Goal: Communication & Community: Answer question/provide support

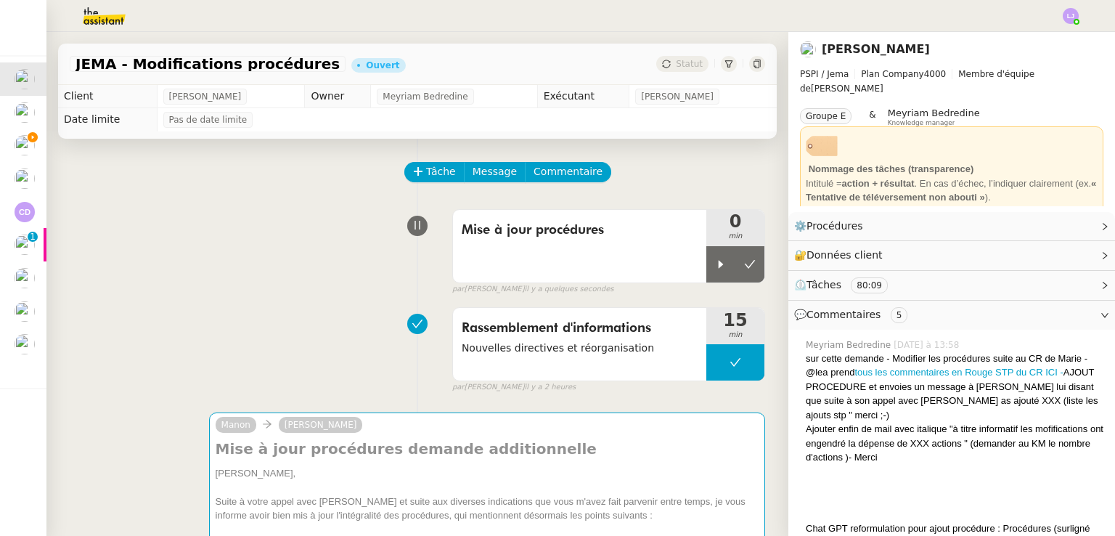
scroll to position [107, 0]
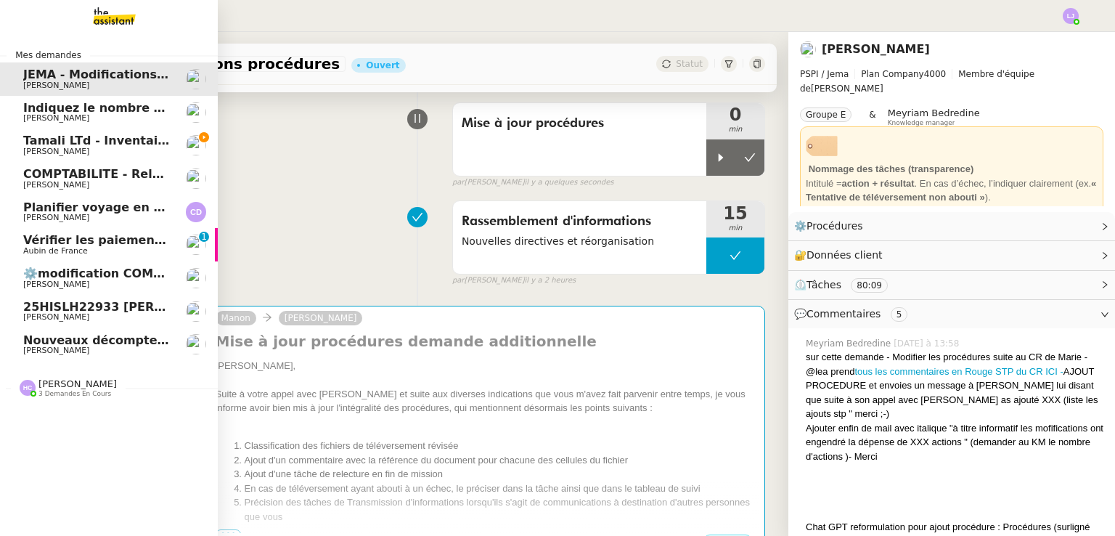
click at [115, 147] on span "[PERSON_NAME]" at bounding box center [96, 151] width 147 height 9
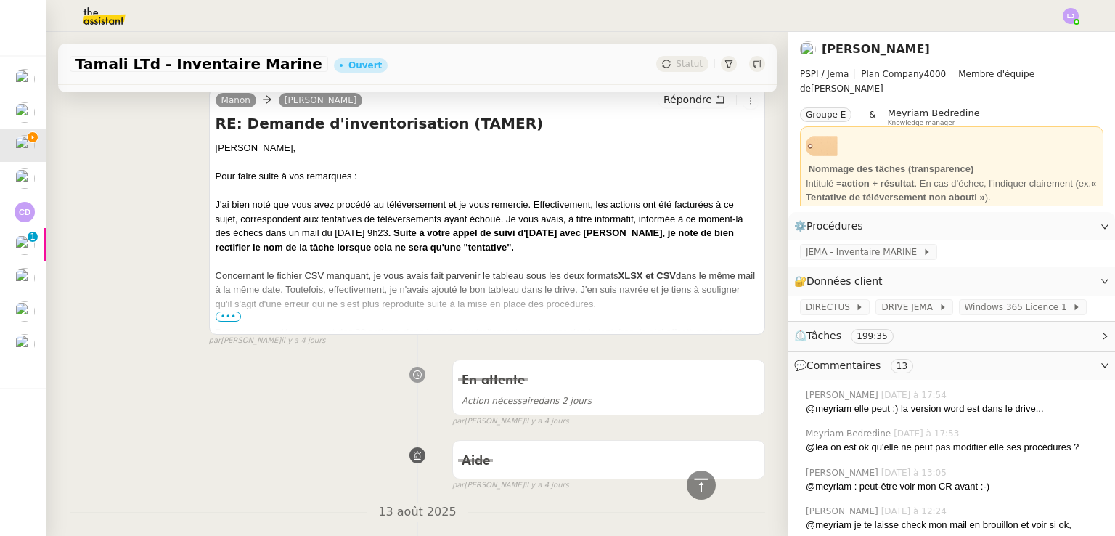
scroll to position [951, 0]
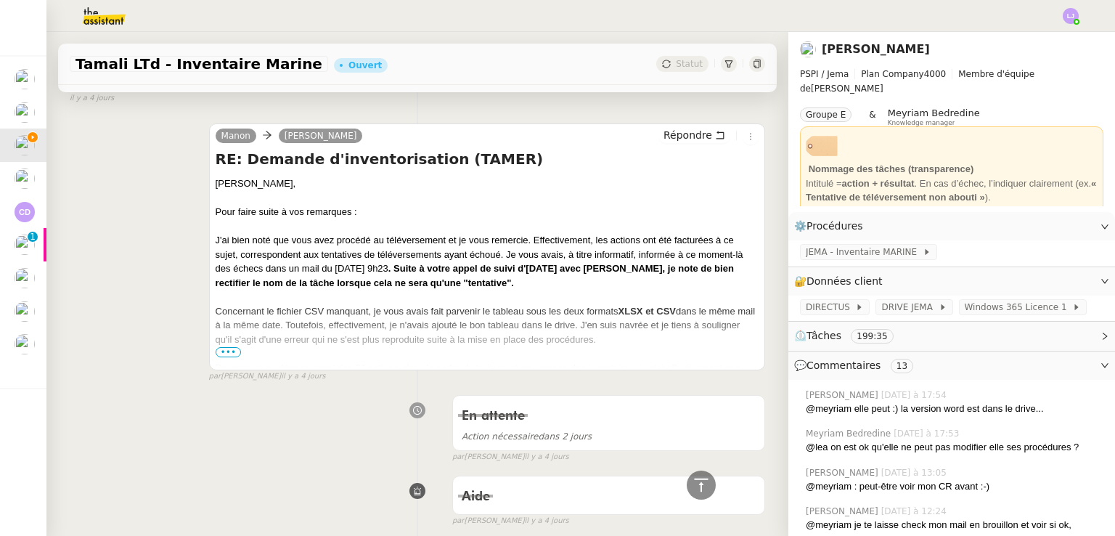
click at [219, 352] on span "•••" at bounding box center [229, 352] width 26 height 10
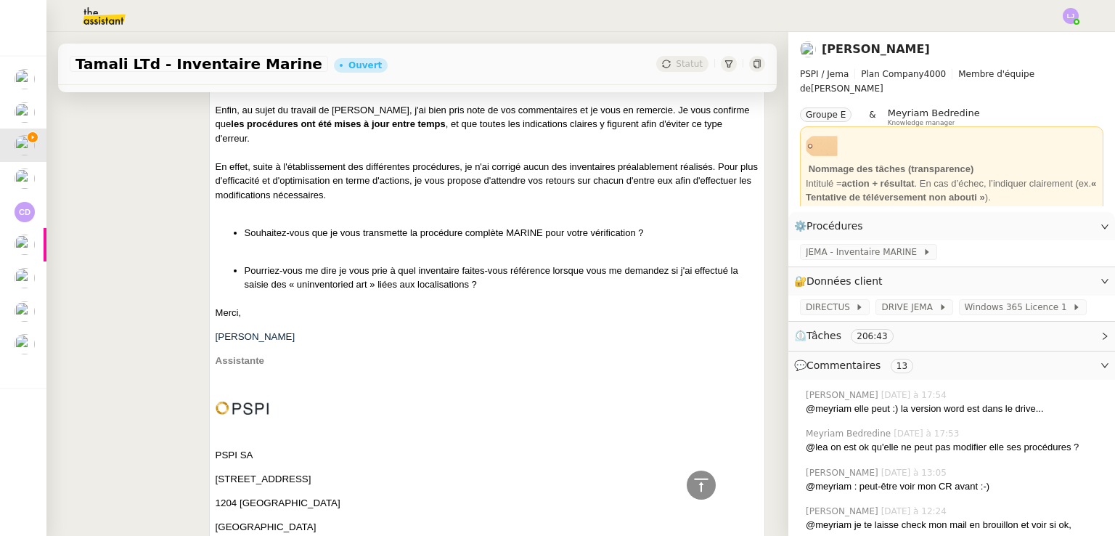
scroll to position [1504, 0]
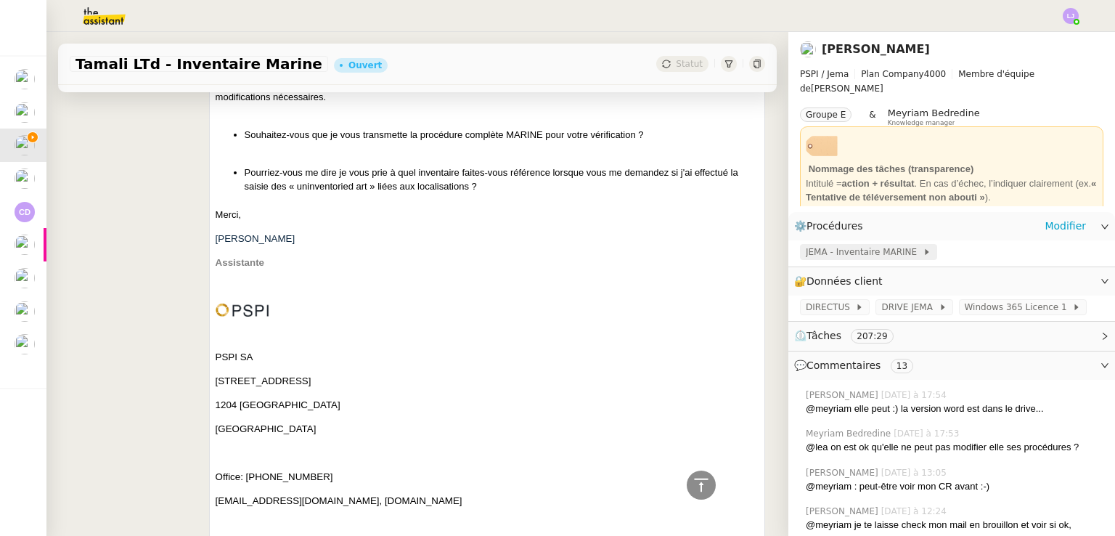
click at [862, 246] on span "JEMA - Inventaire MARINE" at bounding box center [864, 252] width 117 height 15
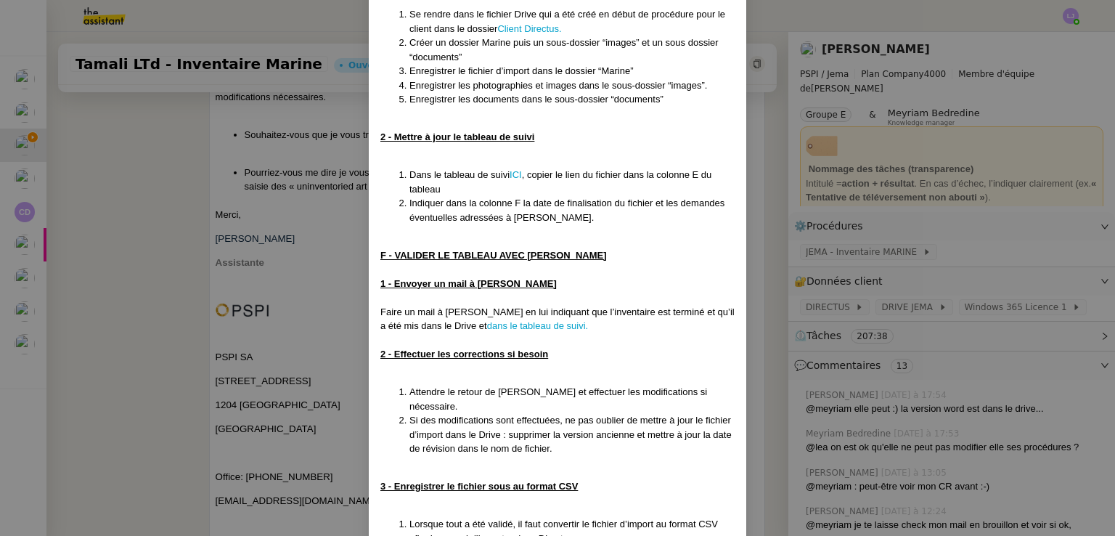
scroll to position [3170, 0]
click at [494, 322] on link "dans le tableau de suivi." at bounding box center [537, 327] width 101 height 11
click at [295, 170] on nz-modal-container "Créée le [DATE] MAJ le [DATE] Contexte : Cette procédure décrit les étapes à su…" at bounding box center [557, 268] width 1115 height 536
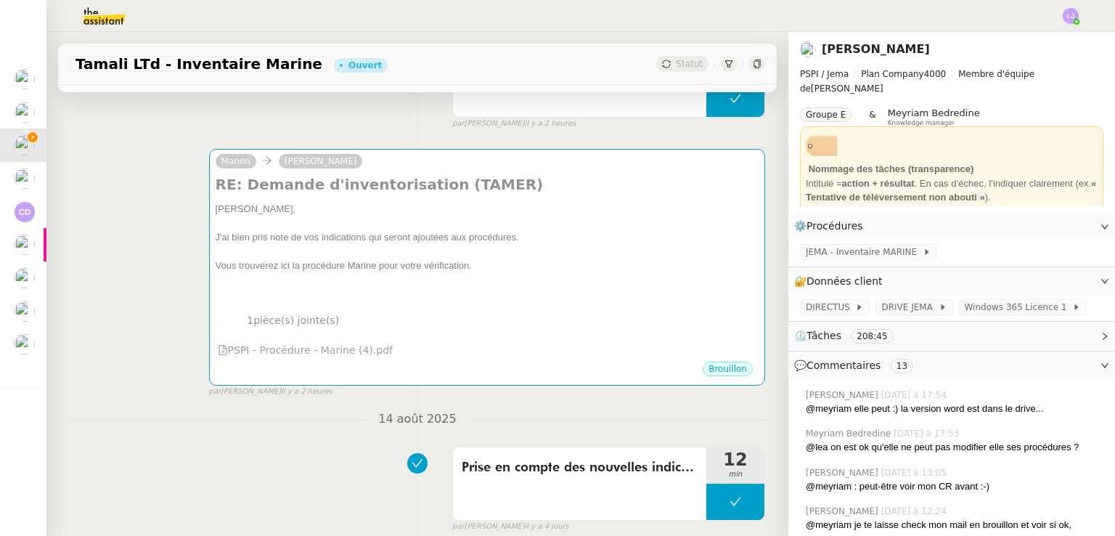
scroll to position [266, 0]
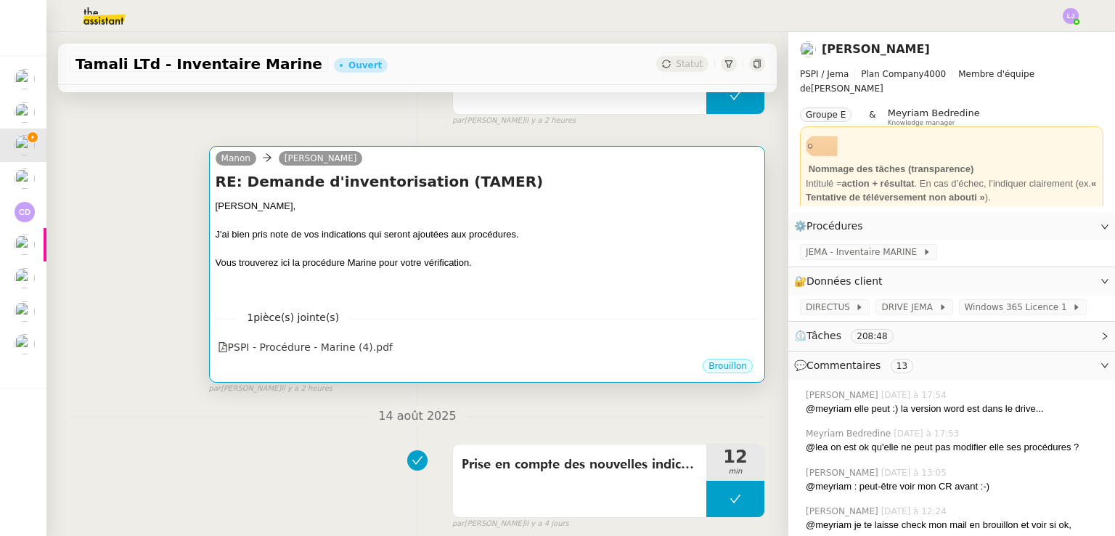
click at [546, 297] on div at bounding box center [487, 291] width 543 height 15
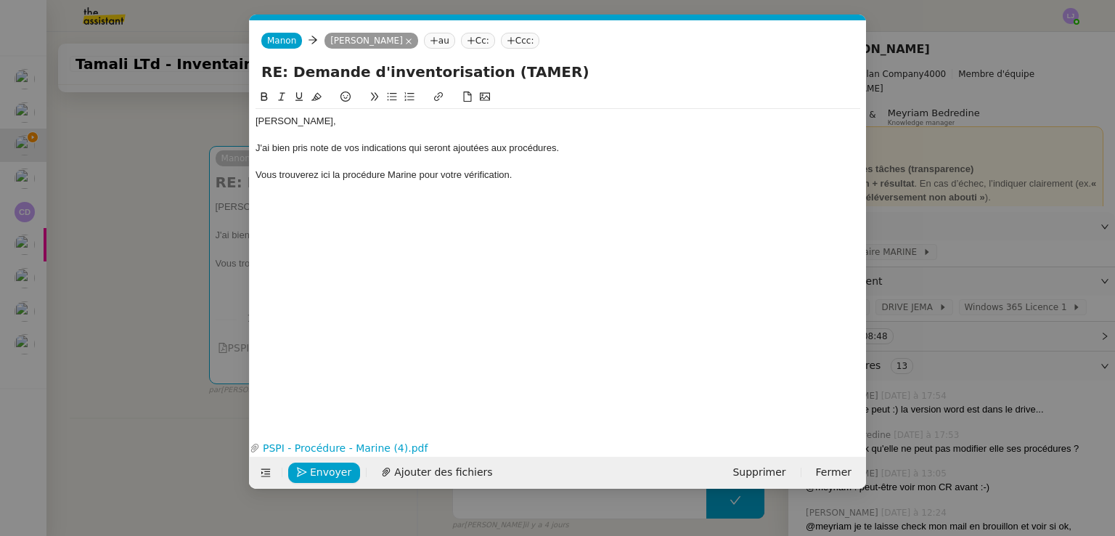
scroll to position [0, 30]
click at [549, 171] on div "Vous trouverez ici la procédure Marine pour votre vérification." at bounding box center [557, 174] width 605 height 13
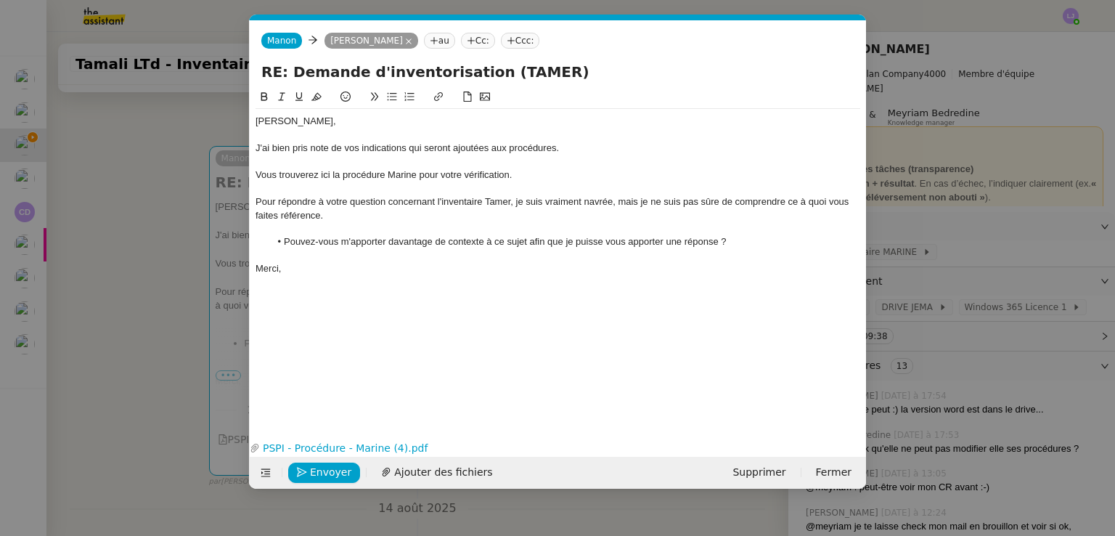
click at [324, 175] on div "Vous trouverez ici la procédure Marine pour votre vérification." at bounding box center [557, 174] width 605 height 13
click at [329, 474] on span "Envoyer" at bounding box center [330, 472] width 41 height 17
click at [329, 474] on span "Confirmer l'envoi" at bounding box center [353, 472] width 87 height 17
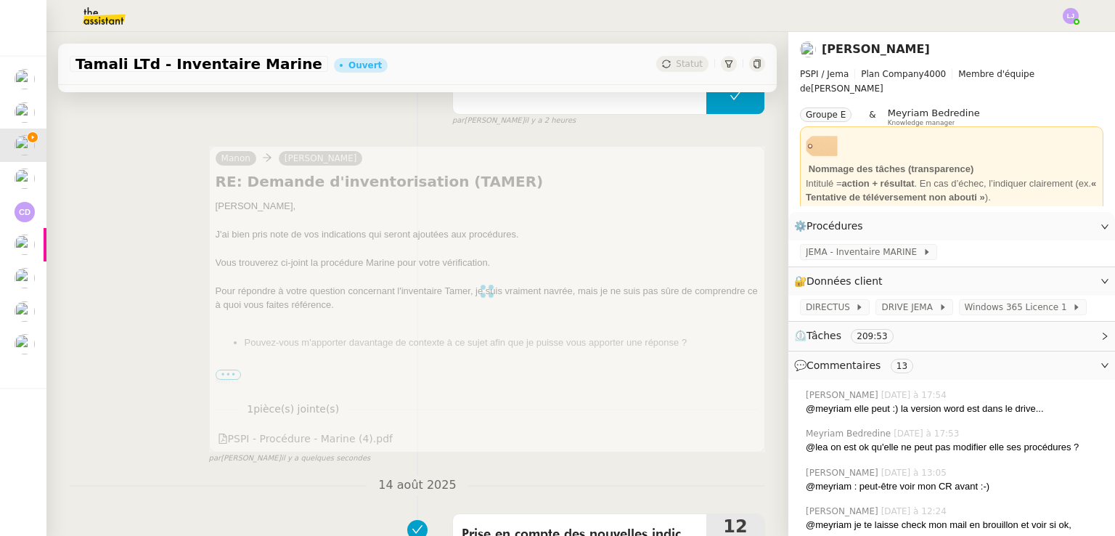
scroll to position [0, 0]
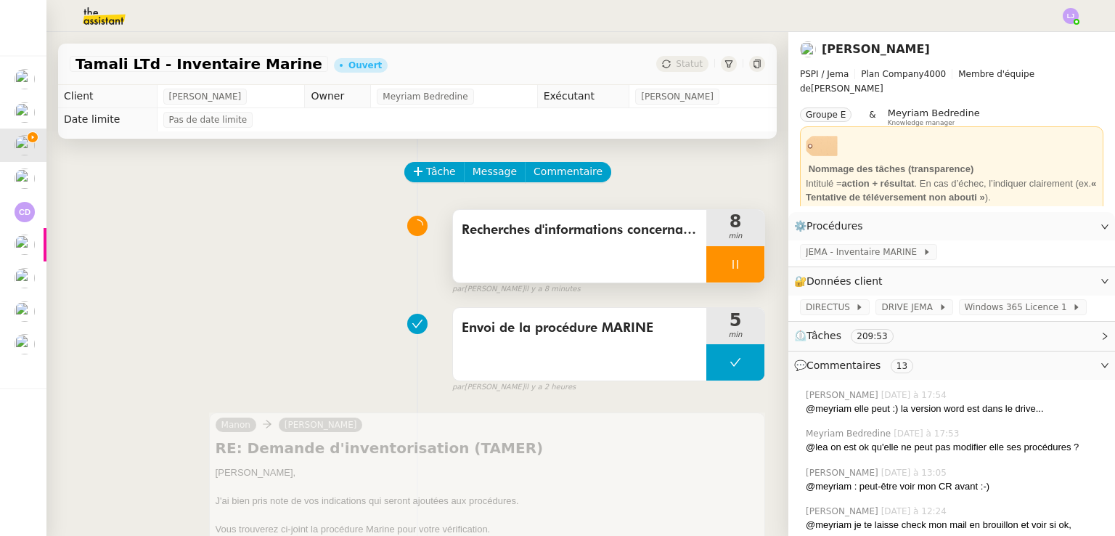
click at [740, 261] on div at bounding box center [735, 264] width 58 height 36
click at [740, 261] on button at bounding box center [749, 264] width 29 height 36
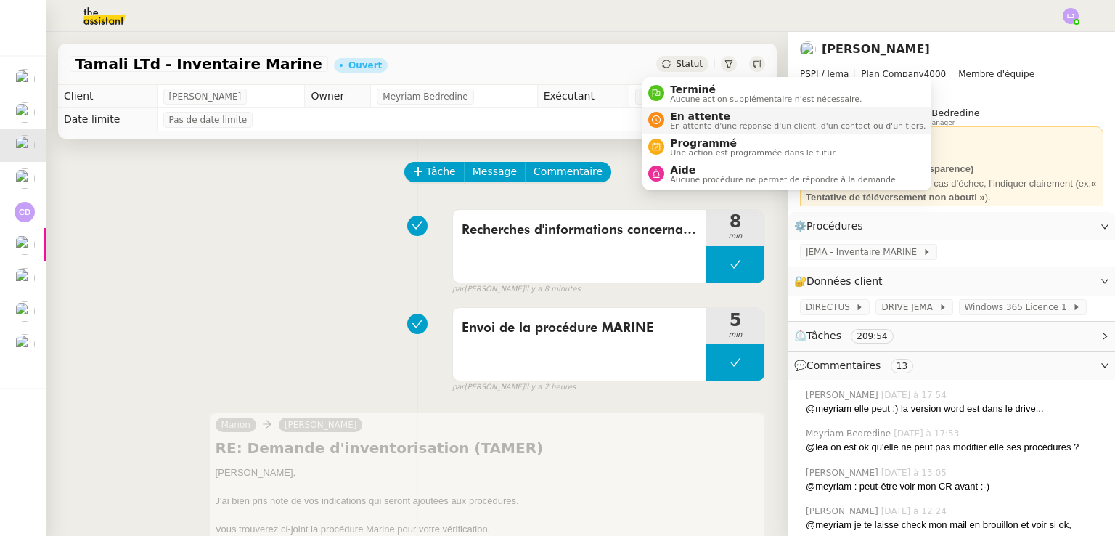
click at [699, 117] on span "En attente" at bounding box center [797, 116] width 255 height 12
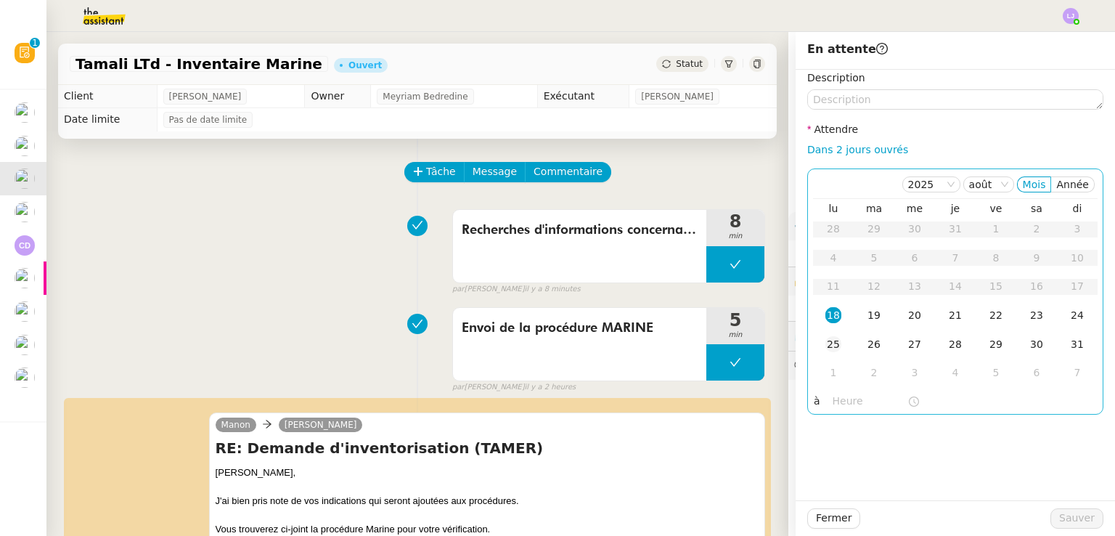
click at [813, 353] on td "25" at bounding box center [833, 344] width 41 height 29
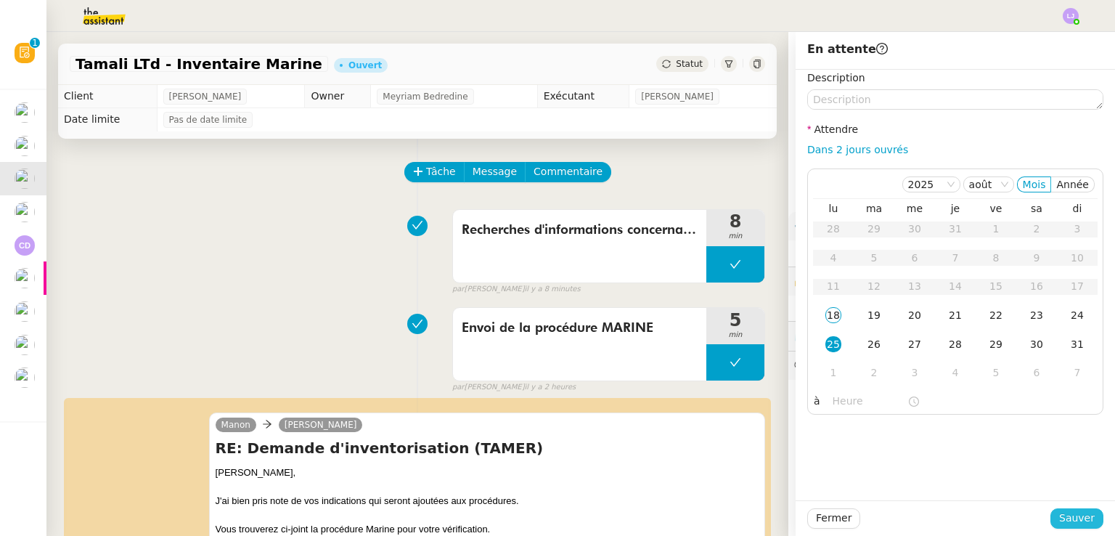
click at [1059, 510] on span "Sauver" at bounding box center [1077, 517] width 36 height 17
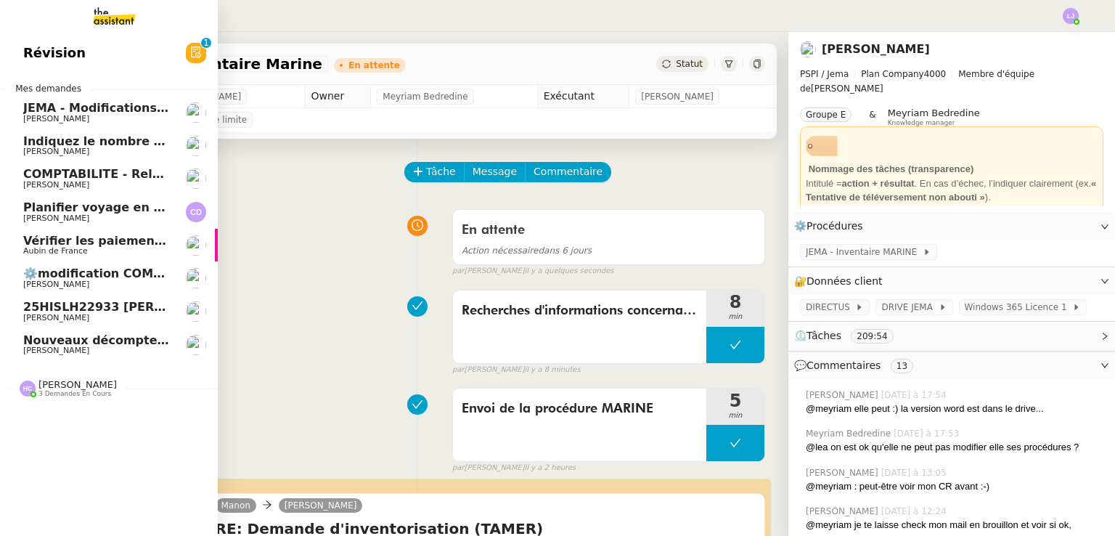
click at [187, 144] on img at bounding box center [196, 146] width 20 height 20
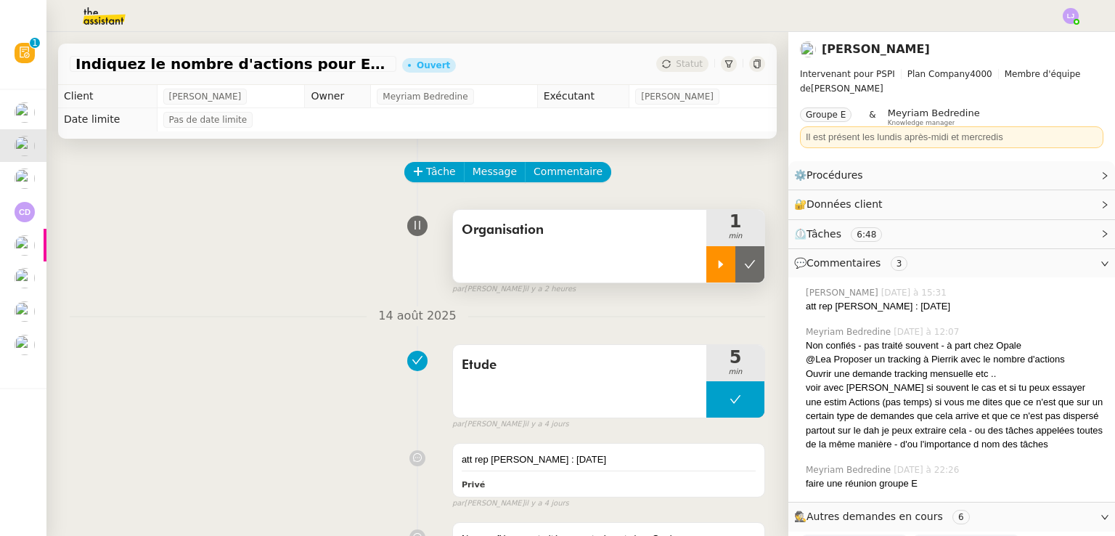
click at [715, 267] on icon at bounding box center [721, 264] width 12 height 12
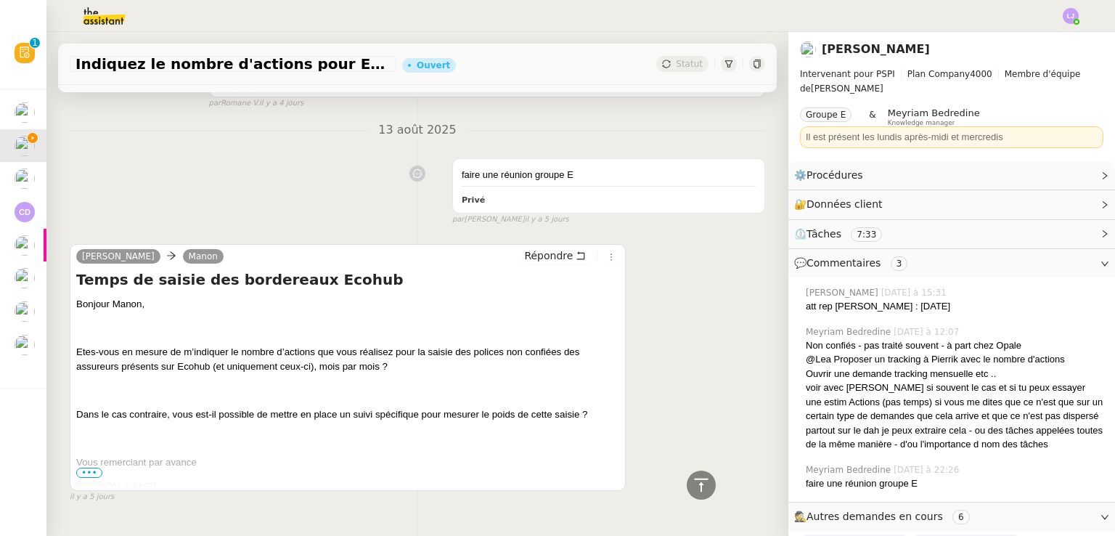
scroll to position [903, 0]
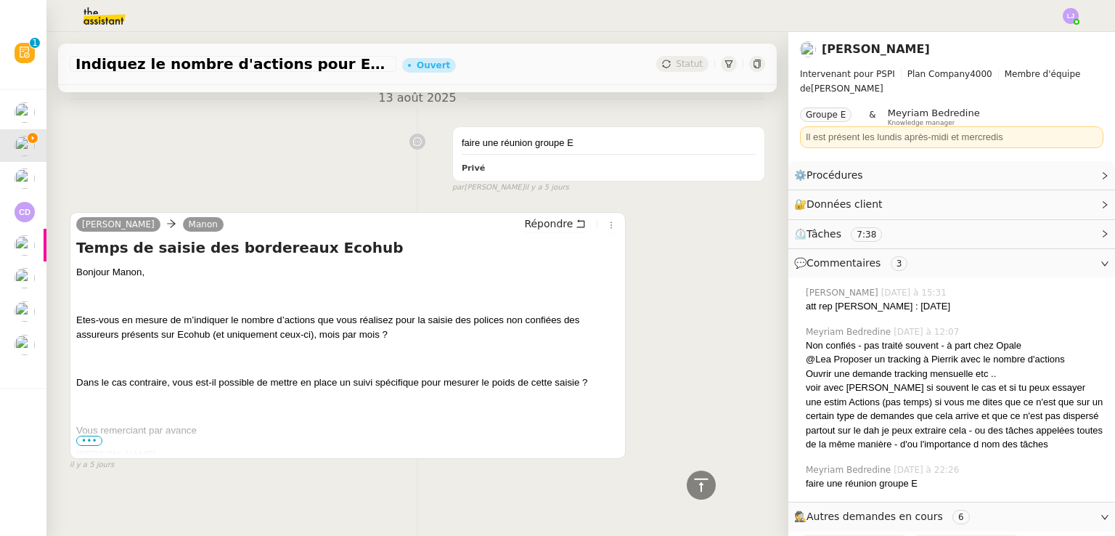
click at [668, 310] on div "[PERSON_NAME] [PERSON_NAME] Temps de saisie des bordereaux Ecohub Bonjour Manon…" at bounding box center [417, 335] width 695 height 272
click at [506, 377] on span "Dans le cas contraire, vous est-il possible de mettre en place un suivi spécifi…" at bounding box center [332, 382] width 512 height 11
click at [731, 327] on div "[PERSON_NAME] [PERSON_NAME] Temps de saisie des bordereaux Ecohub Bonjour Manon…" at bounding box center [417, 335] width 695 height 272
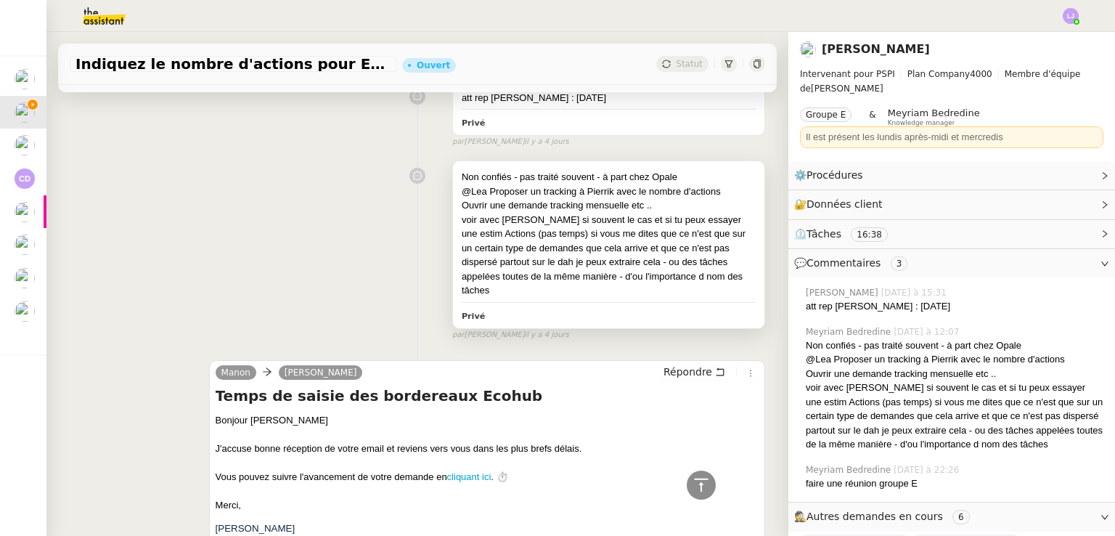
scroll to position [0, 0]
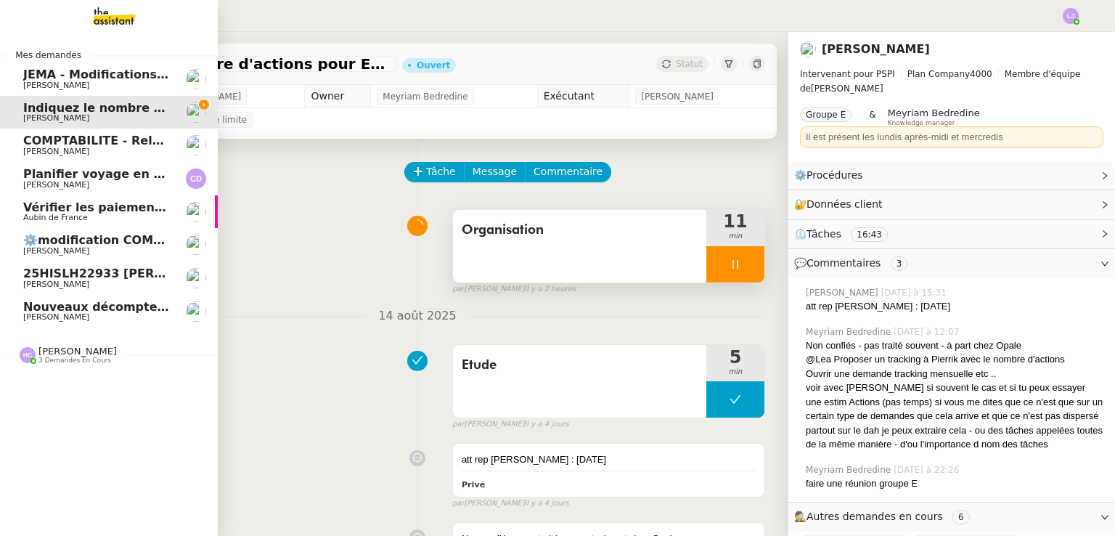
click at [118, 353] on nz-divider "[PERSON_NAME] 3 demandes en cours" at bounding box center [115, 354] width 218 height 19
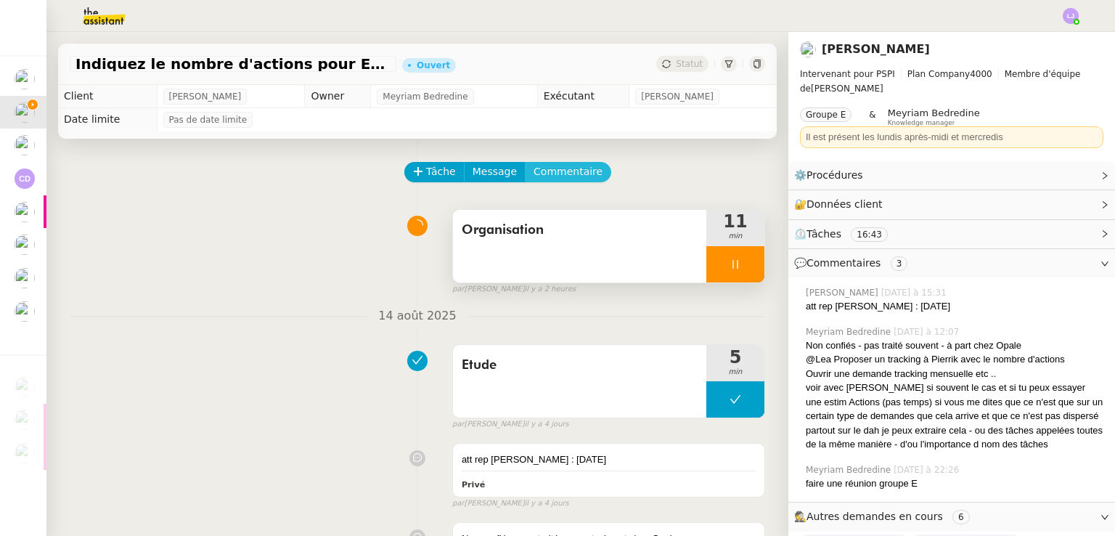
click at [560, 175] on span "Commentaire" at bounding box center [567, 171] width 69 height 17
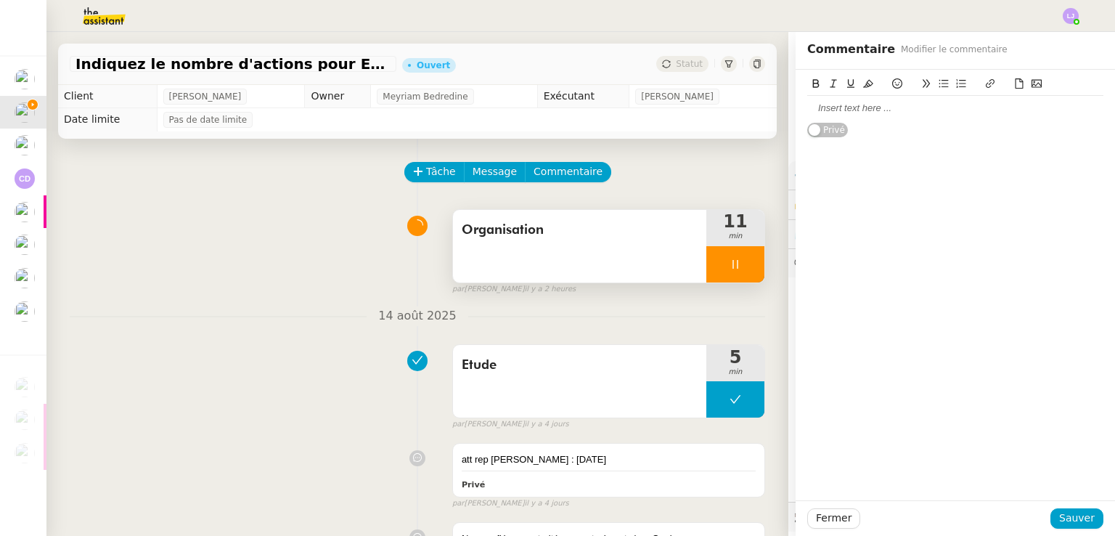
click at [868, 115] on div at bounding box center [955, 108] width 296 height 25
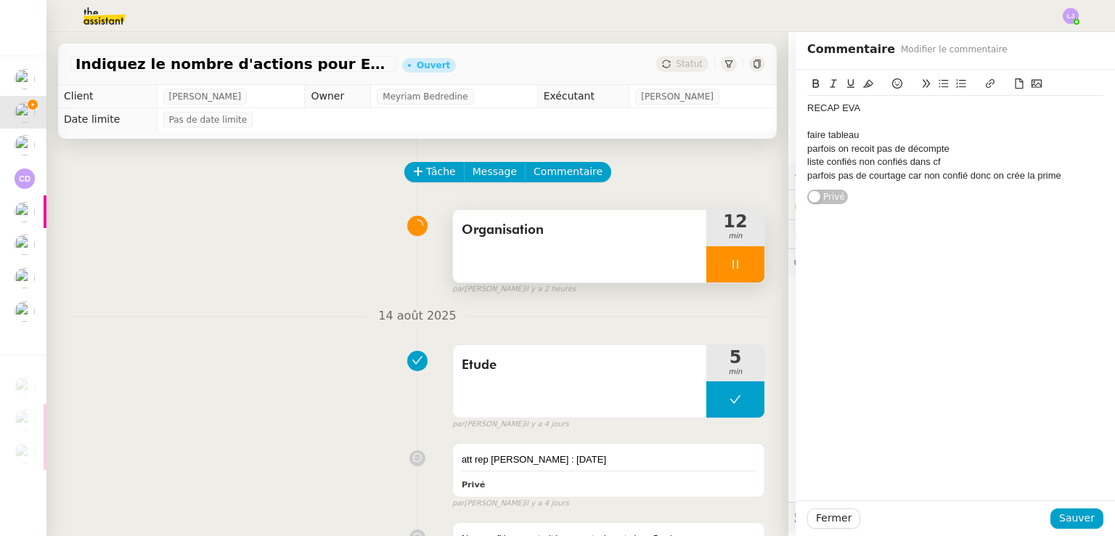
click at [872, 129] on div "faire tableau" at bounding box center [955, 134] width 296 height 13
click at [1062, 178] on div "parfois pas de courtage car non confié donc on crée la prime" at bounding box center [955, 175] width 296 height 13
click at [1065, 511] on span "Sauver" at bounding box center [1077, 517] width 36 height 17
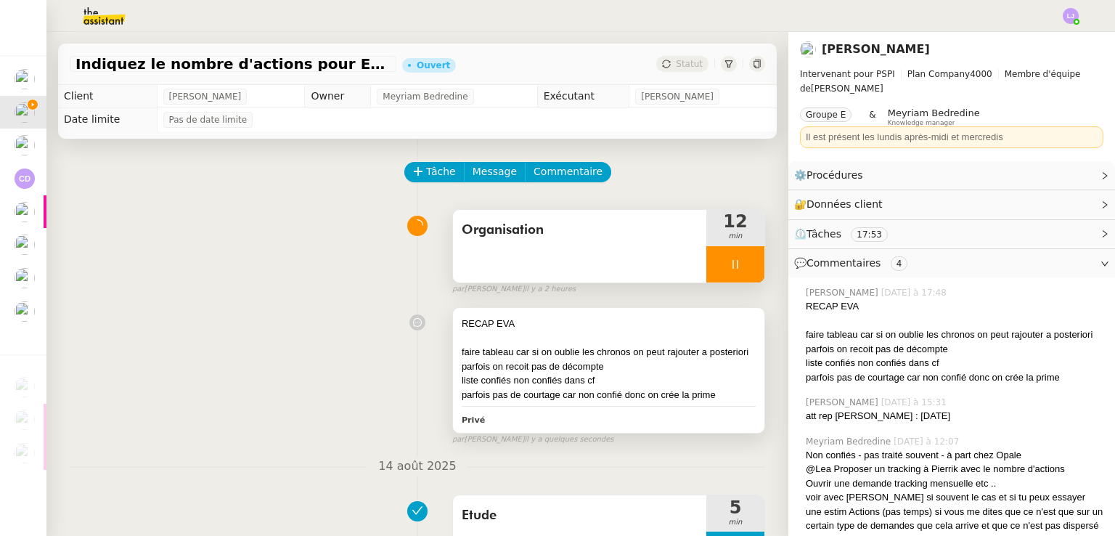
click at [563, 402] on div "parfois pas de courtage car non confié donc on crée la prime" at bounding box center [609, 395] width 294 height 15
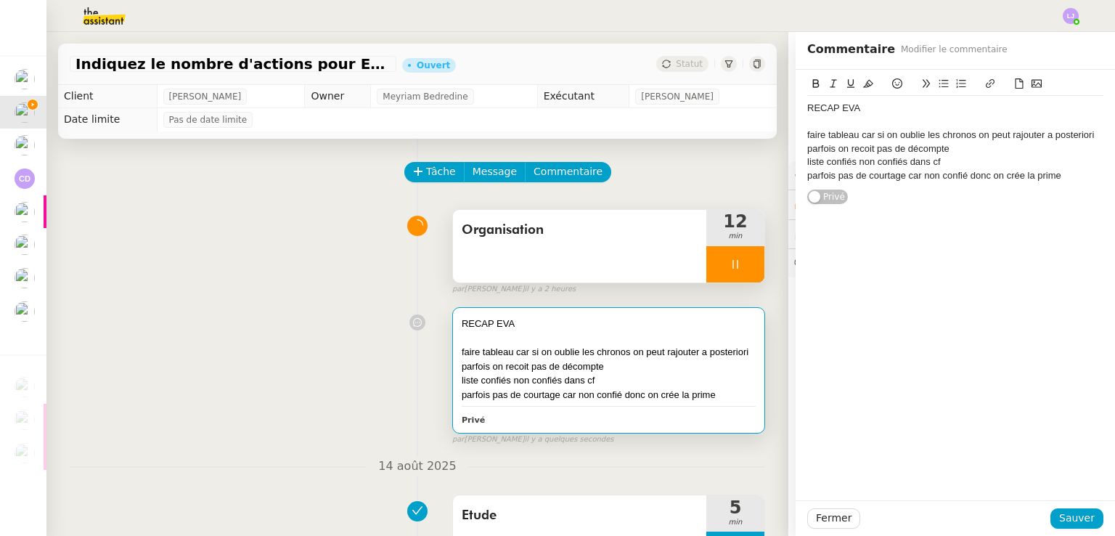
click at [1058, 174] on div "parfois pas de courtage car non confié donc on crée la prime" at bounding box center [955, 175] width 296 height 13
click at [1073, 518] on span "Sauver" at bounding box center [1077, 517] width 36 height 17
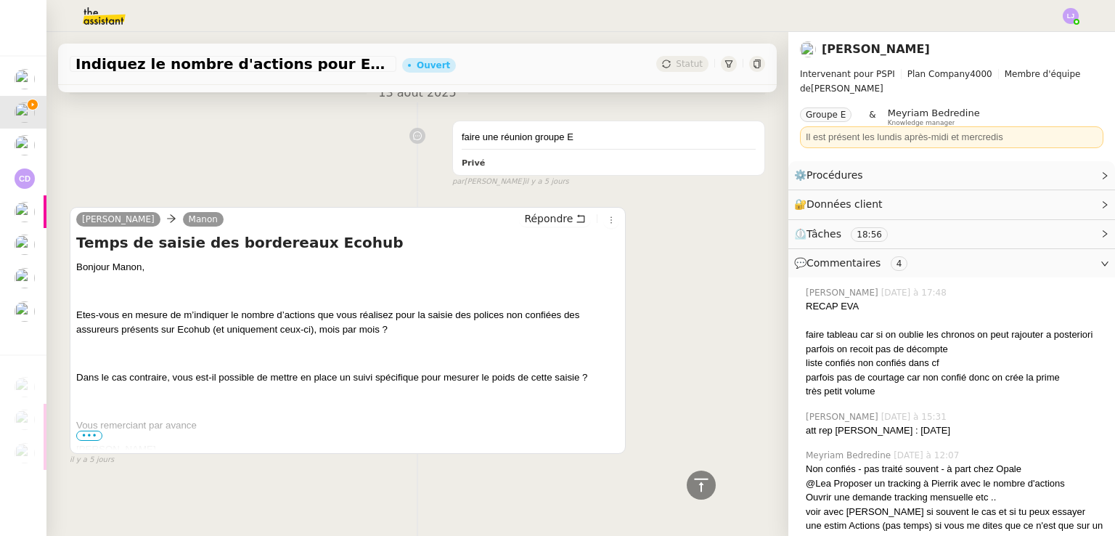
scroll to position [1063, 0]
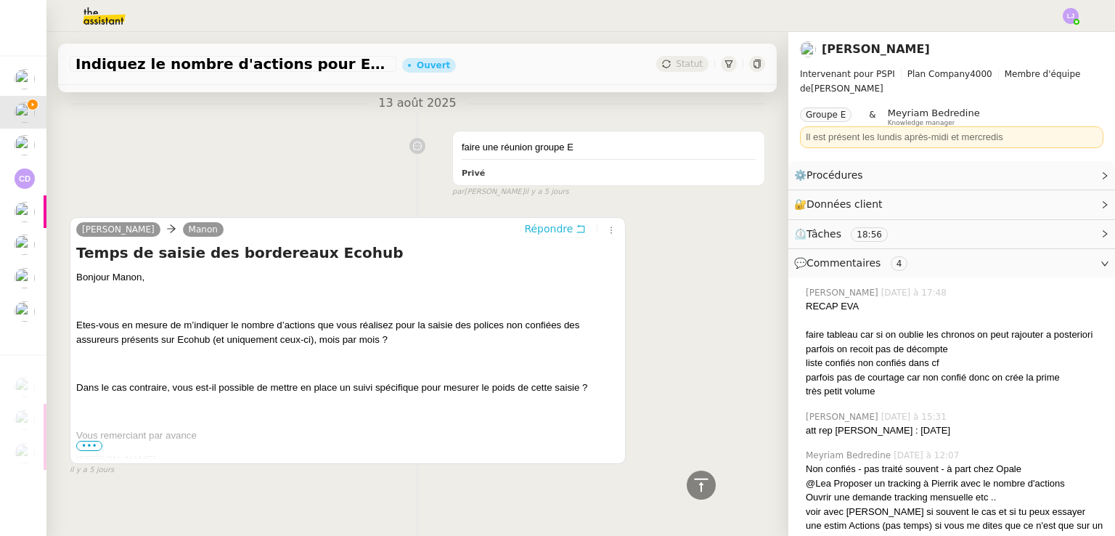
click at [528, 223] on span "Répondre" at bounding box center [548, 228] width 49 height 15
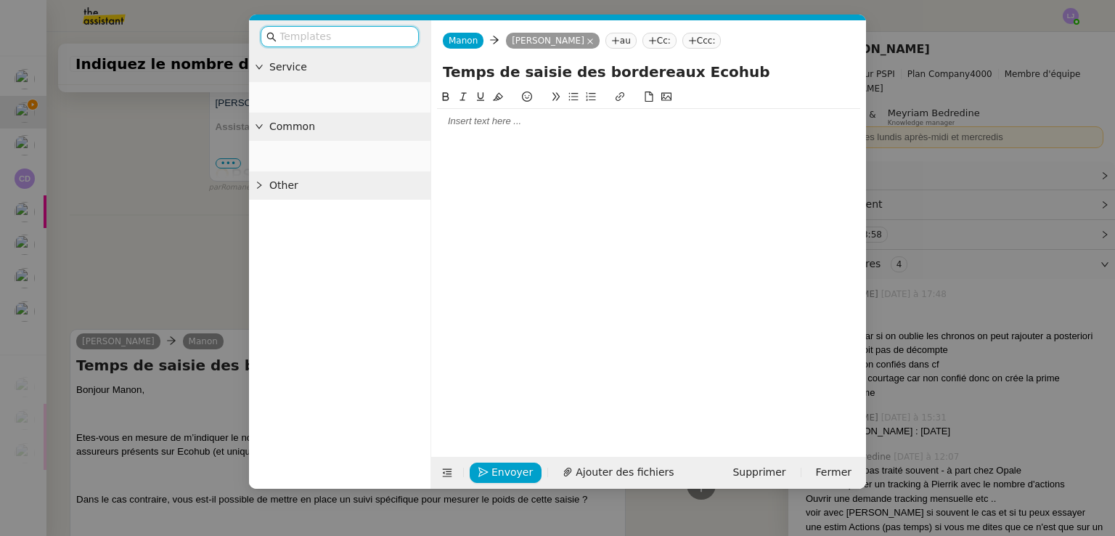
scroll to position [1175, 0]
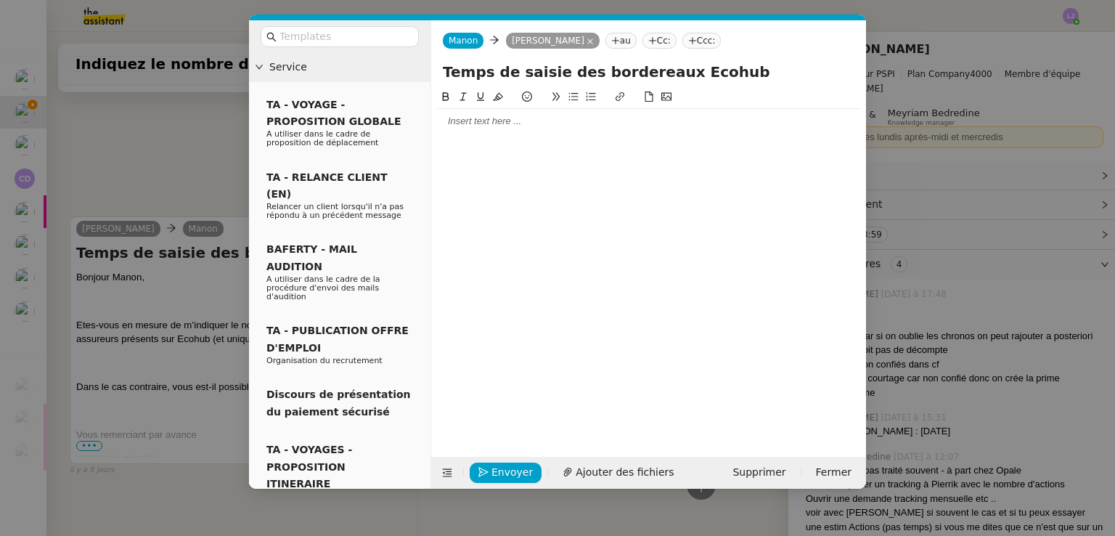
click at [525, 127] on div at bounding box center [648, 121] width 423 height 13
click at [207, 263] on nz-modal-container "Service TA - VOYAGE - PROPOSITION GLOBALE A utiliser dans le cadre de propositi…" at bounding box center [557, 268] width 1115 height 536
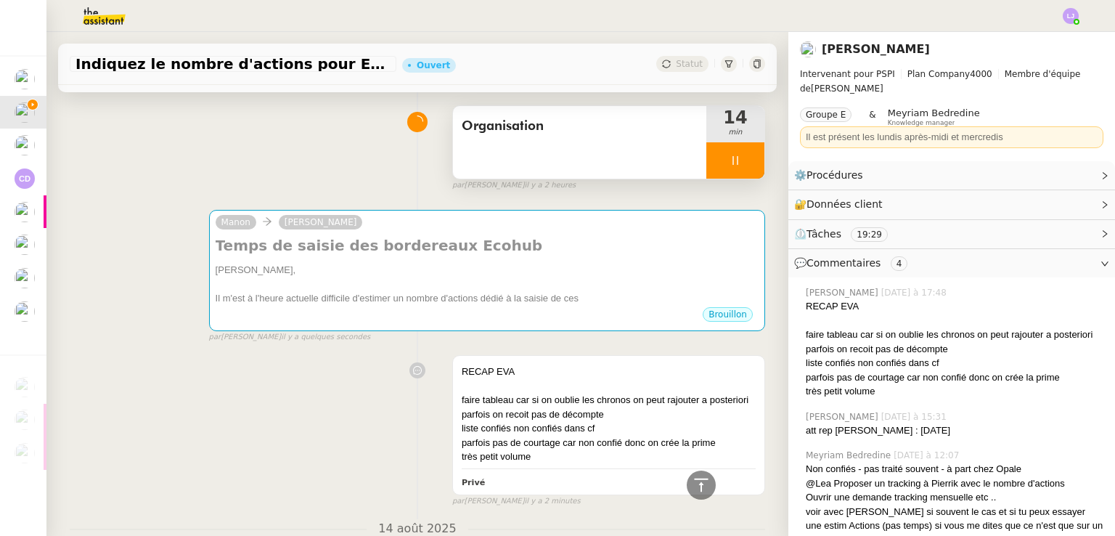
scroll to position [0, 0]
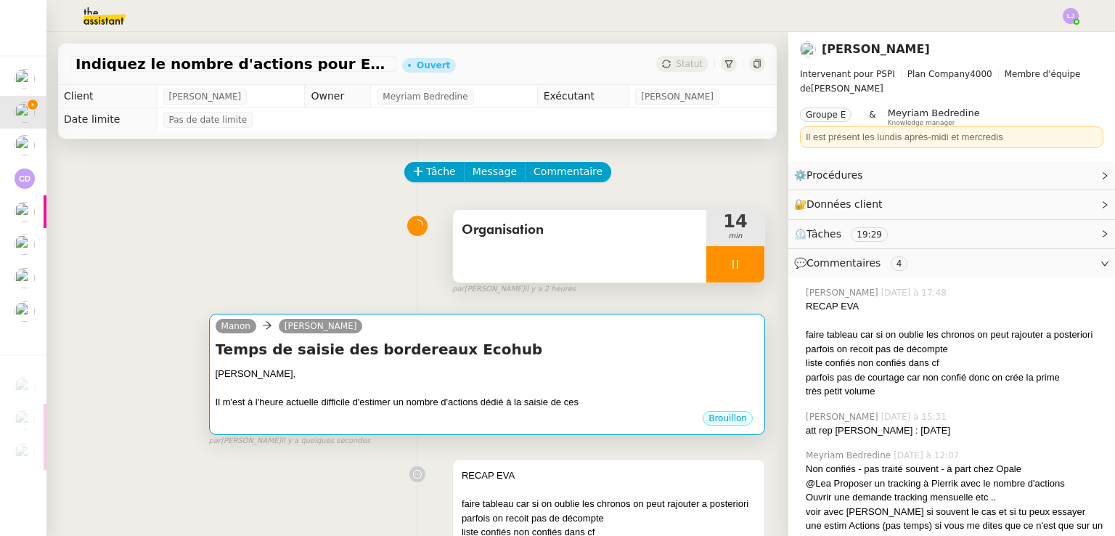
click at [511, 369] on div "[PERSON_NAME]," at bounding box center [487, 374] width 543 height 15
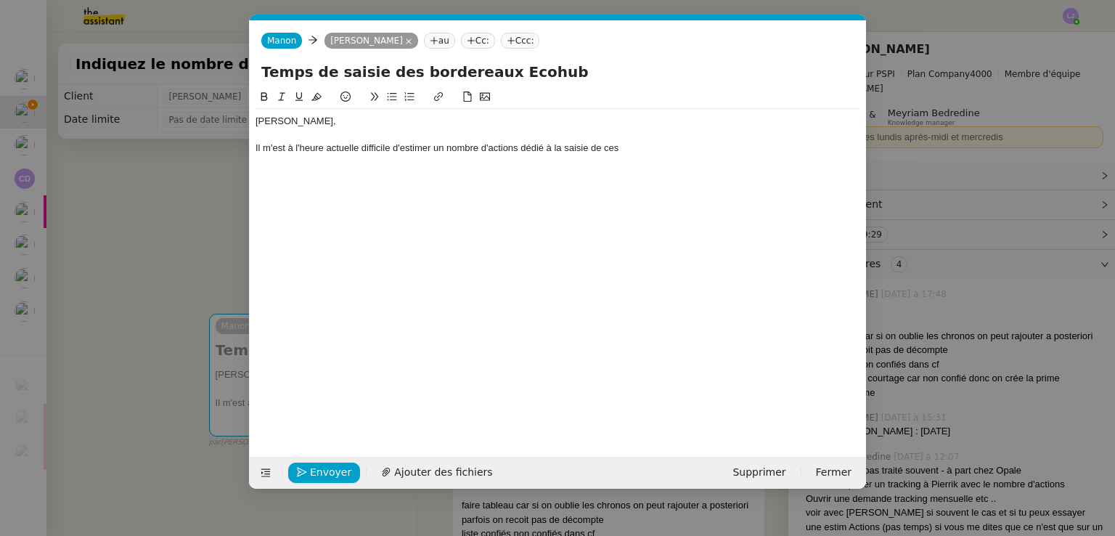
scroll to position [0, 30]
click at [732, 157] on div "[PERSON_NAME], Il m'est à l'heure actuelle difficile d'estimer un nombre d'acti…" at bounding box center [557, 135] width 605 height 52
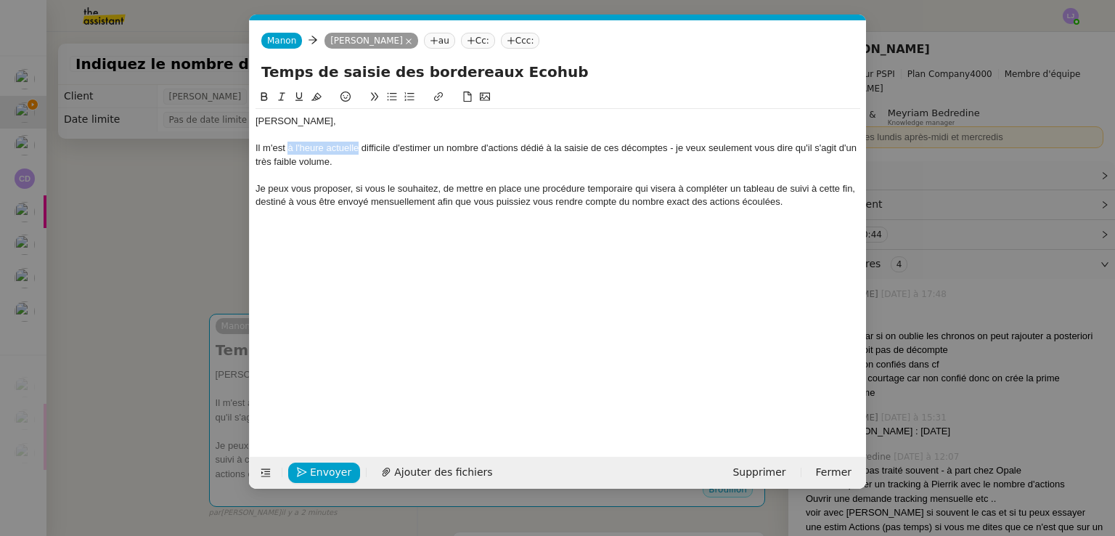
drag, startPoint x: 357, startPoint y: 149, endPoint x: 286, endPoint y: 149, distance: 71.1
click at [286, 149] on div "Il m'est à l'heure actuelle difficile d'estimer un nombre d'actions dédié à la …" at bounding box center [557, 155] width 605 height 27
click at [358, 146] on div "Il m'est difficile d'estimer un nombre d'actions dédié à la saisie de ces décom…" at bounding box center [557, 155] width 605 height 27
click at [334, 147] on div "Il m'est [MEDICAL_DATA] d'estimer rétroactivement un nombre d'actions dédié à l…" at bounding box center [557, 155] width 605 height 27
click at [436, 146] on div "Il m'est difficile d'évaluer rétroactivement un nombre d'actions dédié à la sai…" at bounding box center [557, 155] width 605 height 27
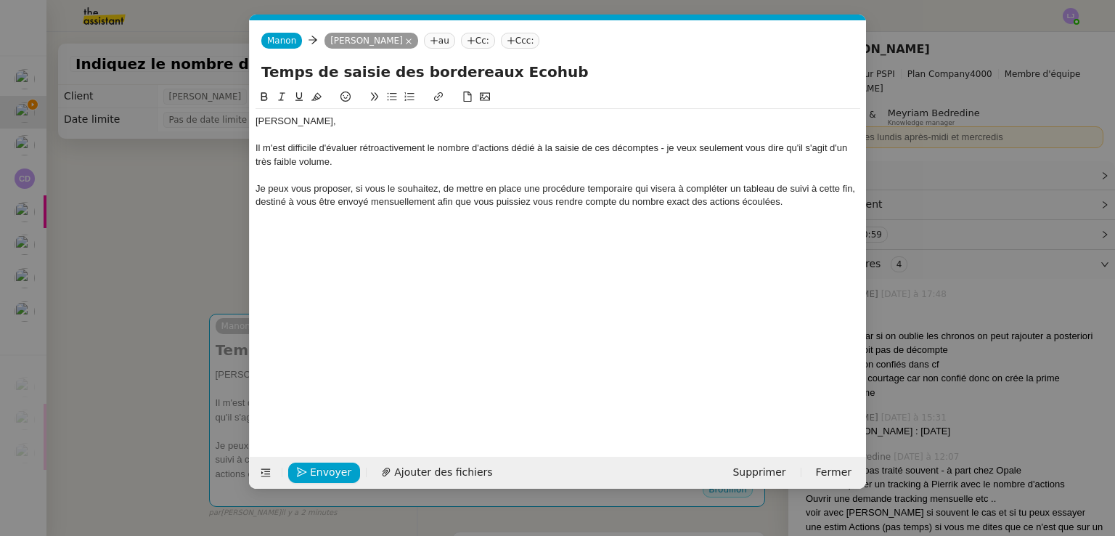
click at [520, 147] on div "Il m'est difficile d'évaluer rétroactivement le nombre d'actions dédié à la sai…" at bounding box center [557, 155] width 605 height 27
click at [536, 165] on div "Il m'est difficile d'évaluer rétroactivement le nombre d'actions dédié à la sai…" at bounding box center [557, 155] width 605 height 27
click at [262, 163] on div "Il m'est difficile d'évaluer rétroactivement le nombre d'actions dédié à la sai…" at bounding box center [557, 155] width 605 height 27
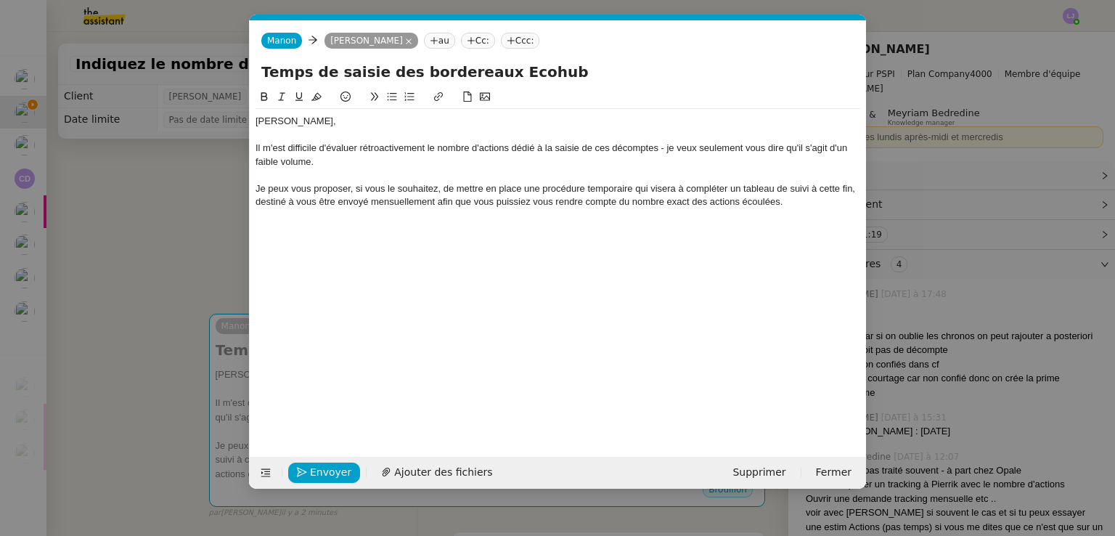
click at [427, 187] on div "Je peux vous proposer, si vous le souhaitez, de mettre en place une procédure t…" at bounding box center [557, 195] width 605 height 27
click at [848, 187] on div "Je peux vous proposer, si vous le souhaitez, de mettre en place une procédure t…" at bounding box center [557, 195] width 605 height 27
click at [769, 200] on div "Je peux vous proposer, si vous le souhaitez, de mettre en place une procédure t…" at bounding box center [557, 195] width 605 height 27
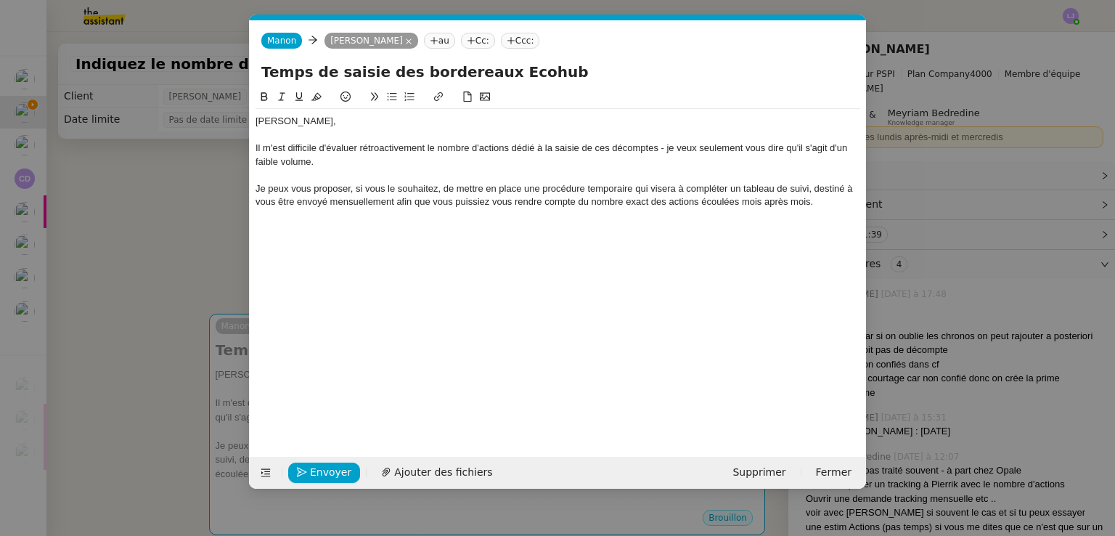
click at [1054, 187] on nz-modal-container "Service TA - VOYAGE - PROPOSITION GLOBALE A utiliser dans le cadre de propositi…" at bounding box center [557, 268] width 1115 height 536
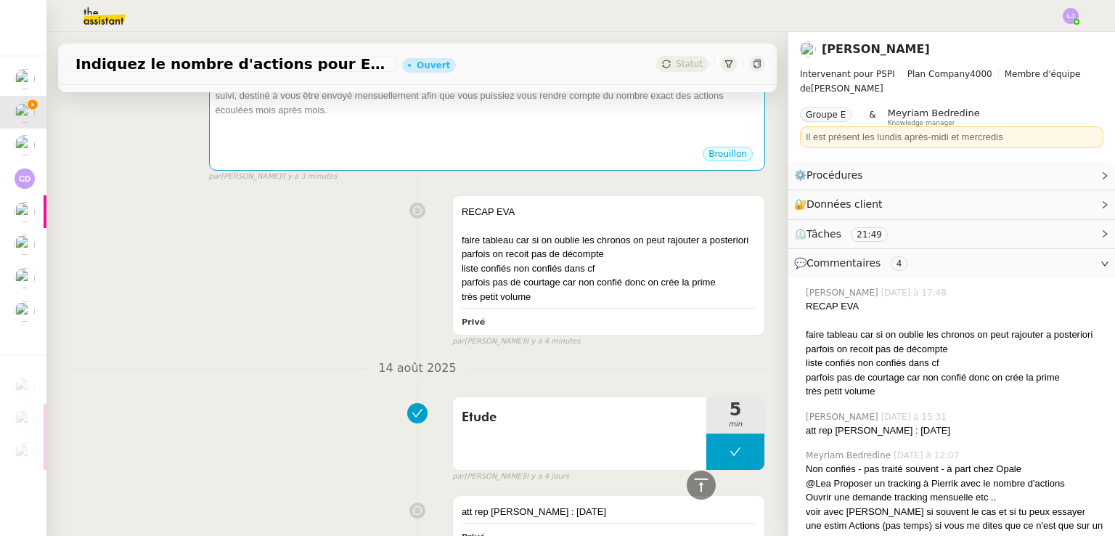
scroll to position [0, 0]
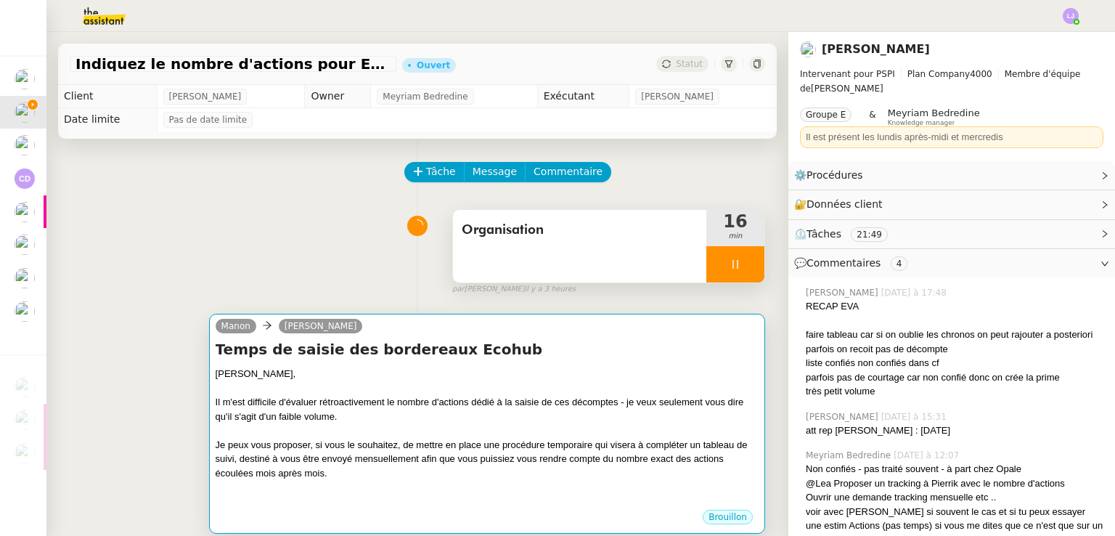
click at [546, 372] on div "[PERSON_NAME]," at bounding box center [487, 374] width 543 height 15
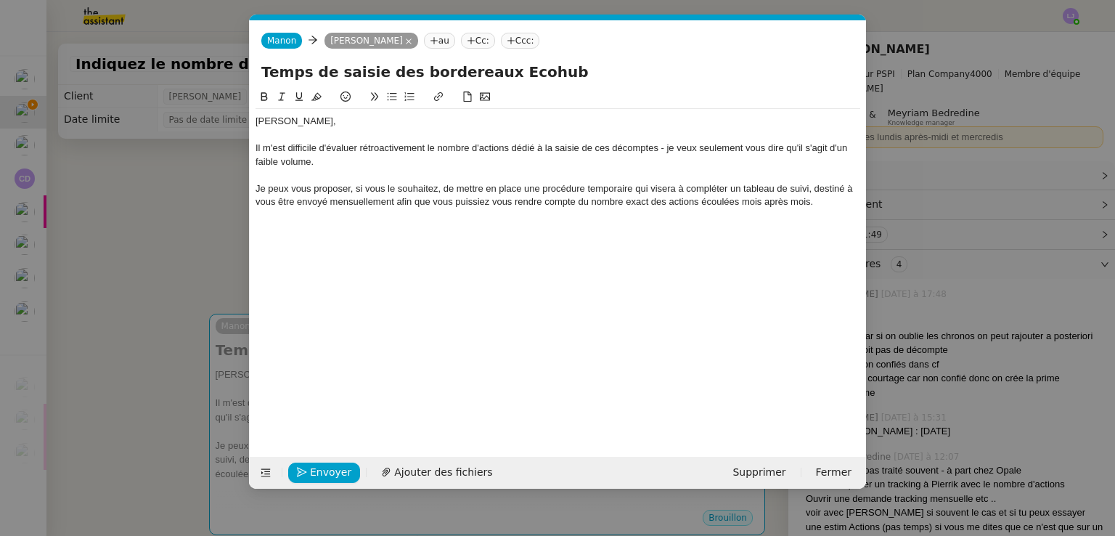
scroll to position [0, 30]
click at [848, 202] on div "Je peux vous proposer, si vous le souhaitez, de mettre en place une procédure t…" at bounding box center [557, 195] width 605 height 27
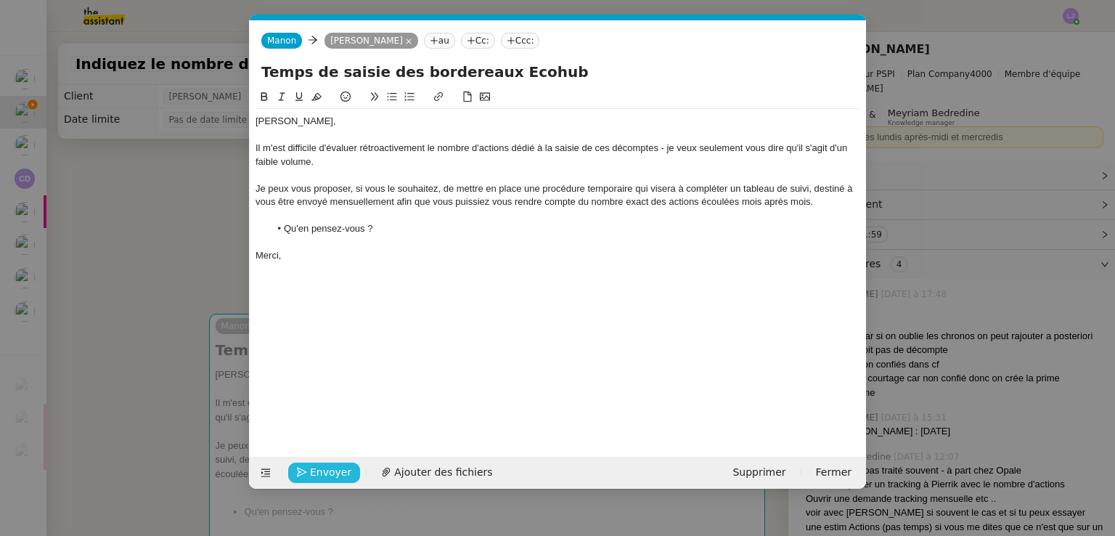
click at [314, 477] on span "Envoyer" at bounding box center [330, 472] width 41 height 17
click at [314, 477] on span "Confirmer l'envoi" at bounding box center [353, 472] width 87 height 17
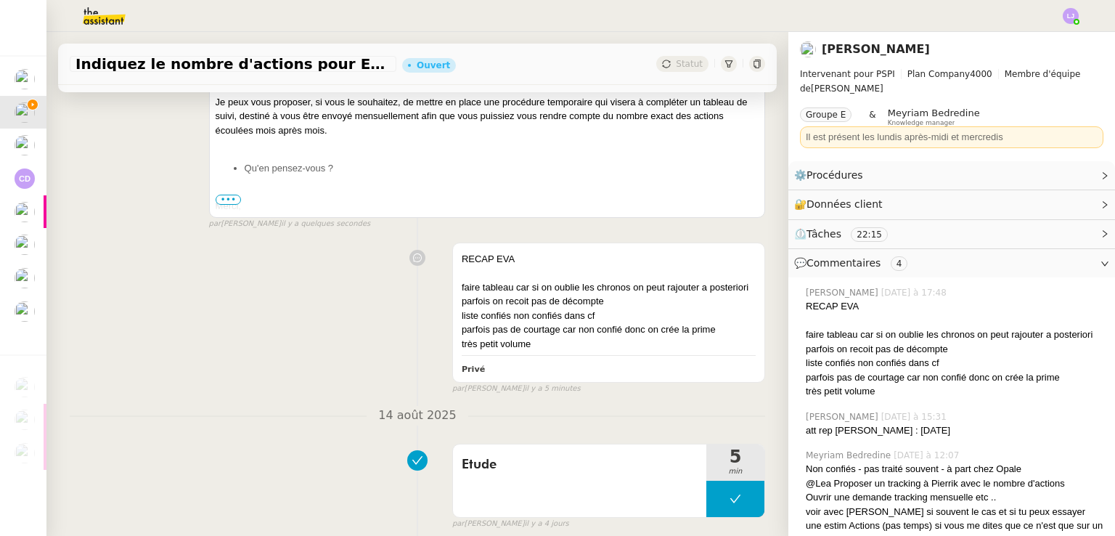
scroll to position [348, 0]
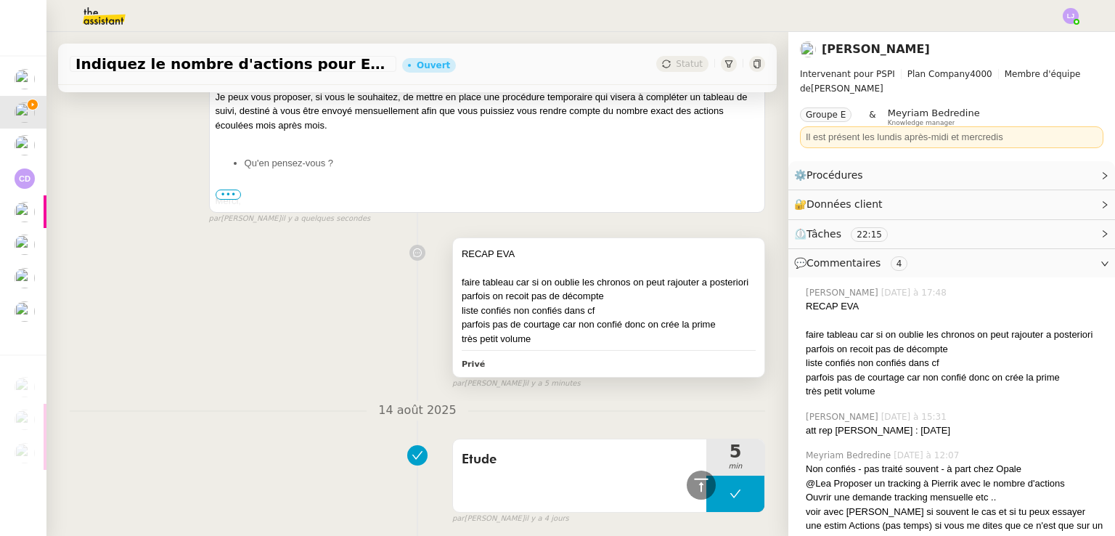
click at [575, 346] on div "très petit volume" at bounding box center [609, 339] width 294 height 15
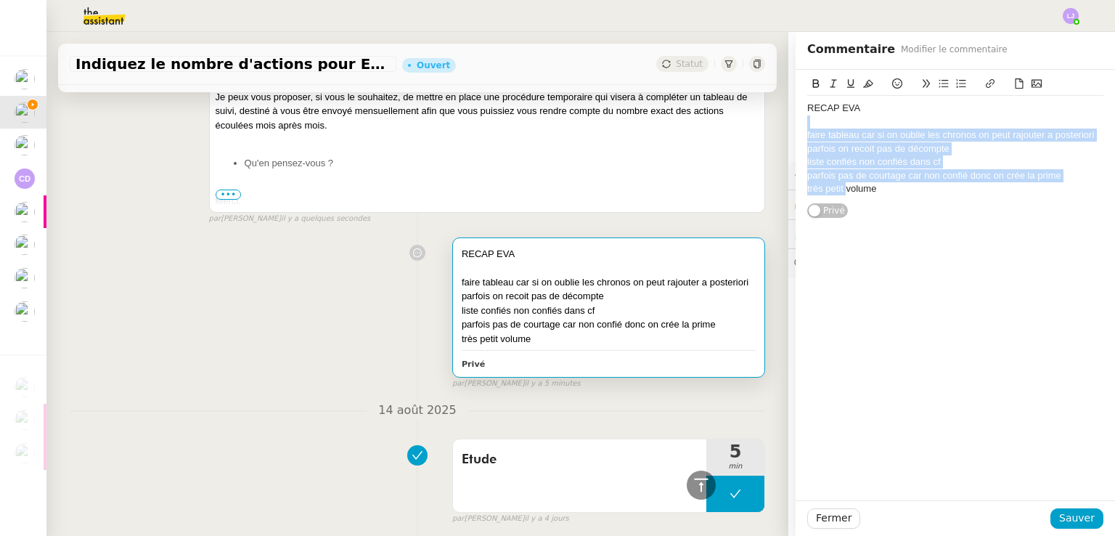
drag, startPoint x: 833, startPoint y: 188, endPoint x: 818, endPoint y: 123, distance: 67.1
click at [818, 123] on div "RECAP [PERSON_NAME] faire tableau car si on oublie les chronos on peut rajouter…" at bounding box center [955, 148] width 296 height 105
click at [955, 76] on button at bounding box center [960, 83] width 17 height 17
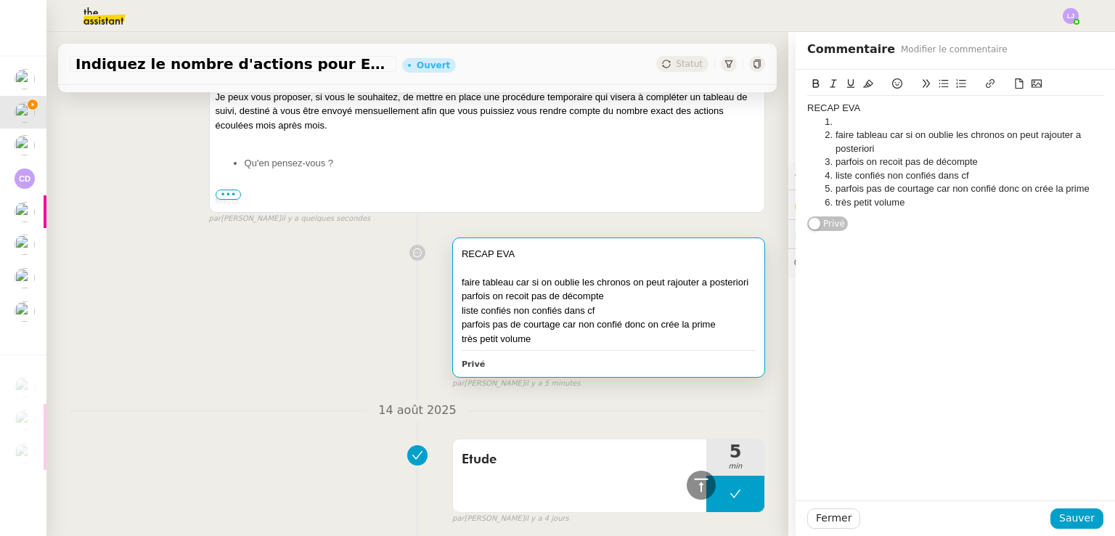
click at [929, 115] on li at bounding box center [963, 121] width 282 height 13
click at [1070, 517] on span "Sauver" at bounding box center [1077, 517] width 36 height 17
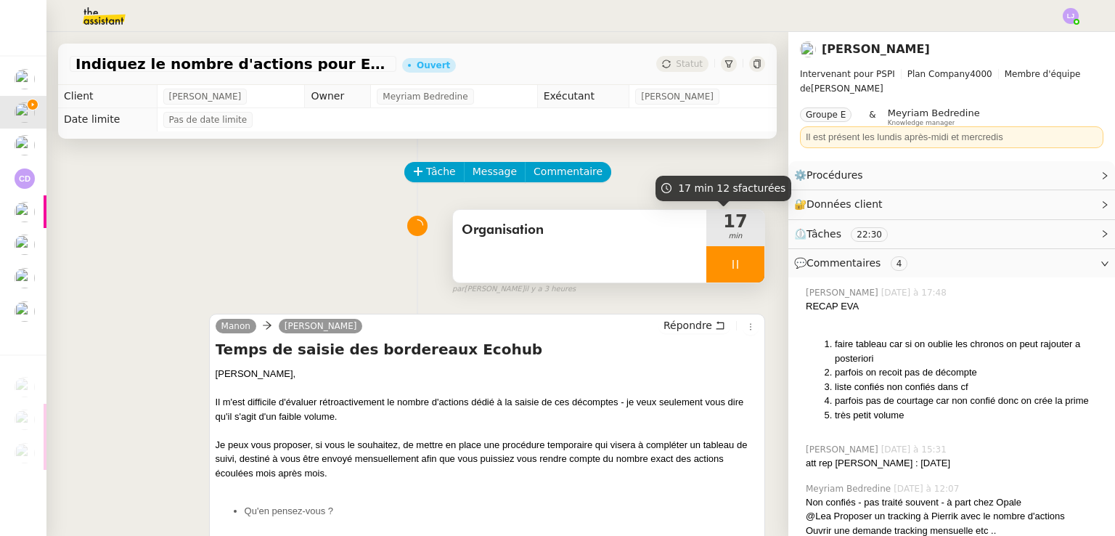
click at [729, 271] on div at bounding box center [735, 264] width 58 height 36
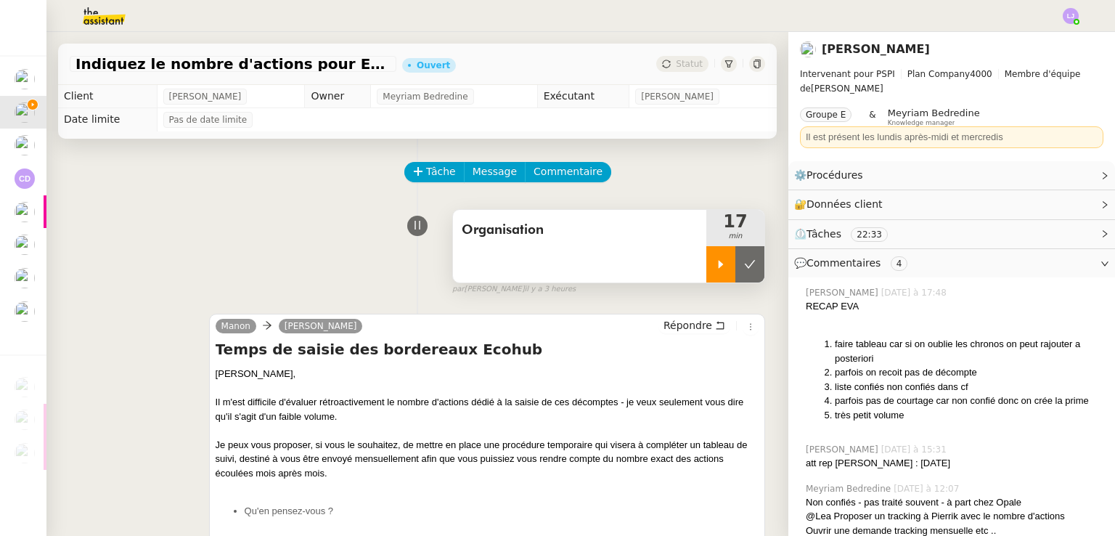
click at [744, 270] on icon at bounding box center [750, 264] width 12 height 12
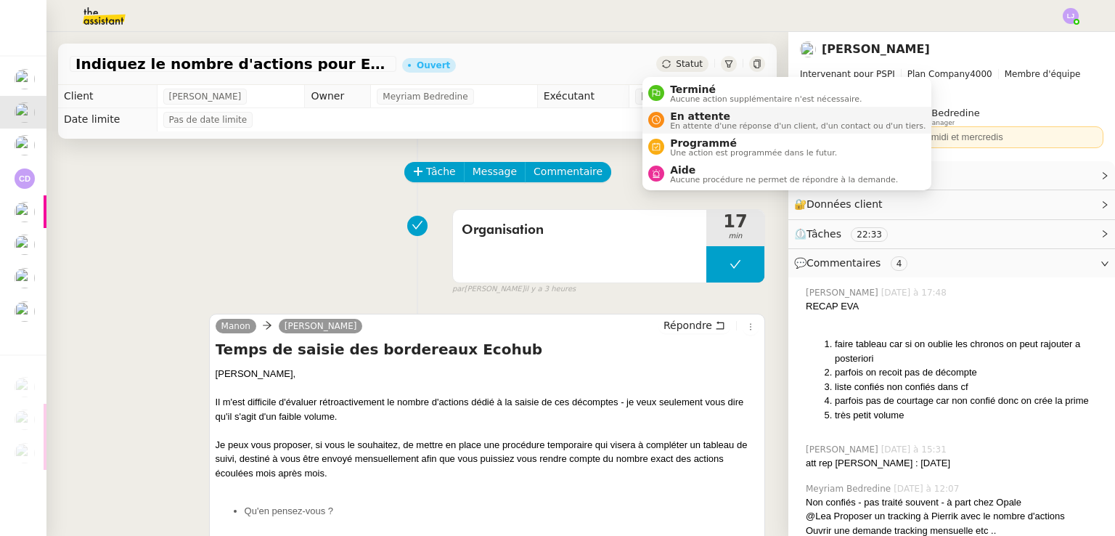
click at [679, 122] on span "En attente d'une réponse d'un client, d'un contact ou d'un tiers." at bounding box center [797, 126] width 255 height 8
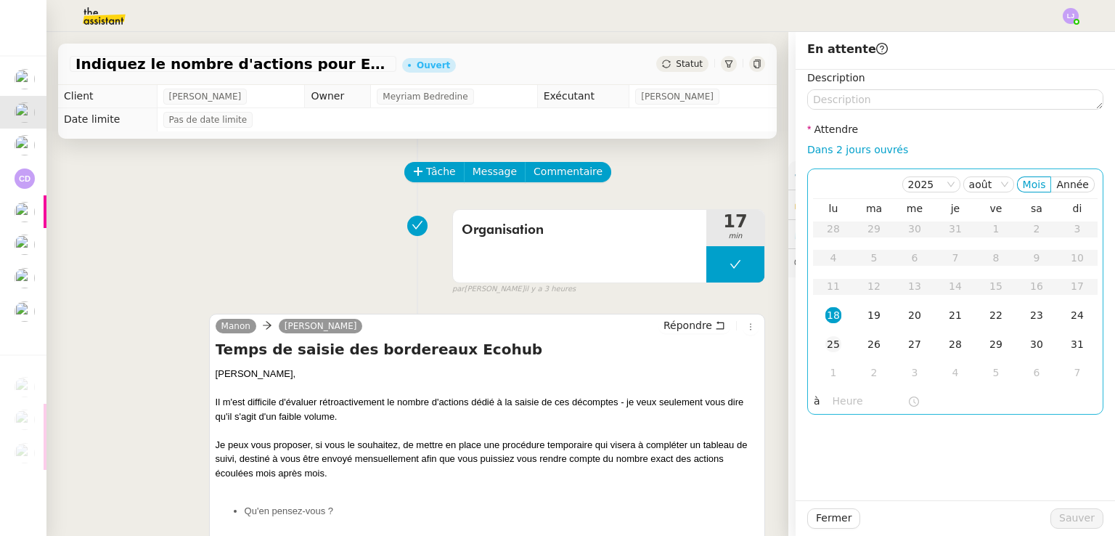
click at [825, 348] on div "25" at bounding box center [833, 344] width 16 height 16
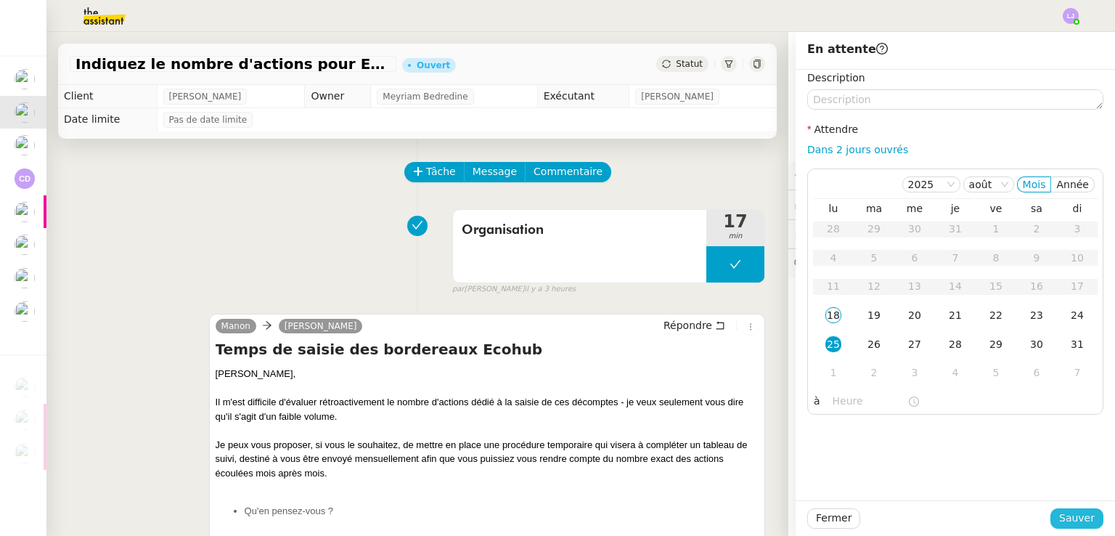
click at [1059, 523] on span "Sauver" at bounding box center [1077, 517] width 36 height 17
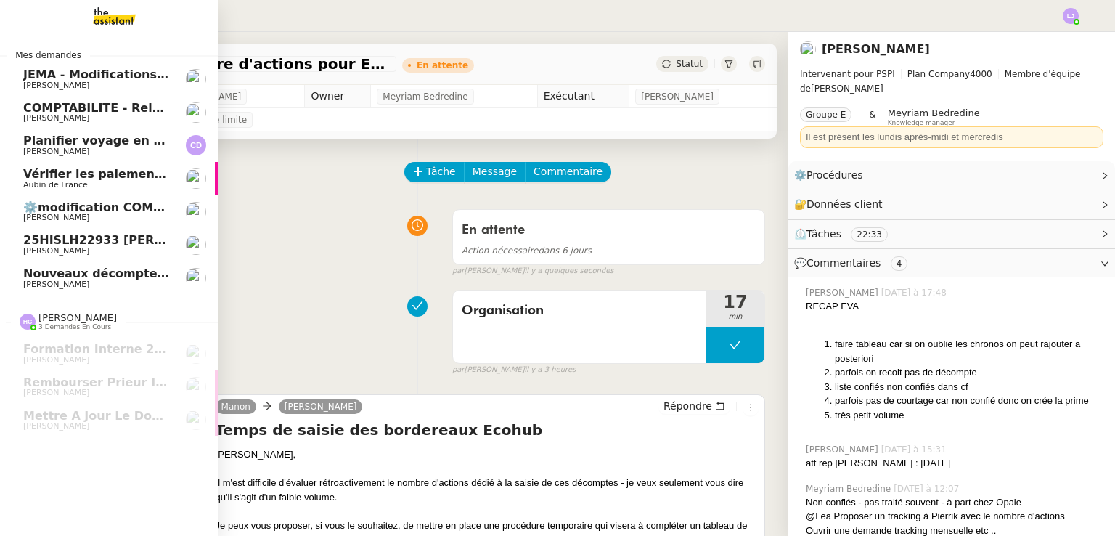
click at [28, 173] on span "Vérifier les paiements reçus" at bounding box center [115, 174] width 184 height 14
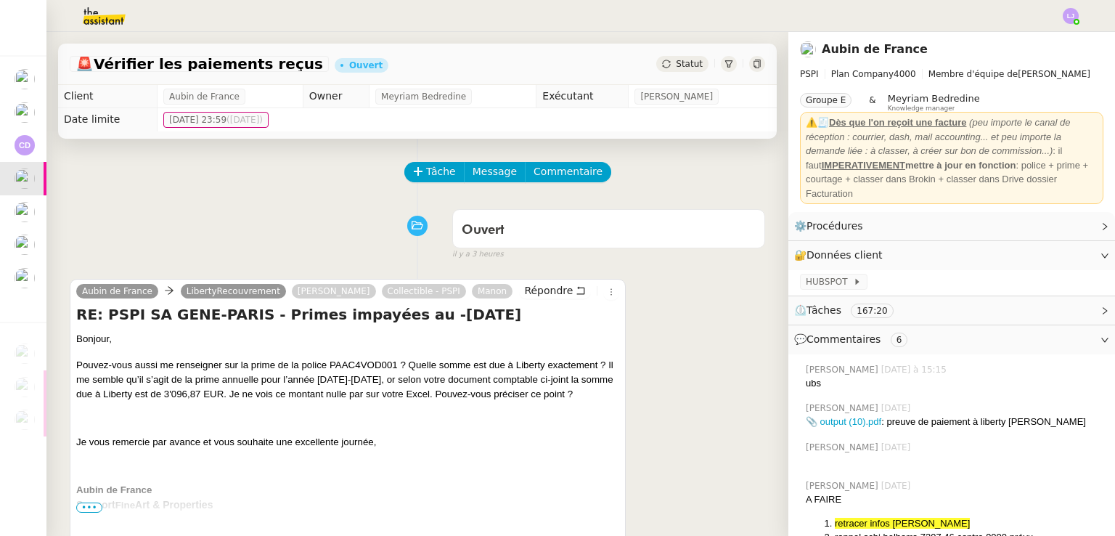
scroll to position [1, 0]
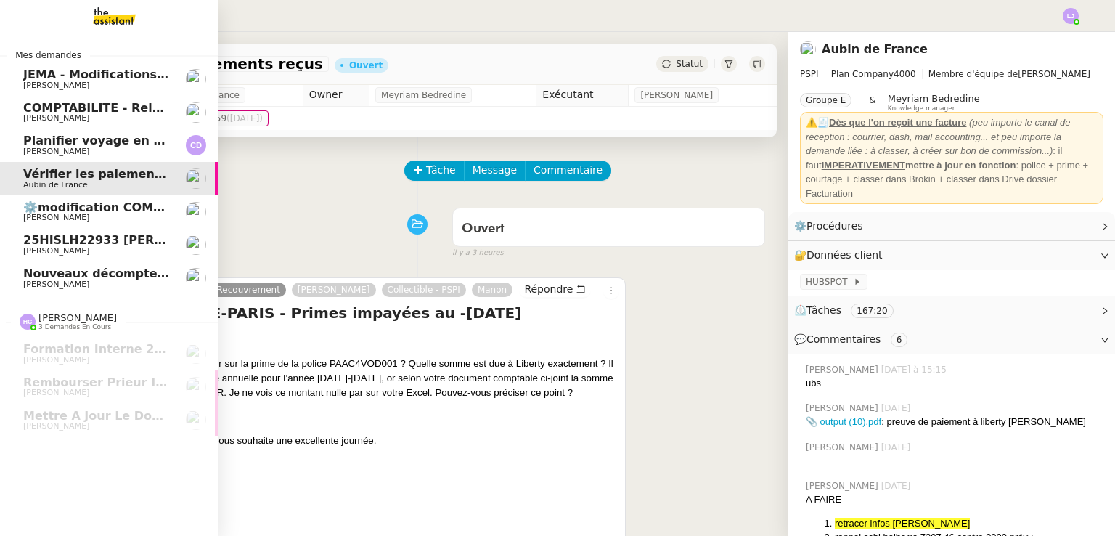
click at [129, 268] on span "Nouveaux décomptes de commissions" at bounding box center [147, 273] width 249 height 14
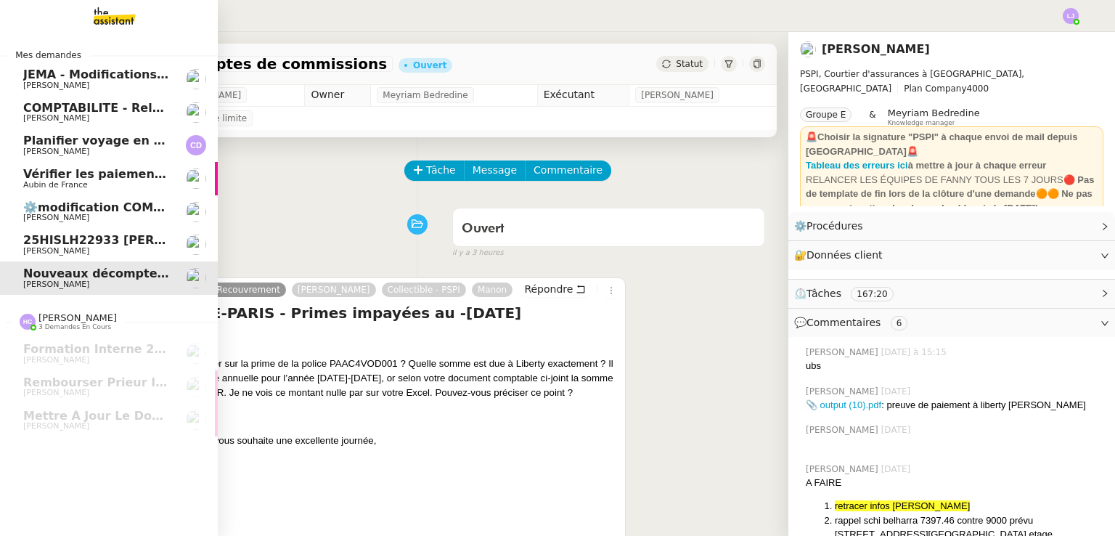
click at [163, 243] on span "25HISLH22933 [PERSON_NAME] & 25HISLJ23032 [PERSON_NAME]" at bounding box center [237, 240] width 429 height 14
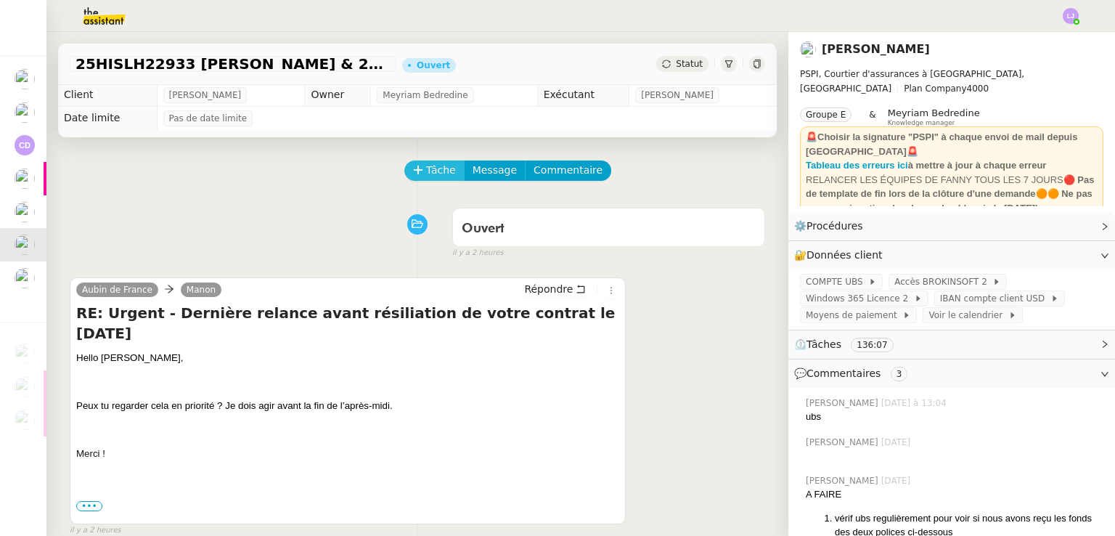
click at [427, 175] on span "Tâche" at bounding box center [441, 170] width 30 height 17
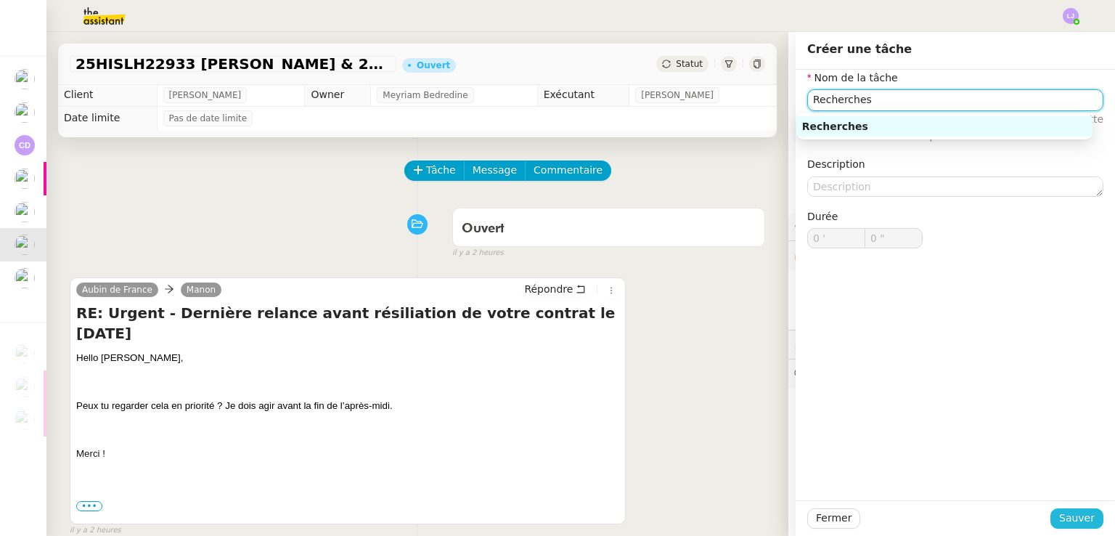
type input "Recherches"
click at [1083, 513] on span "Sauver" at bounding box center [1077, 517] width 36 height 17
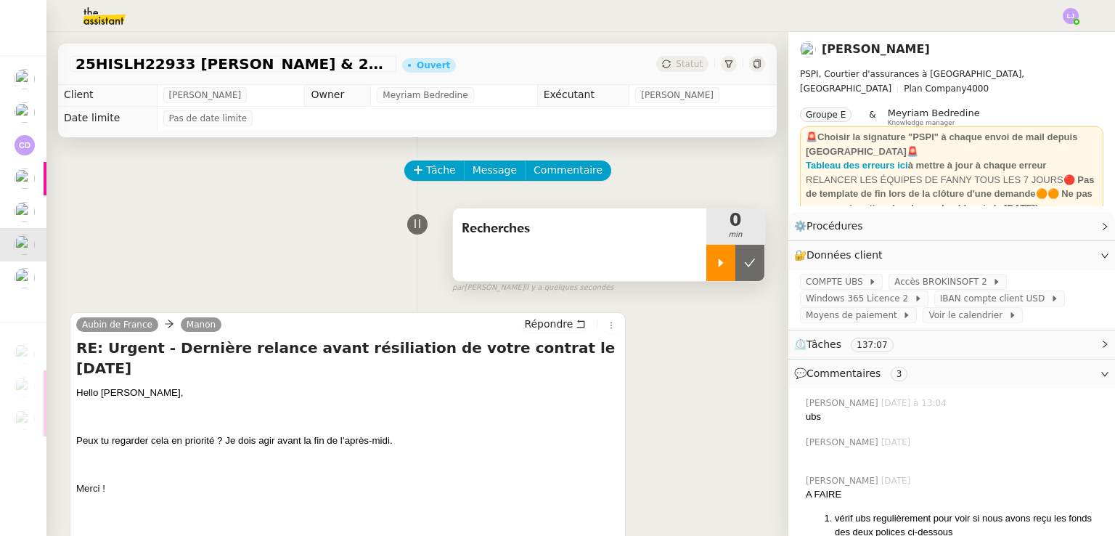
click at [706, 276] on div at bounding box center [720, 263] width 29 height 36
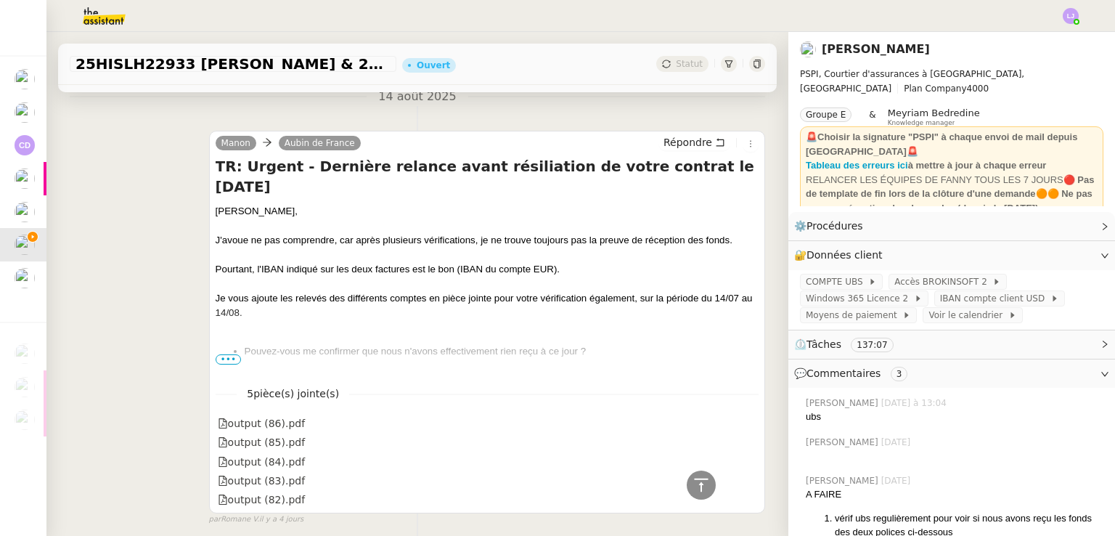
scroll to position [1542, 0]
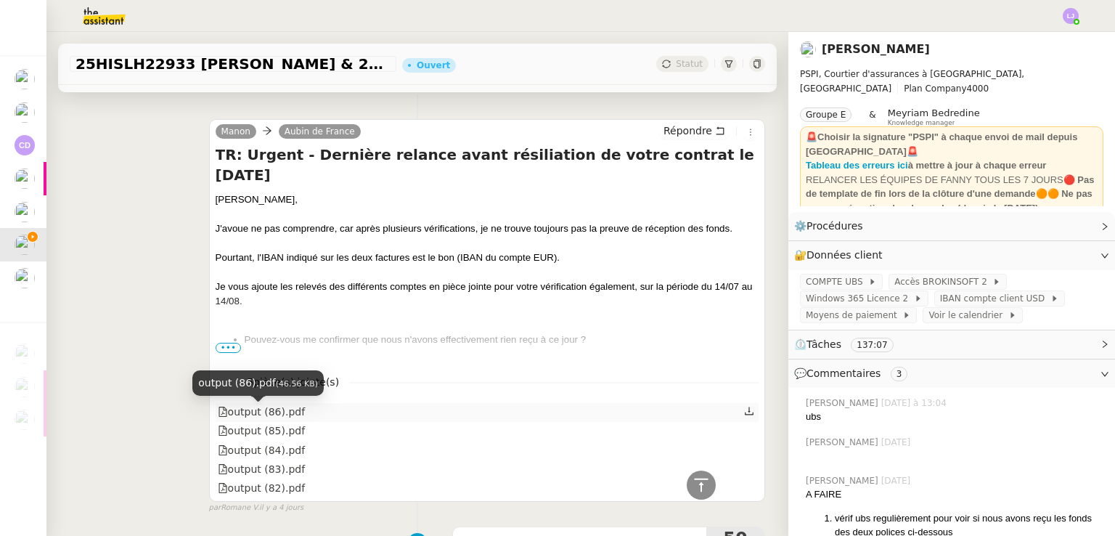
click at [269, 408] on div "output (86).pdf" at bounding box center [262, 412] width 88 height 17
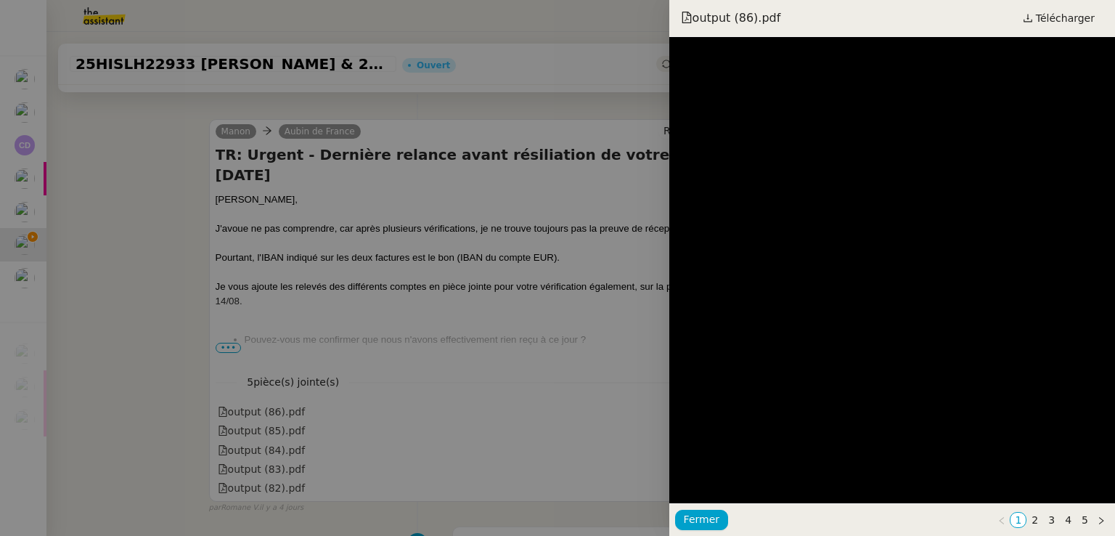
click at [512, 284] on div at bounding box center [557, 268] width 1115 height 536
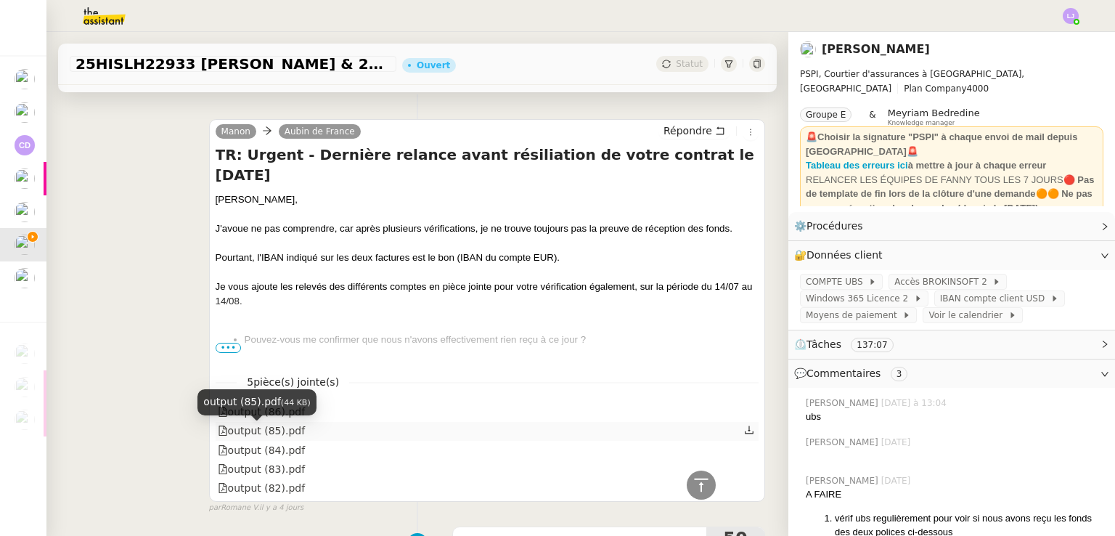
click at [279, 436] on div "output (85).pdf" at bounding box center [262, 430] width 88 height 17
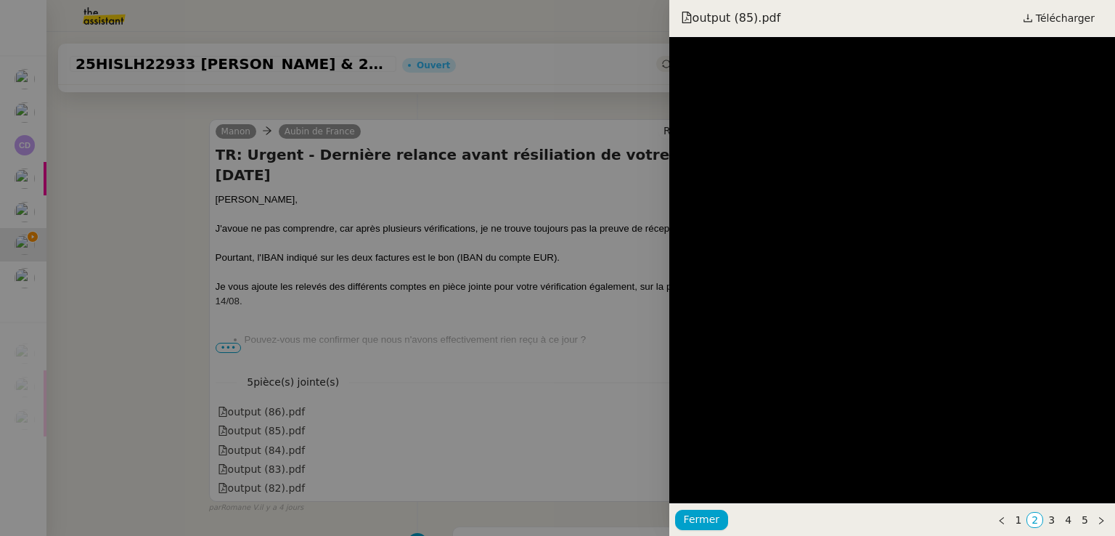
click at [535, 370] on div at bounding box center [557, 268] width 1115 height 536
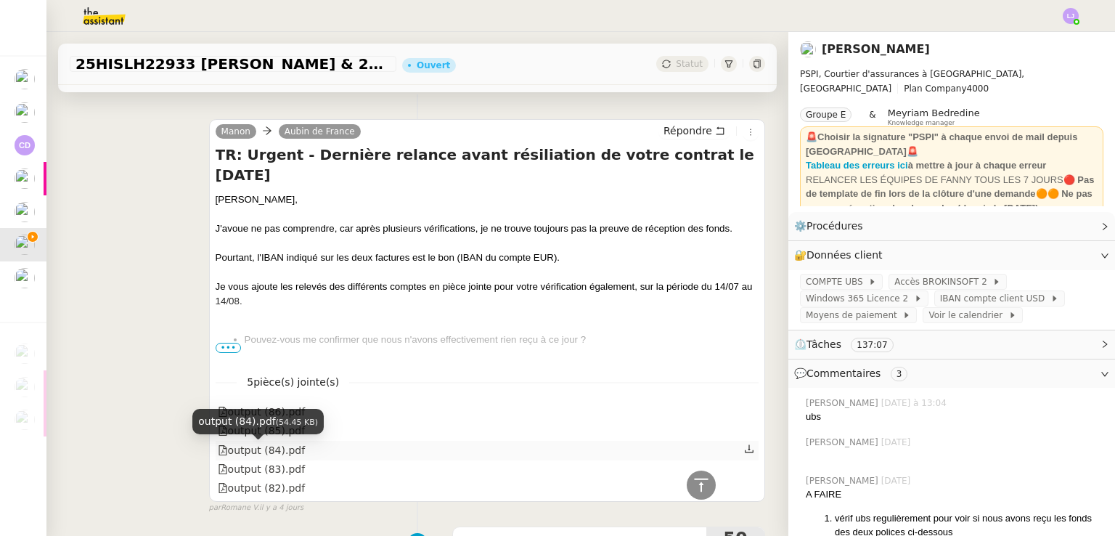
click at [261, 457] on div "output (84).pdf" at bounding box center [262, 450] width 88 height 17
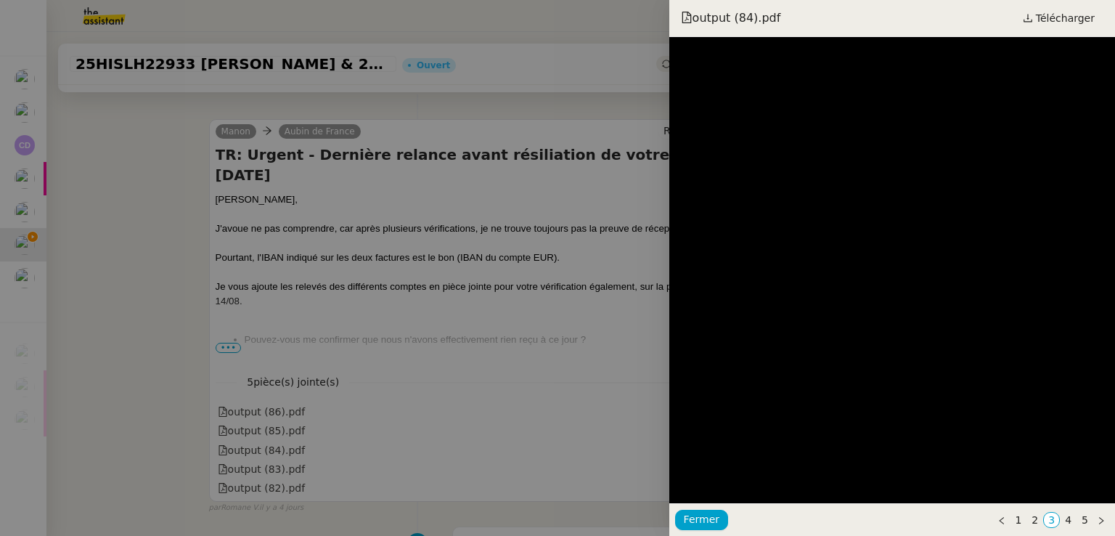
click at [406, 374] on div at bounding box center [557, 268] width 1115 height 536
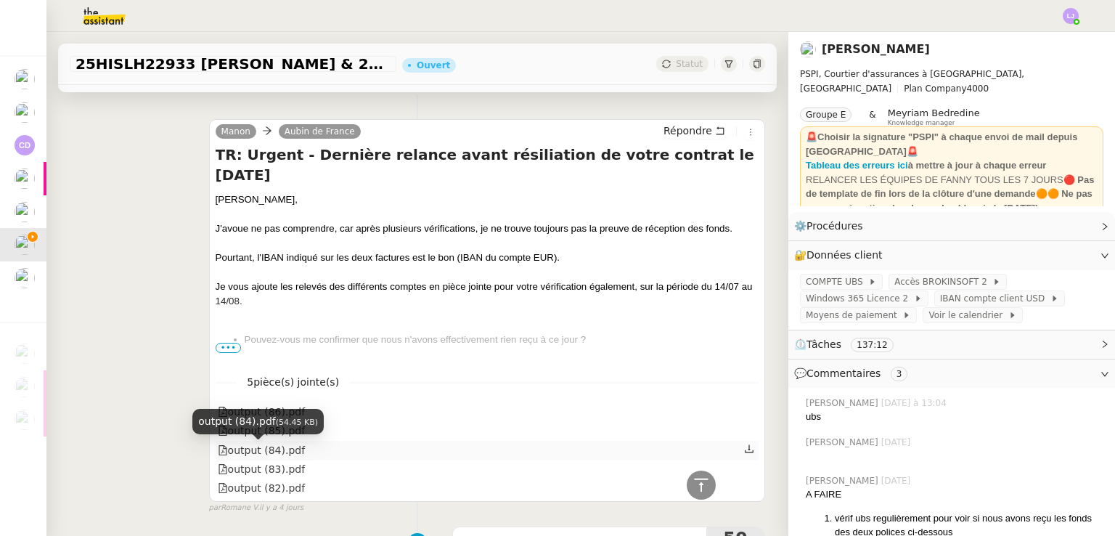
click at [274, 448] on div "output (84).pdf" at bounding box center [262, 450] width 88 height 17
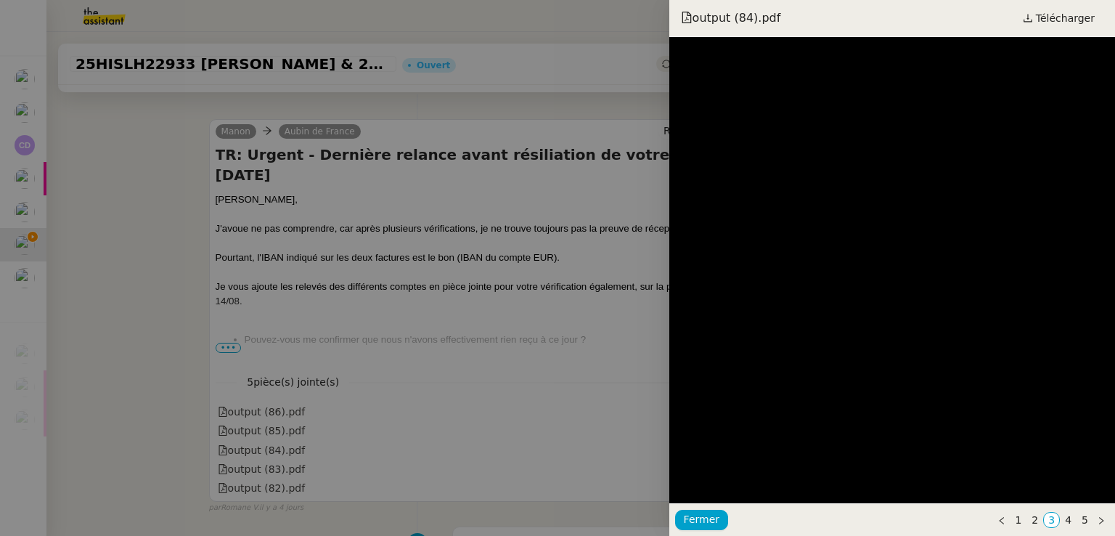
click at [496, 360] on div at bounding box center [557, 268] width 1115 height 536
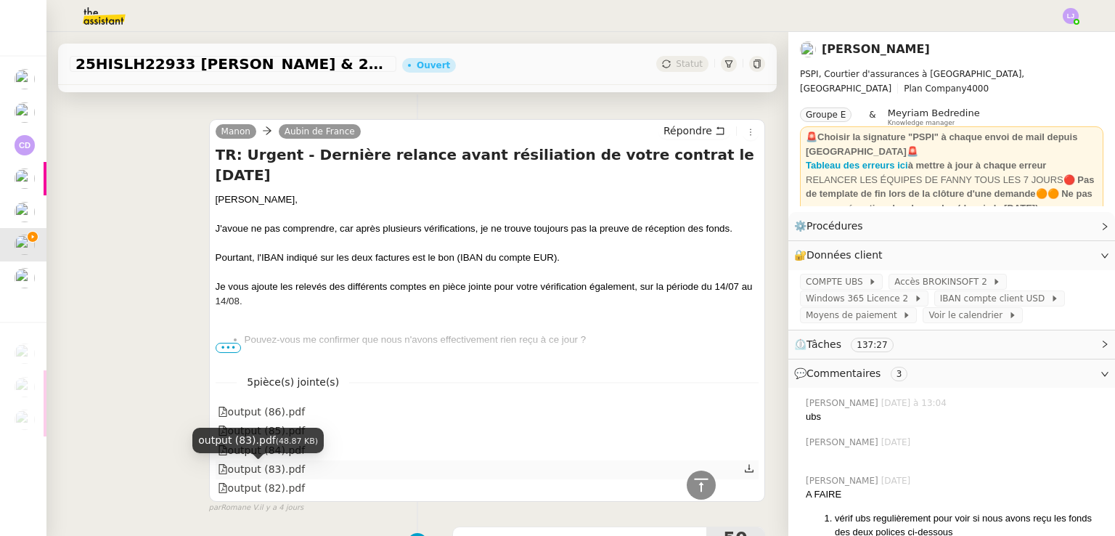
click at [284, 470] on div "output (83).pdf" at bounding box center [262, 469] width 88 height 17
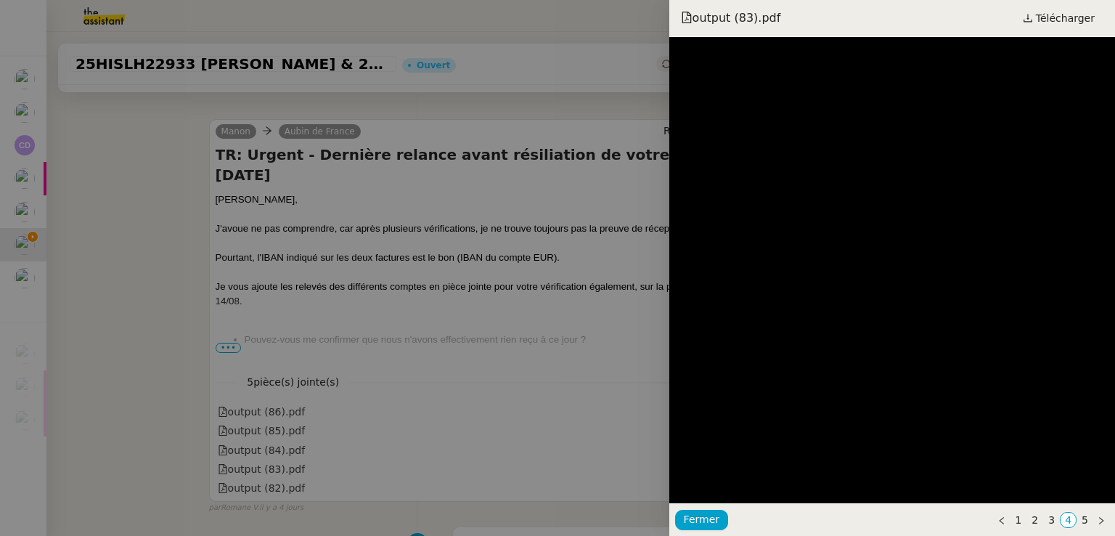
click at [513, 356] on div at bounding box center [557, 268] width 1115 height 536
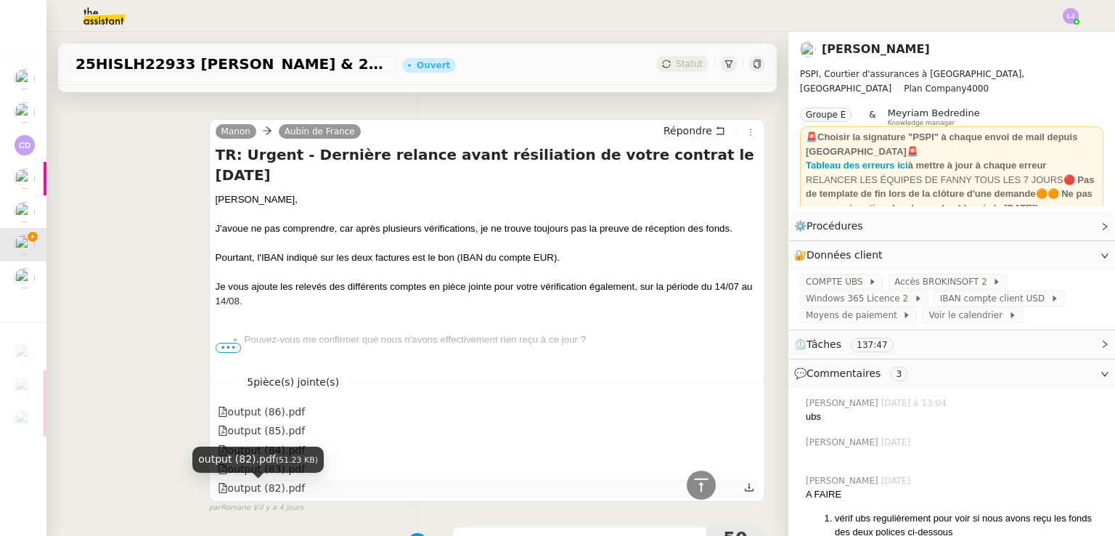
click at [286, 494] on div "output (82).pdf" at bounding box center [262, 488] width 88 height 17
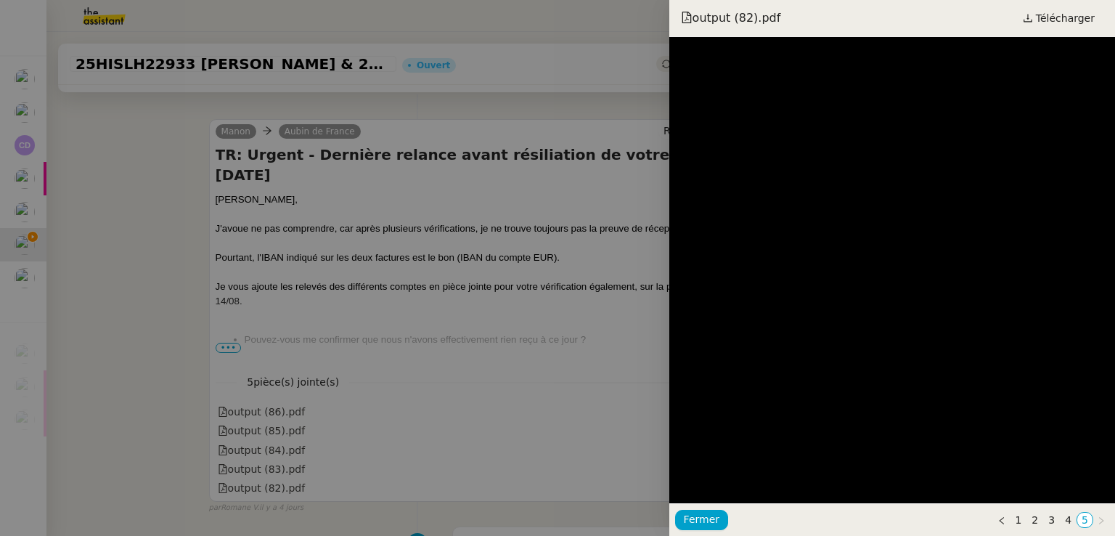
click at [556, 356] on div at bounding box center [557, 268] width 1115 height 536
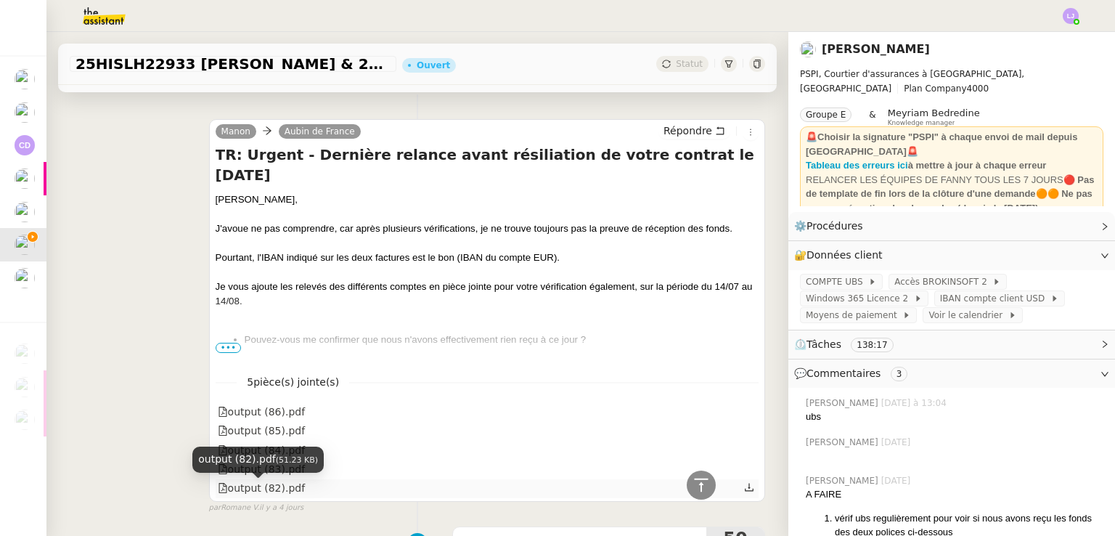
click at [272, 494] on div "output (82).pdf" at bounding box center [262, 488] width 88 height 17
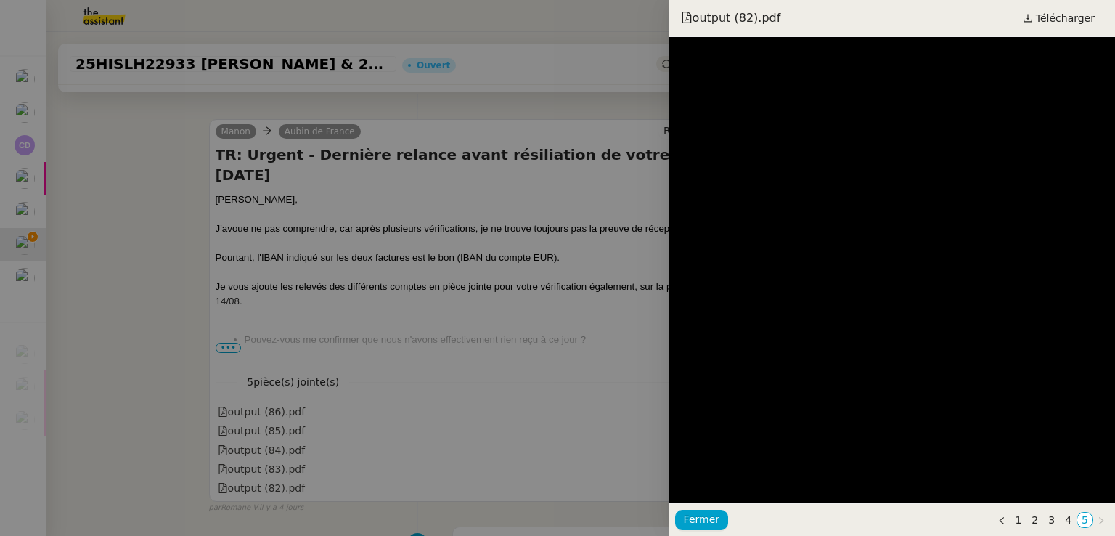
click at [464, 396] on div at bounding box center [557, 268] width 1115 height 536
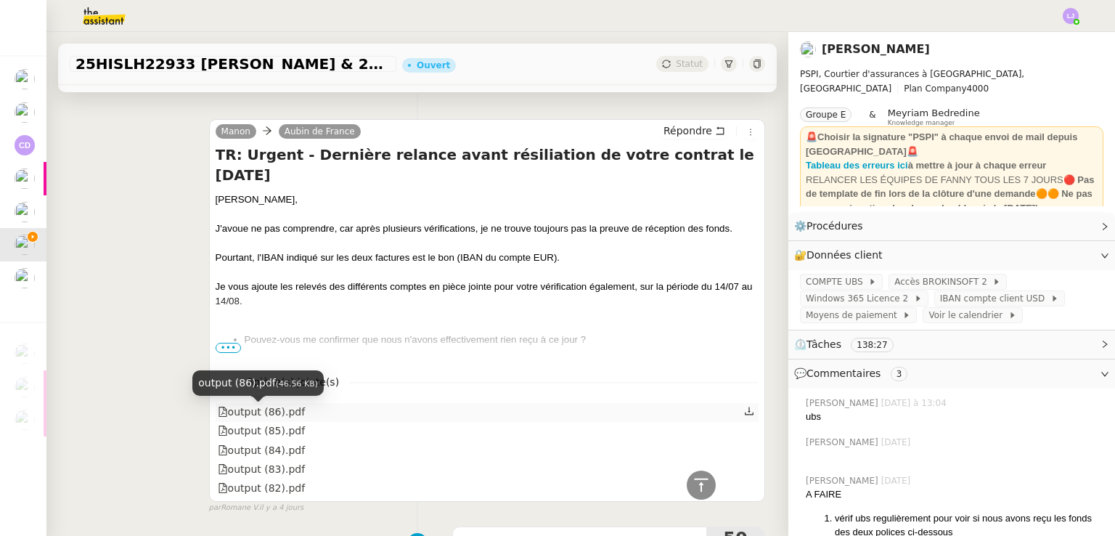
click at [274, 413] on div "output (86).pdf" at bounding box center [262, 412] width 88 height 17
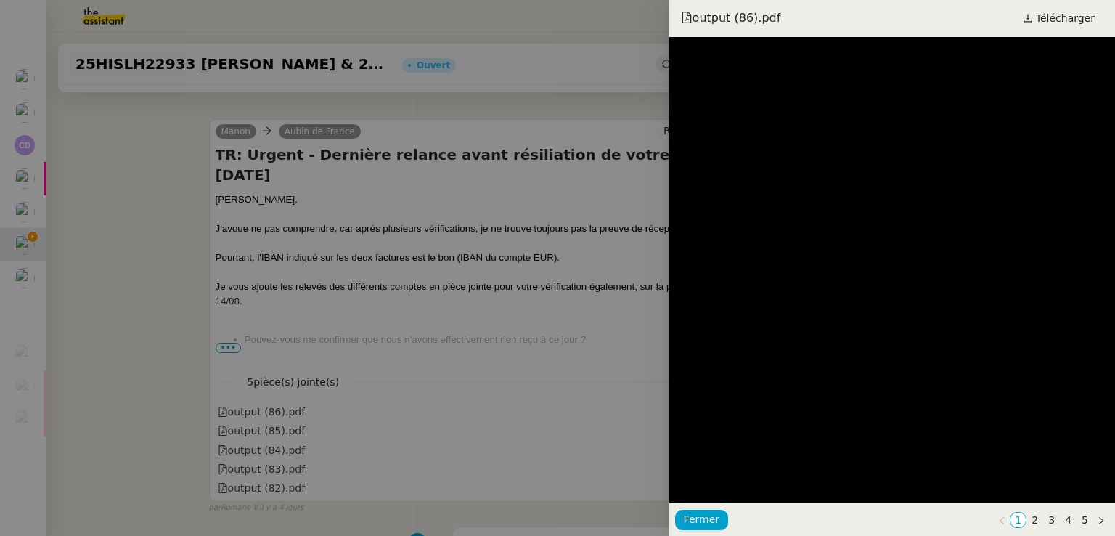
click at [351, 345] on div at bounding box center [557, 268] width 1115 height 536
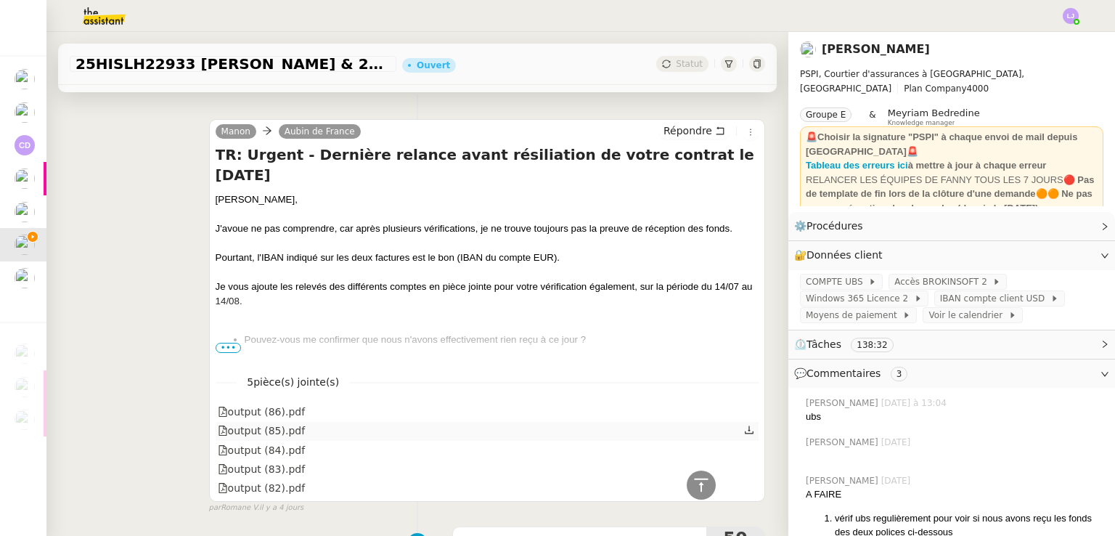
click at [294, 433] on div "output (85).pdf" at bounding box center [487, 431] width 543 height 19
click at [276, 434] on div "output (85).pdf" at bounding box center [262, 430] width 88 height 17
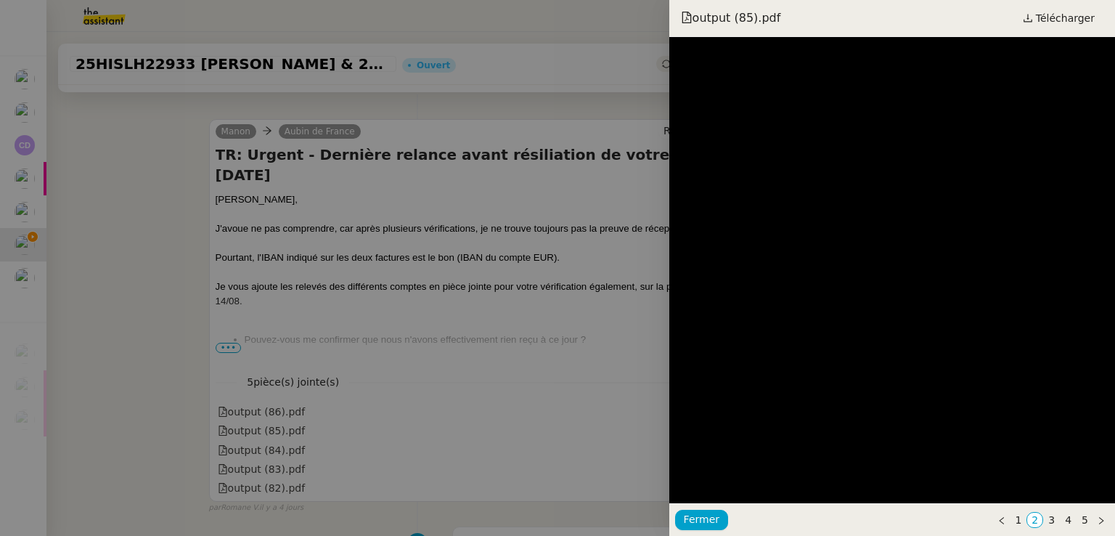
click at [495, 399] on div at bounding box center [557, 268] width 1115 height 536
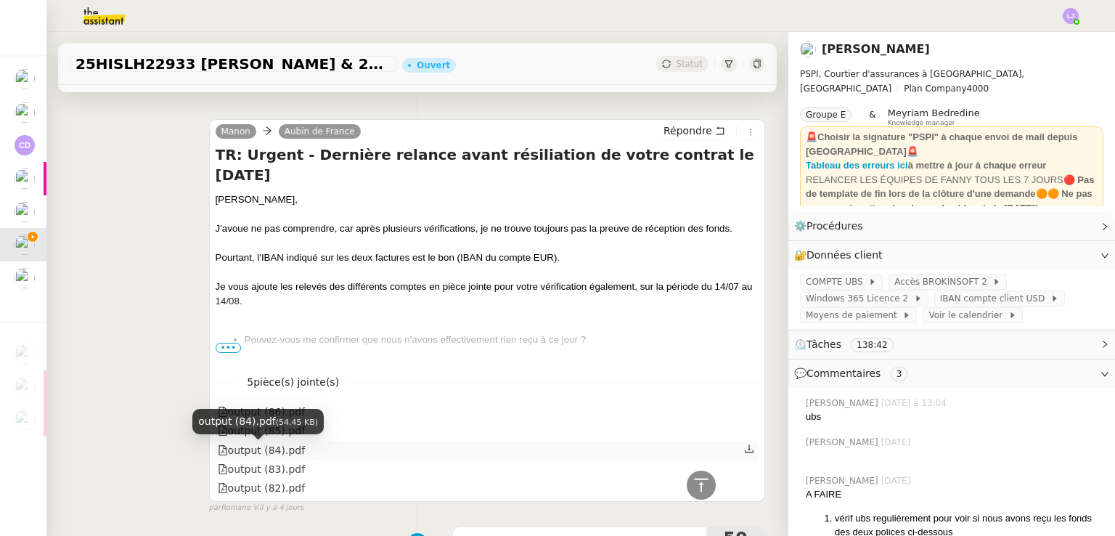
click at [288, 454] on div "output (84).pdf" at bounding box center [262, 450] width 88 height 17
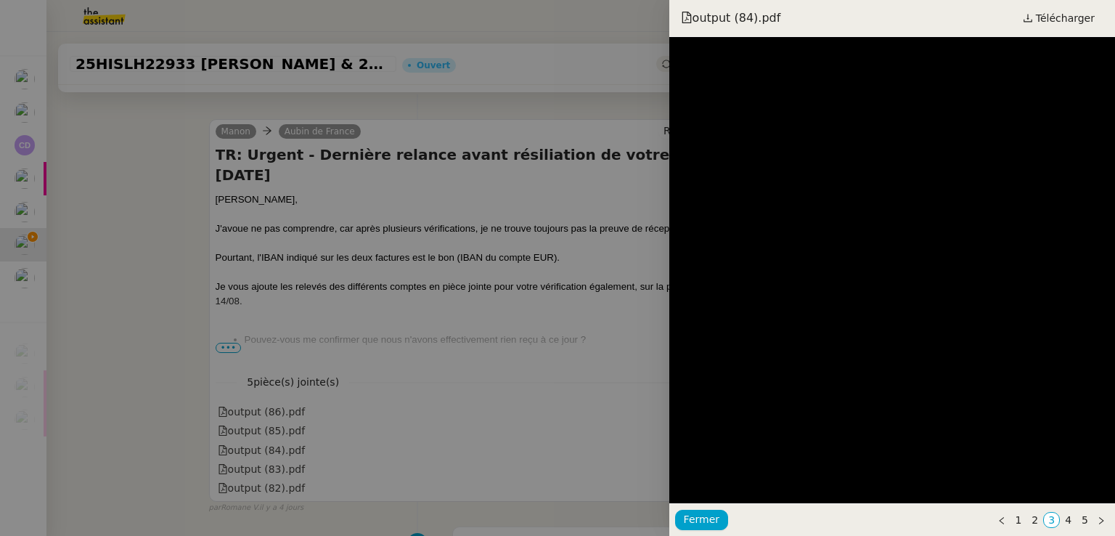
click at [427, 411] on div at bounding box center [557, 268] width 1115 height 536
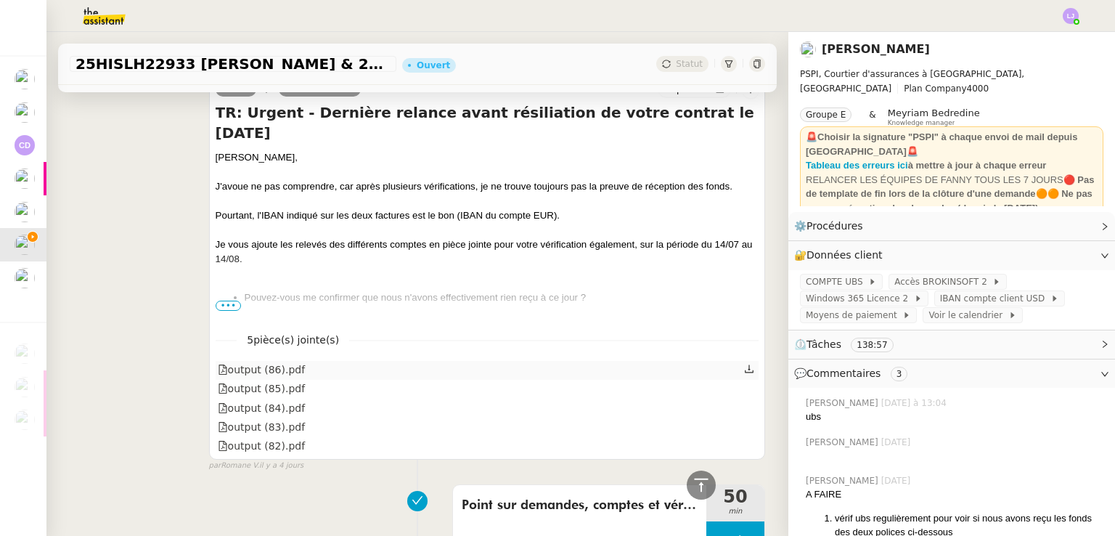
scroll to position [1614, 0]
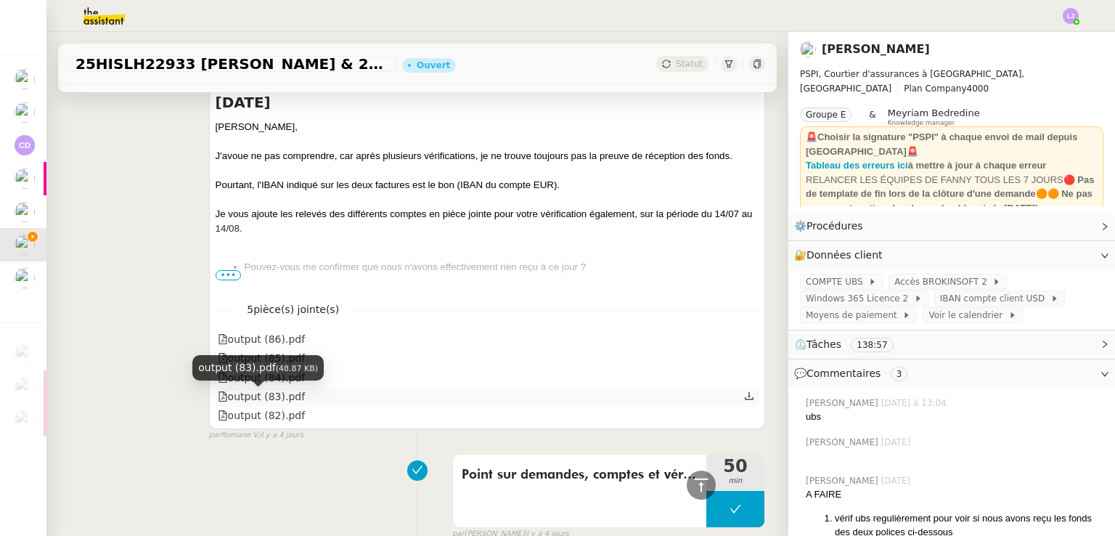
click at [247, 384] on div "output (83).pdf (48.87 KB)" at bounding box center [257, 373] width 131 height 36
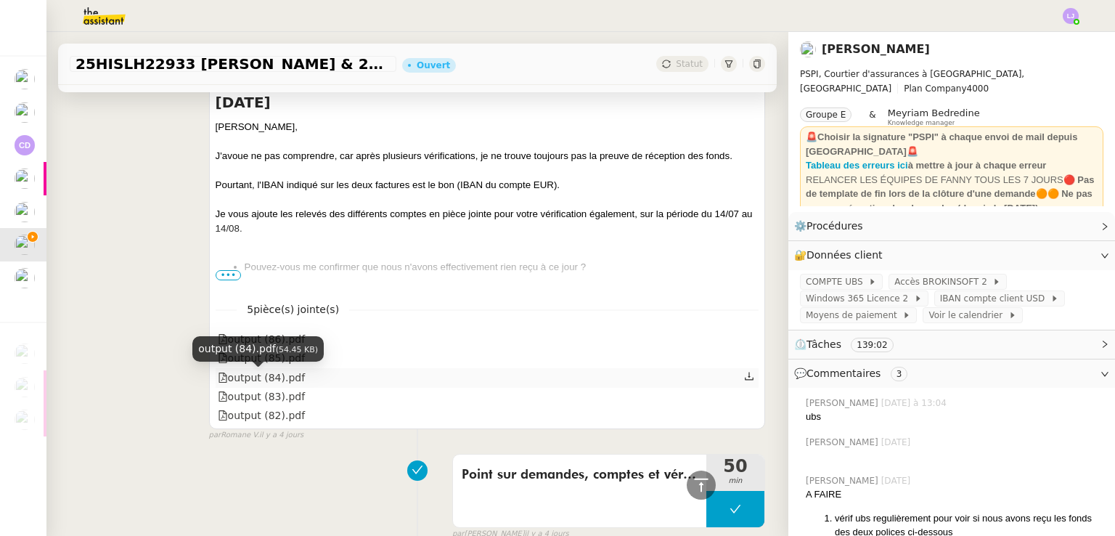
click at [271, 383] on div "output (84).pdf" at bounding box center [262, 377] width 88 height 17
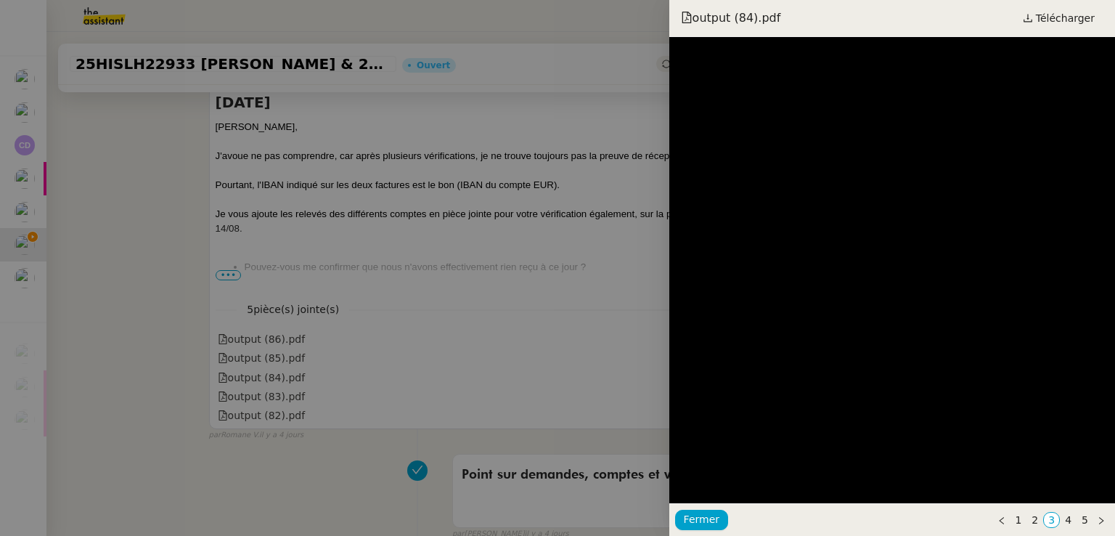
click at [384, 370] on div at bounding box center [557, 268] width 1115 height 536
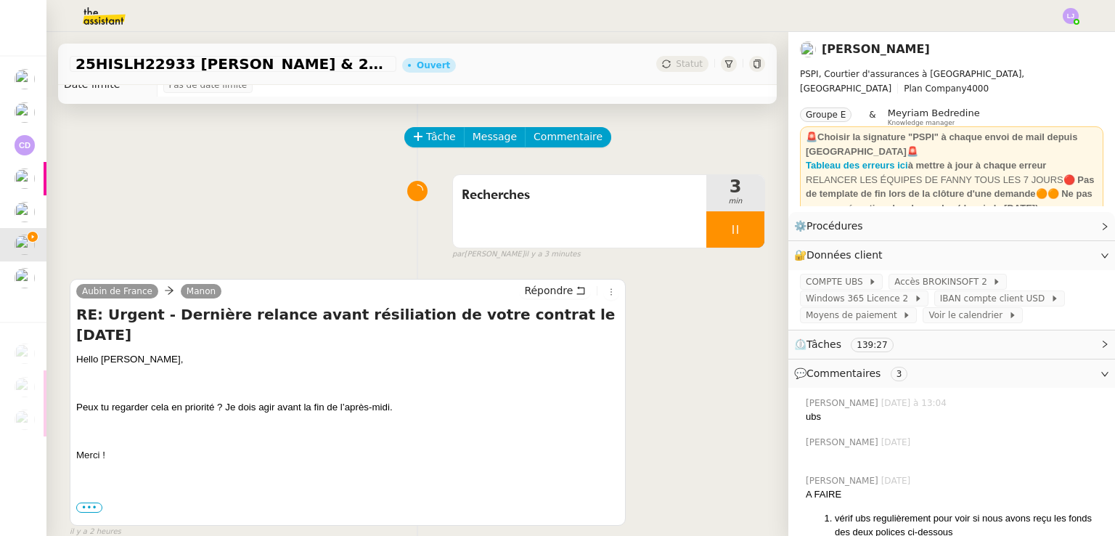
scroll to position [0, 0]
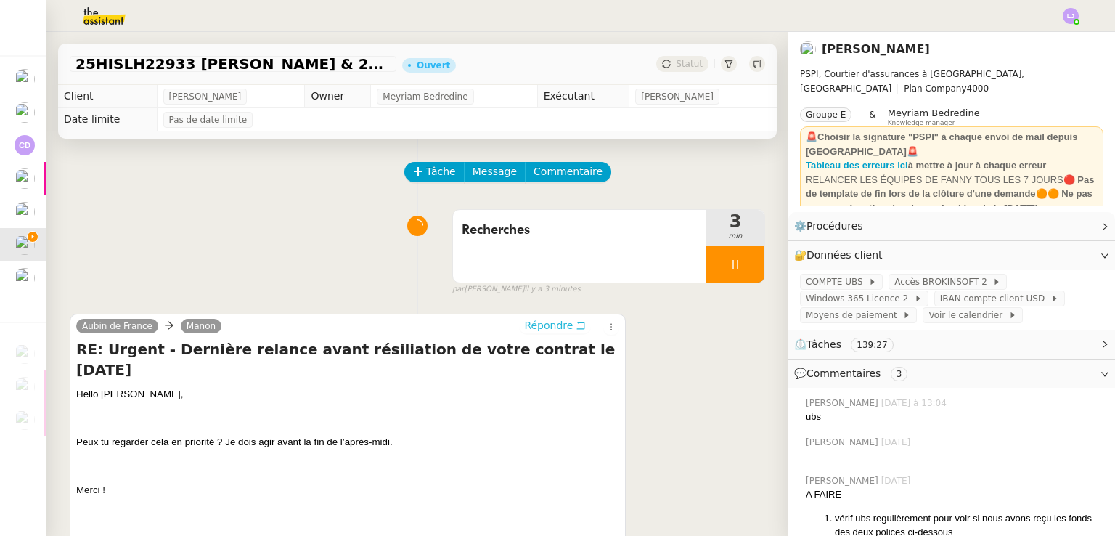
click at [566, 333] on button "Répondre" at bounding box center [555, 325] width 72 height 16
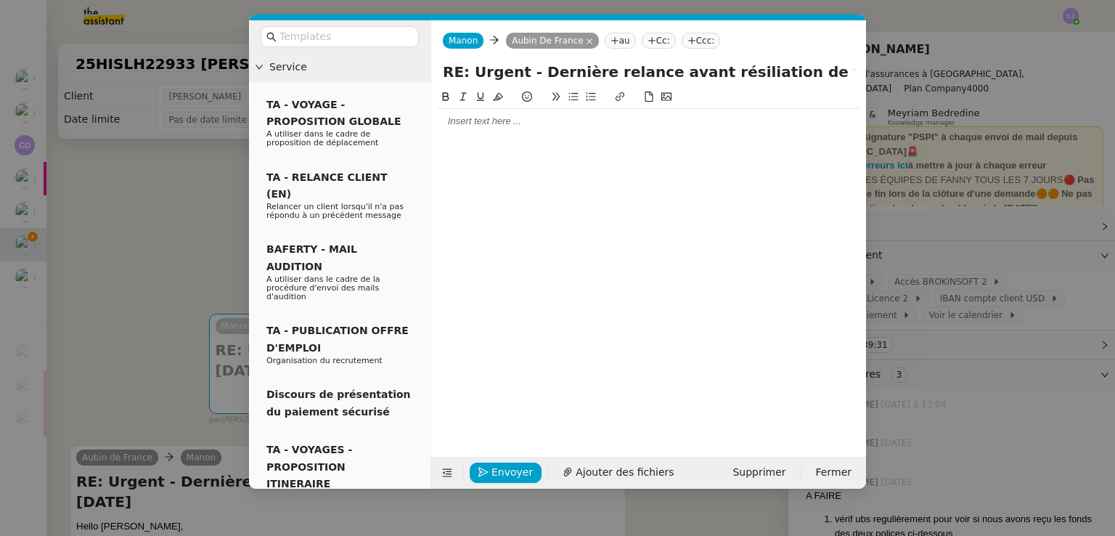
click at [510, 132] on div at bounding box center [648, 121] width 423 height 25
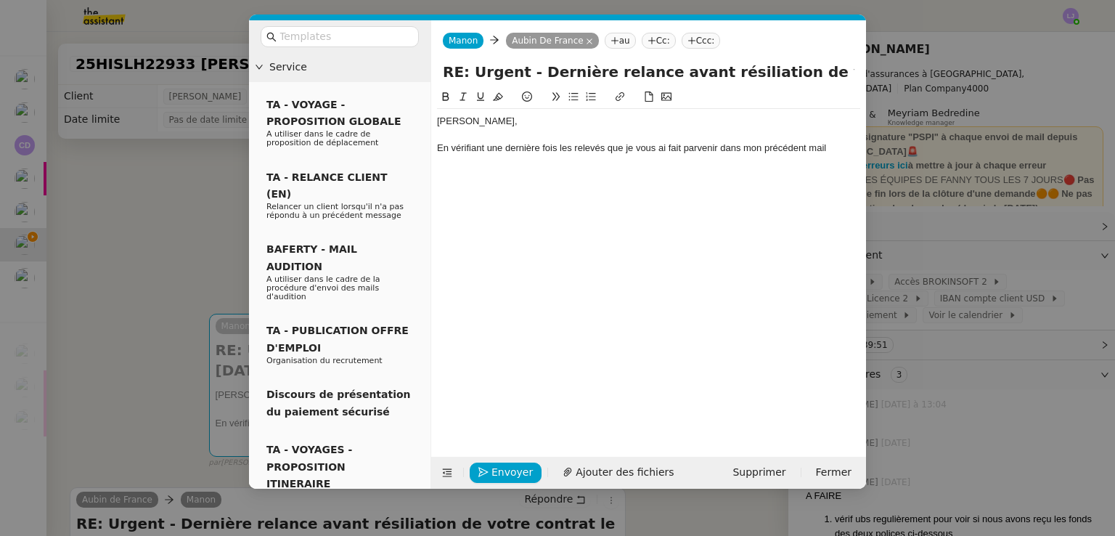
click at [606, 149] on div "En vérifiant une dernière fois les relevés que je vous ai fait parvenir dans mo…" at bounding box center [648, 148] width 423 height 13
click at [630, 159] on div "En vérifiant une dernière fois les relevés du [DATE] au [DATE] que je vous ai f…" at bounding box center [648, 155] width 423 height 27
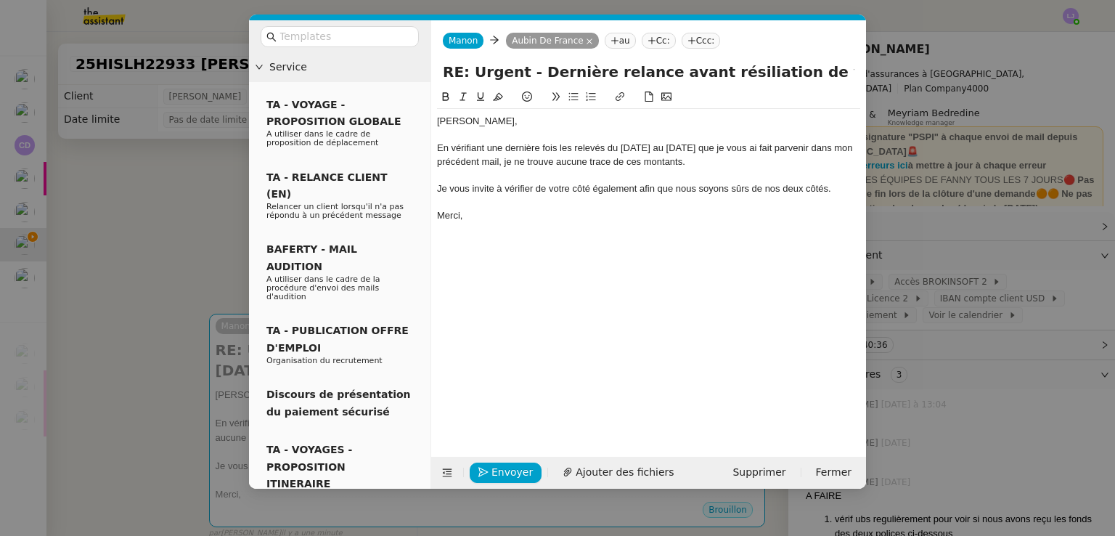
click at [959, 197] on nz-modal-container "Service TA - VOYAGE - PROPOSITION GLOBALE A utiliser dans le cadre de propositi…" at bounding box center [557, 268] width 1115 height 536
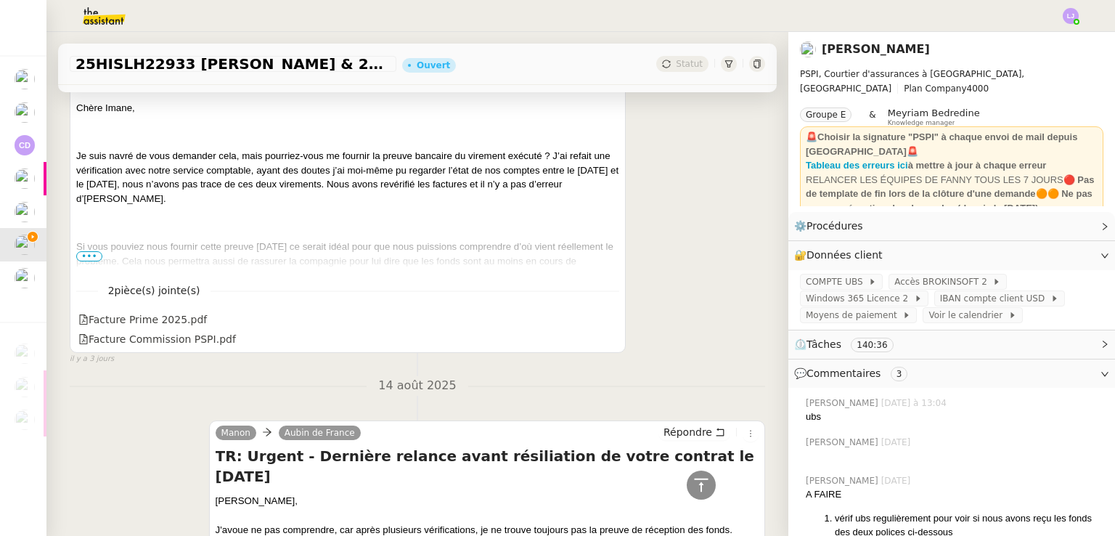
scroll to position [1884, 0]
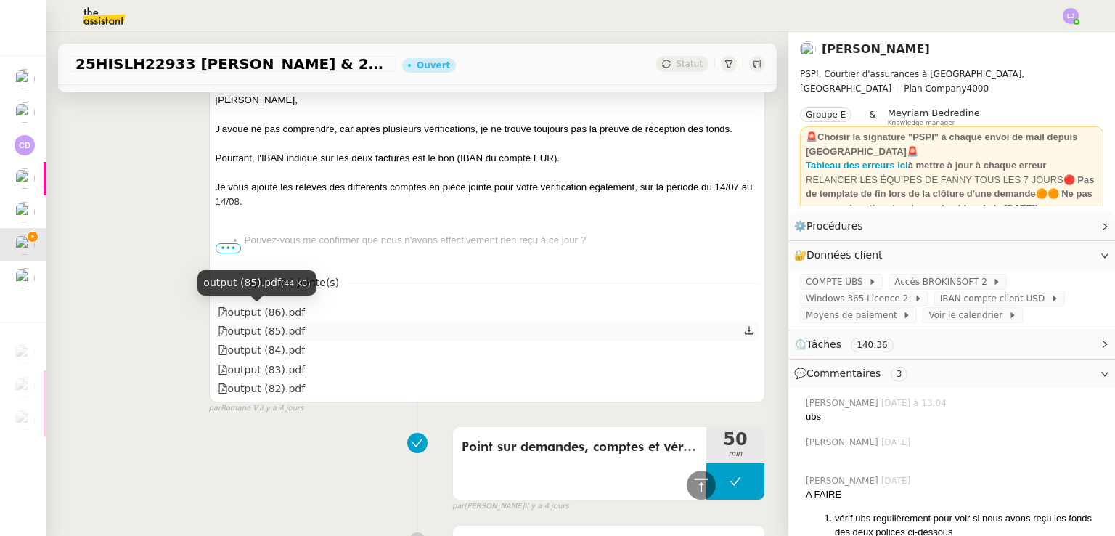
click at [273, 323] on div "output (85).pdf" at bounding box center [262, 331] width 88 height 17
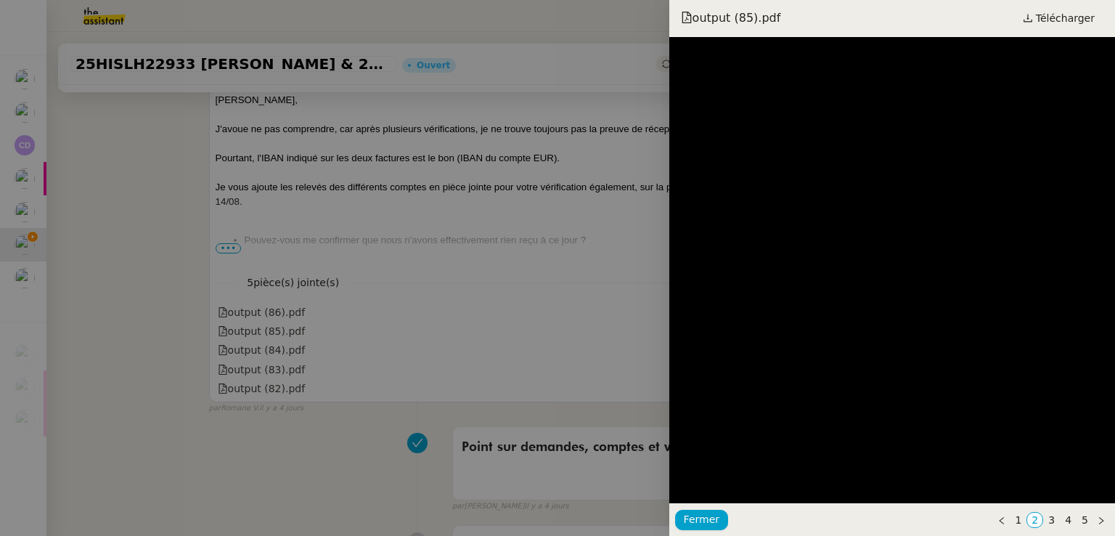
click at [433, 279] on div at bounding box center [557, 268] width 1115 height 536
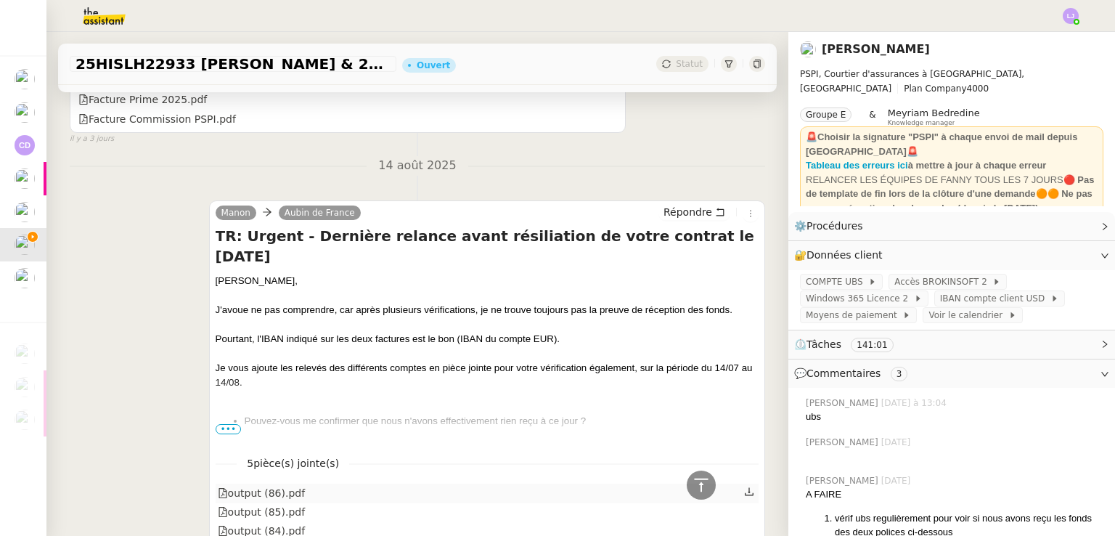
scroll to position [1880, 0]
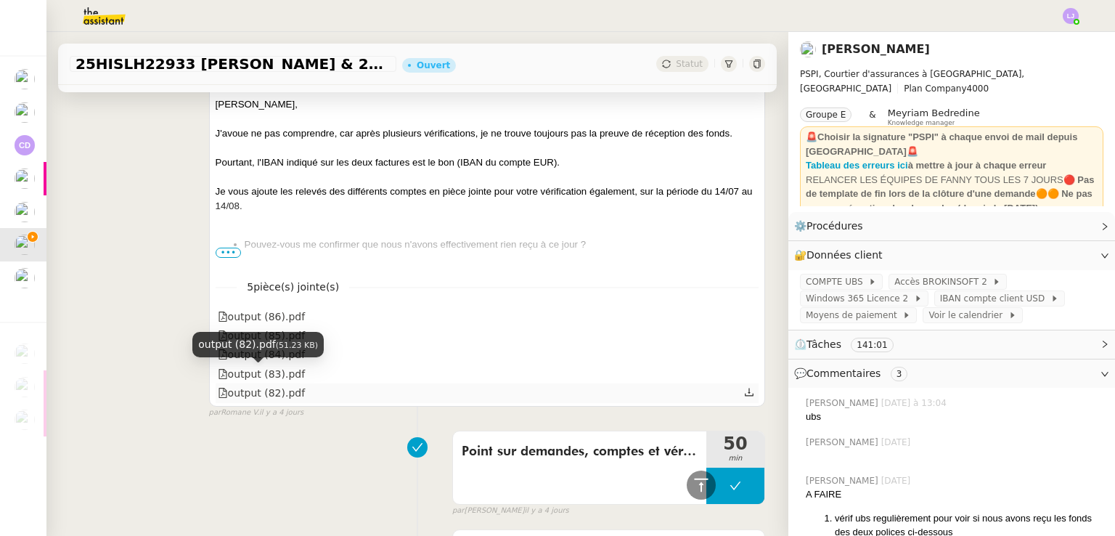
click at [271, 385] on div "output (82).pdf" at bounding box center [262, 393] width 88 height 17
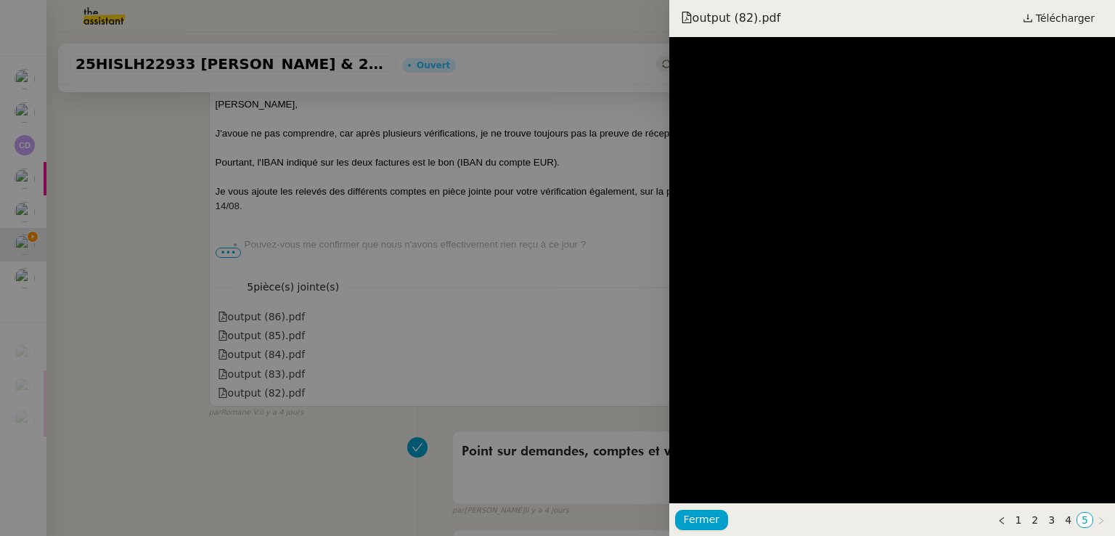
click at [586, 316] on div at bounding box center [557, 268] width 1115 height 536
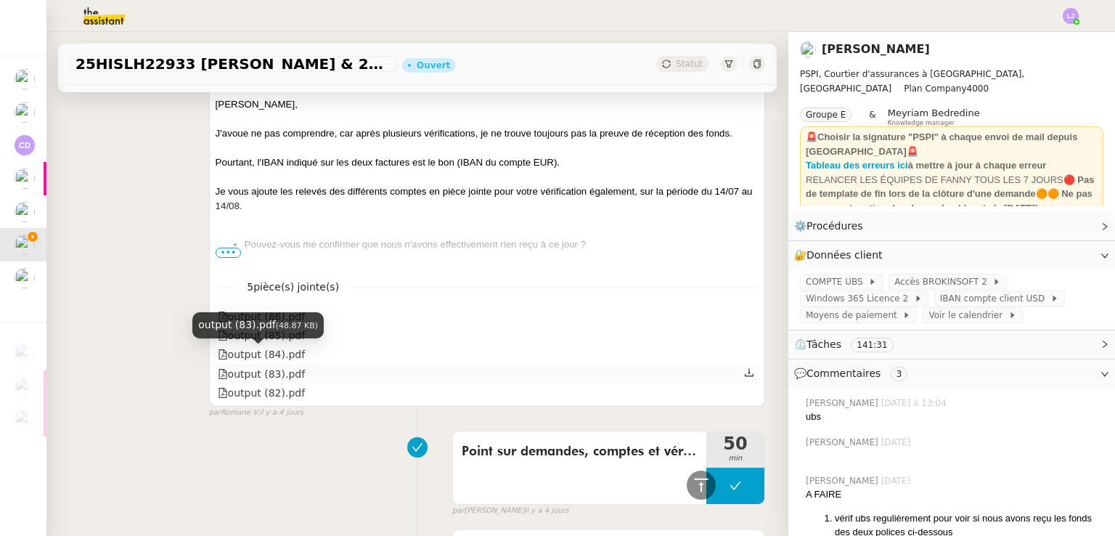
click at [261, 366] on div "output (83).pdf" at bounding box center [262, 374] width 88 height 17
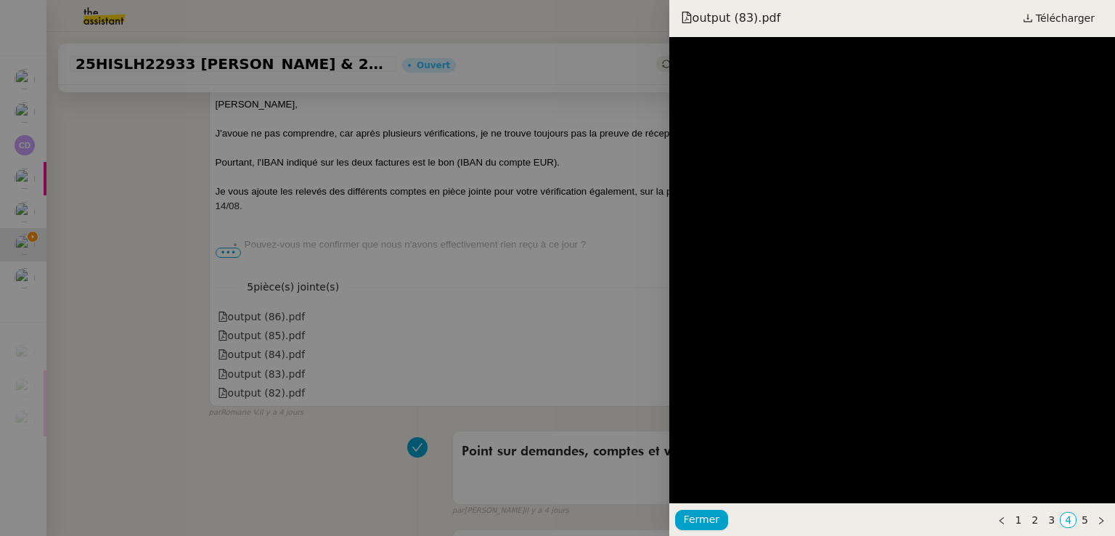
click at [507, 309] on div at bounding box center [557, 268] width 1115 height 536
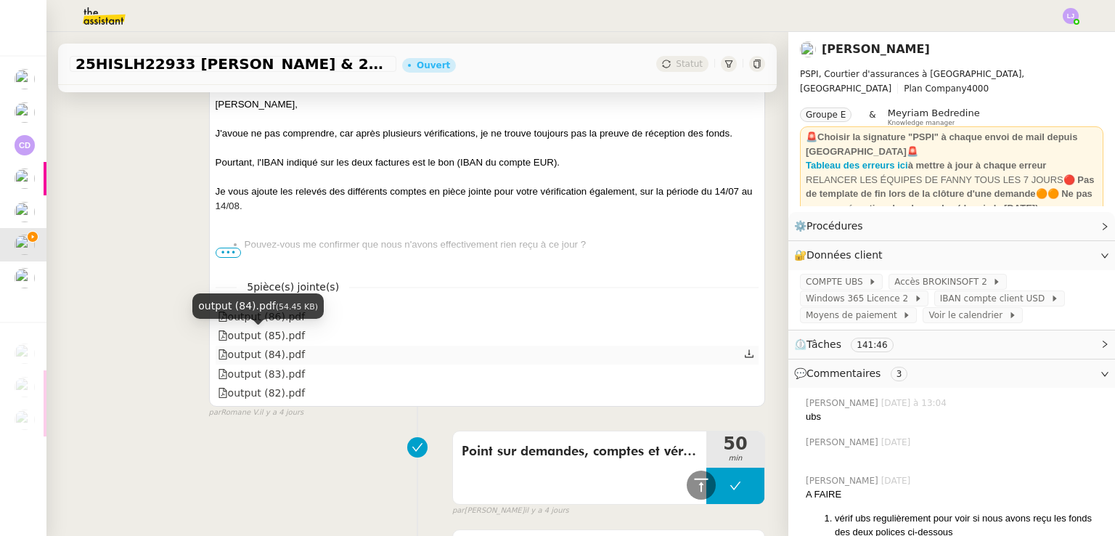
click at [279, 346] on div "output (84).pdf" at bounding box center [262, 354] width 88 height 17
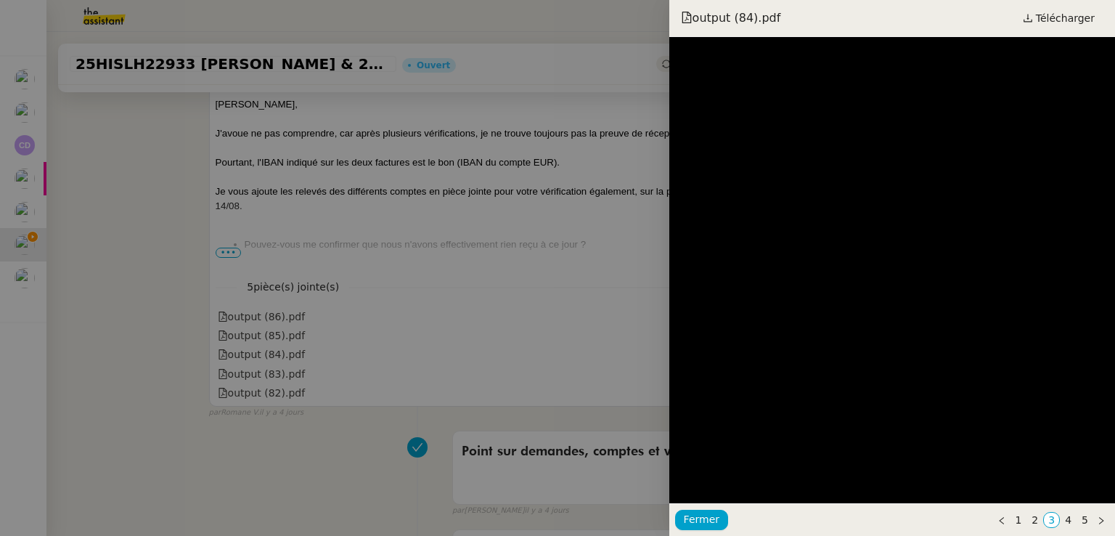
click at [594, 314] on div at bounding box center [557, 268] width 1115 height 536
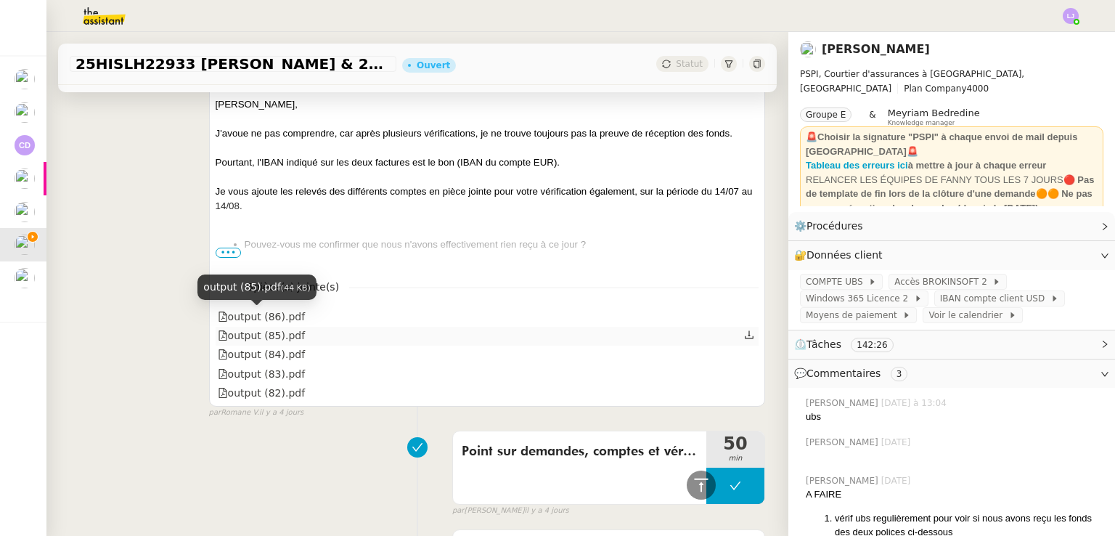
click at [290, 327] on div "output (85).pdf" at bounding box center [262, 335] width 88 height 17
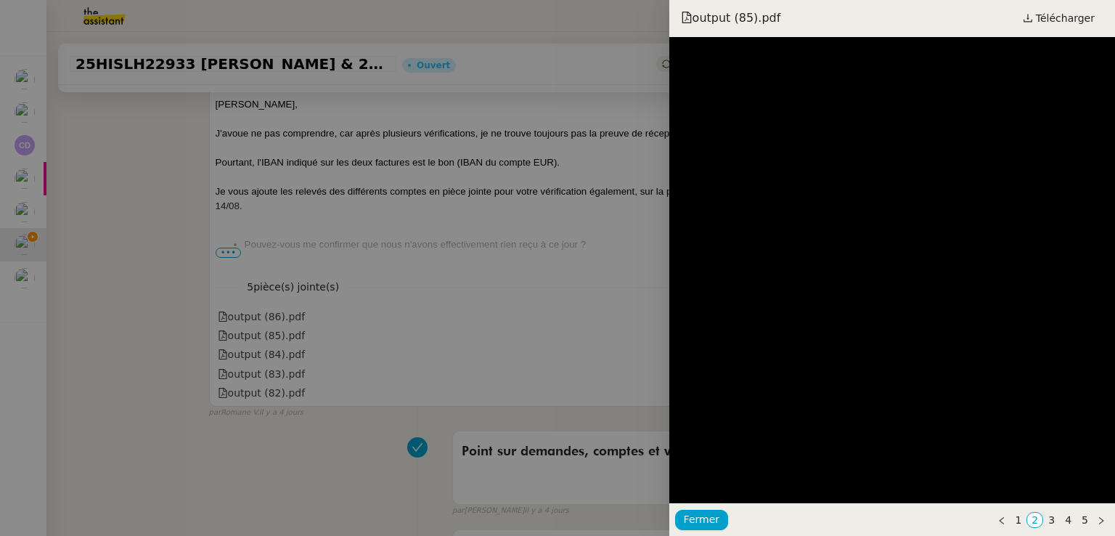
click at [529, 392] on div at bounding box center [557, 268] width 1115 height 536
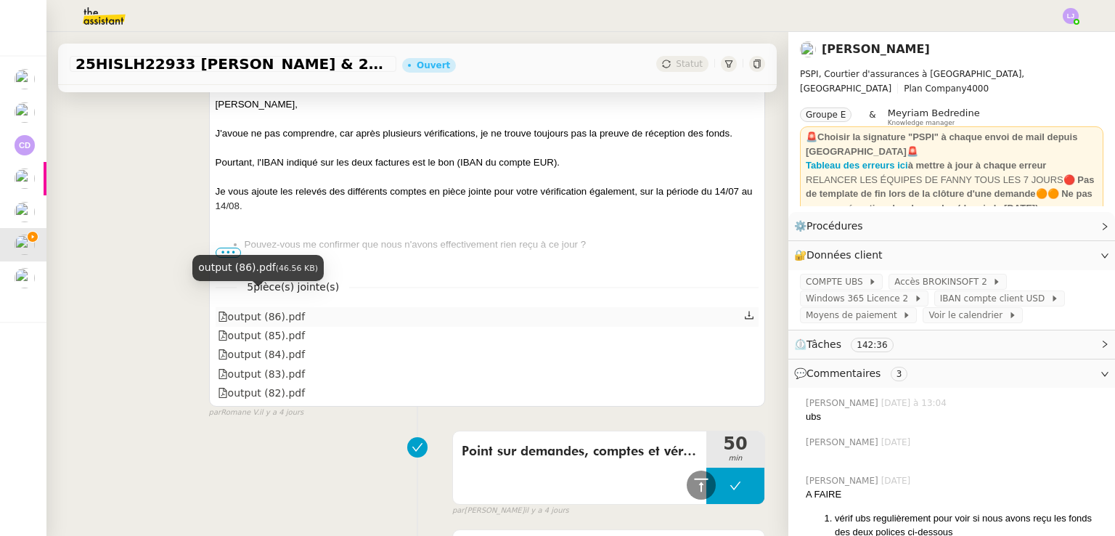
click at [287, 308] on div "output (86).pdf" at bounding box center [262, 316] width 88 height 17
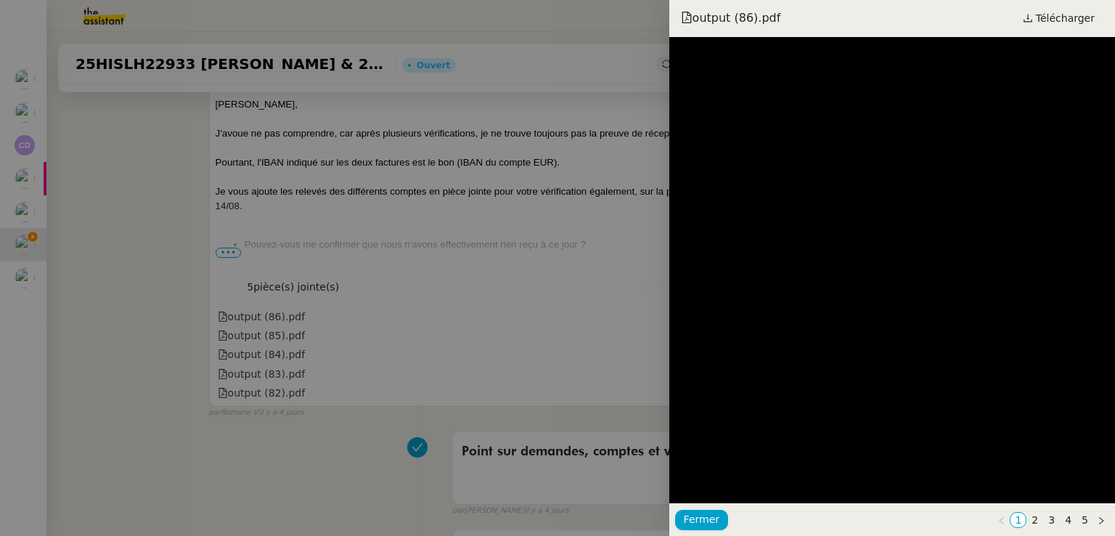
click at [549, 215] on div at bounding box center [557, 268] width 1115 height 536
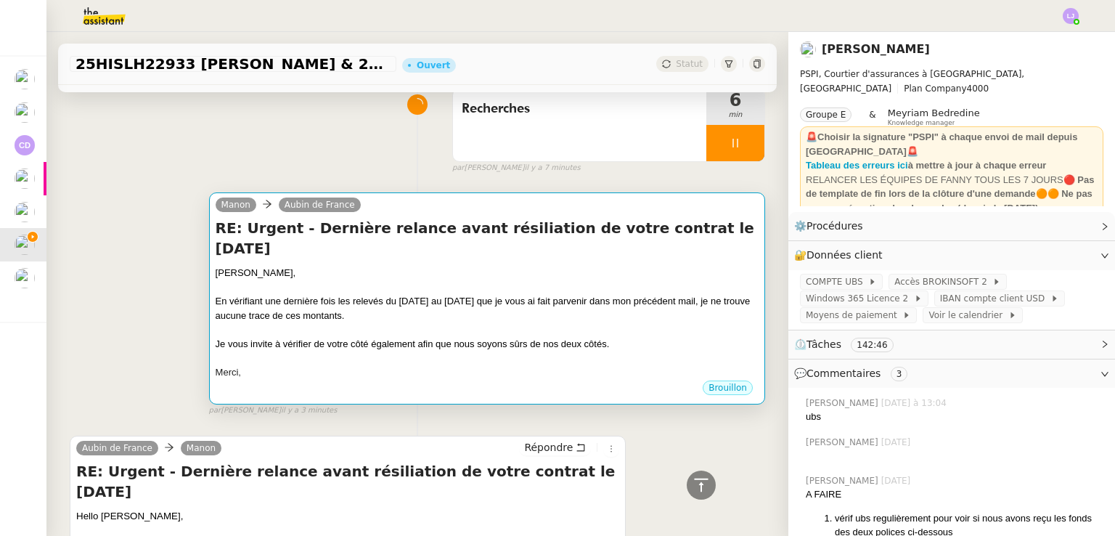
scroll to position [34, 0]
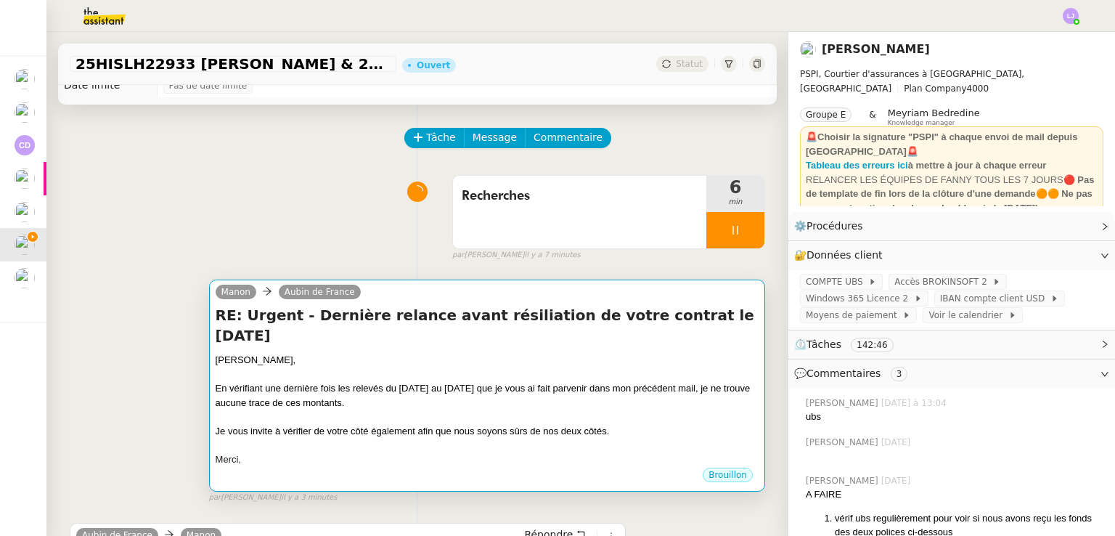
click at [666, 353] on div "[PERSON_NAME]," at bounding box center [487, 360] width 543 height 15
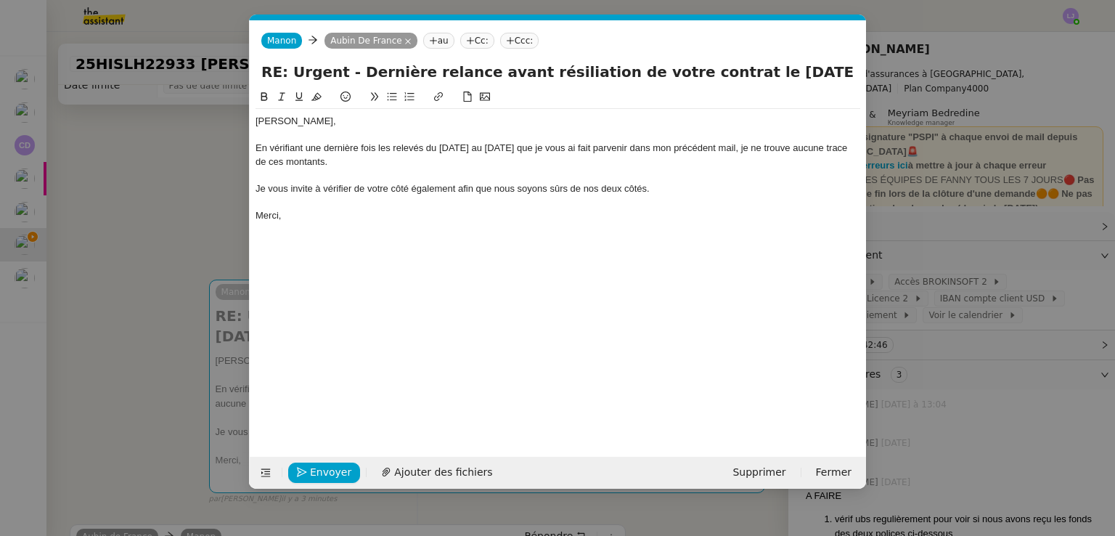
scroll to position [0, 30]
click at [685, 190] on div "Je vous invite à vérifier de votre côté également afin que nous soyons sûrs de …" at bounding box center [557, 188] width 605 height 13
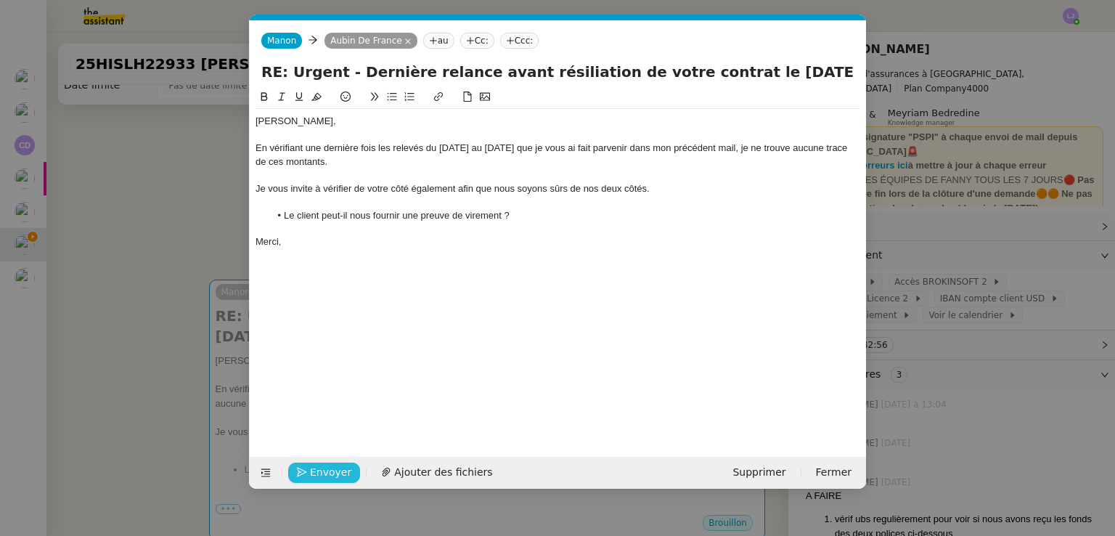
click at [335, 464] on span "Envoyer" at bounding box center [330, 472] width 41 height 17
click at [335, 464] on span "Confirmer l'envoi" at bounding box center [353, 472] width 87 height 17
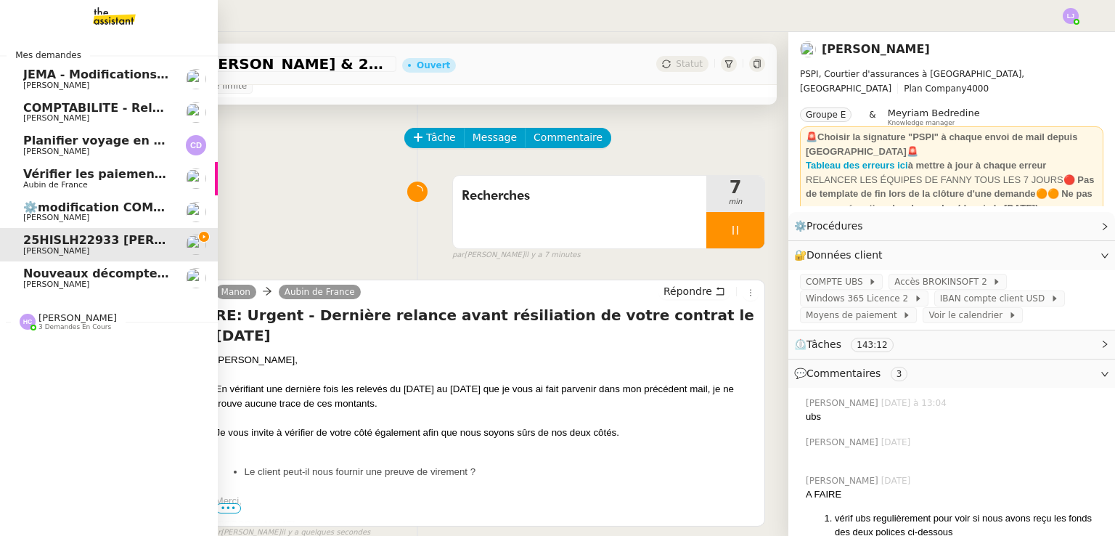
click at [95, 102] on span "COMPTABILITE - Relances factures impayées - août 2025" at bounding box center [208, 108] width 370 height 14
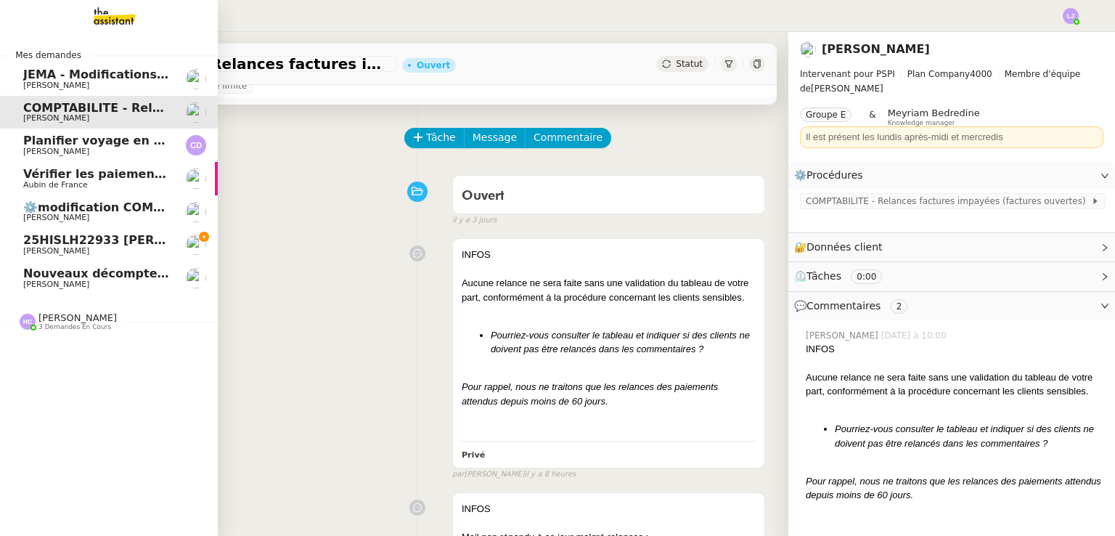
click at [119, 184] on span "Aubin de France" at bounding box center [96, 185] width 147 height 9
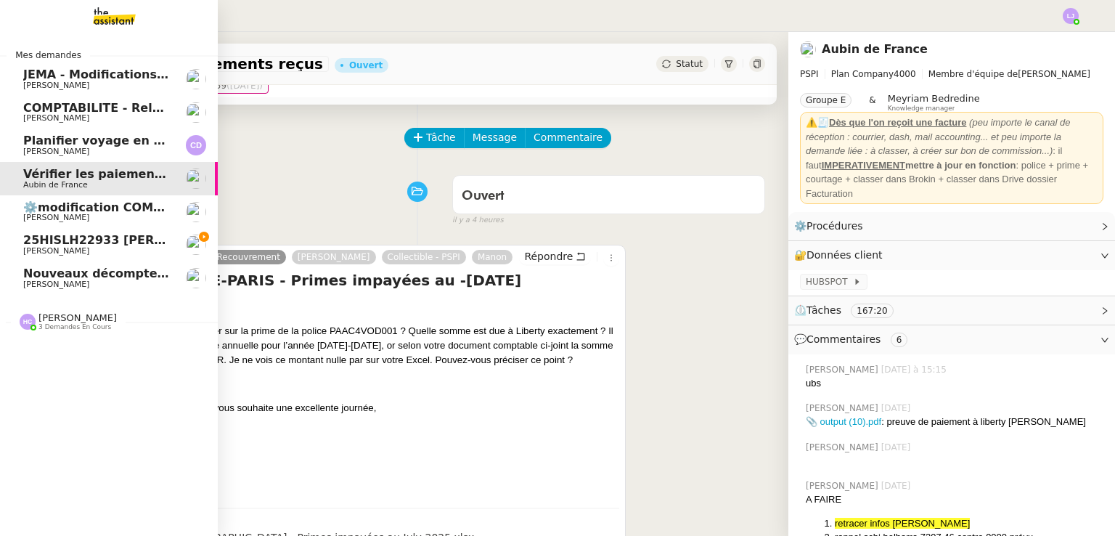
click at [87, 243] on span "25HISLH22933 [PERSON_NAME] & 25HISLJ23032 [PERSON_NAME]" at bounding box center [237, 240] width 429 height 14
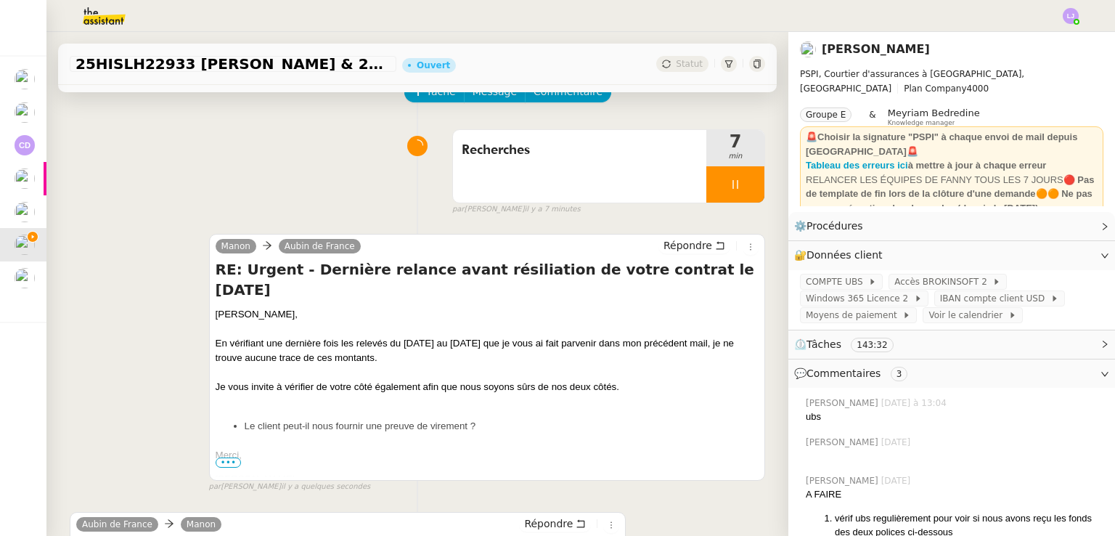
scroll to position [86, 0]
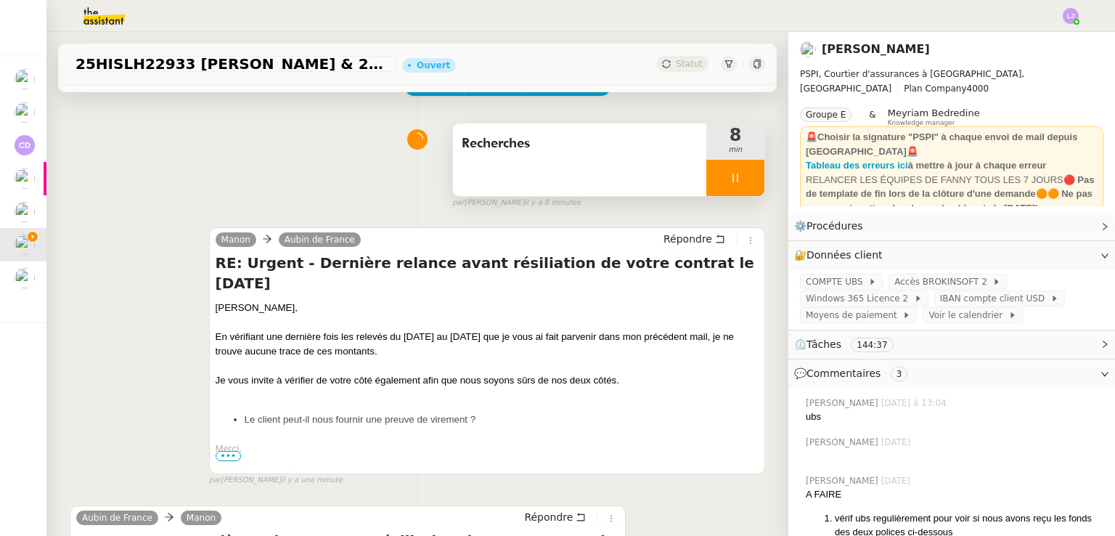
click at [722, 166] on div at bounding box center [735, 178] width 58 height 36
click at [735, 166] on button at bounding box center [749, 178] width 29 height 36
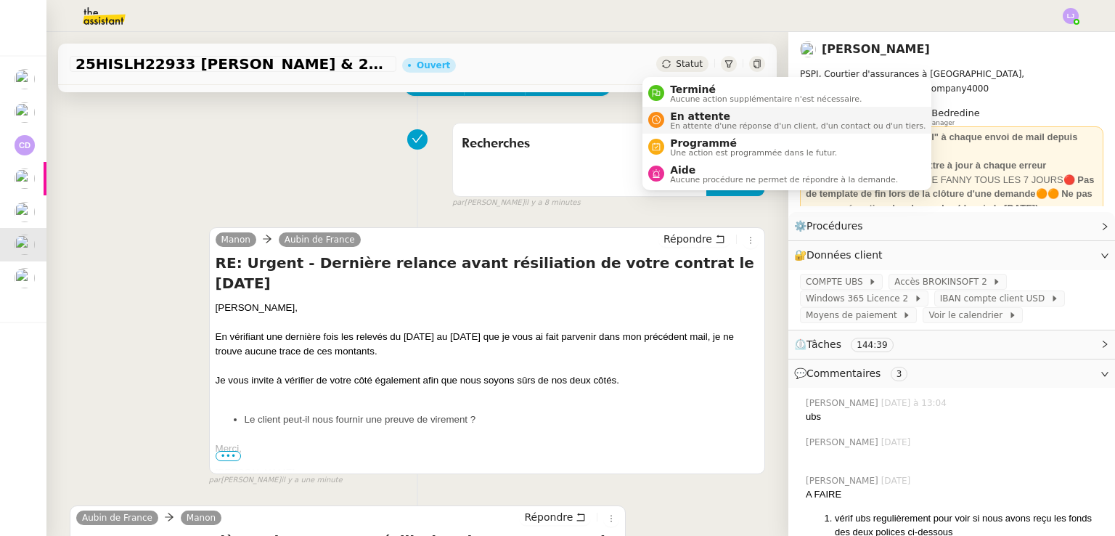
click at [691, 123] on span "En attente d'une réponse d'un client, d'un contact ou d'un tiers." at bounding box center [797, 126] width 255 height 8
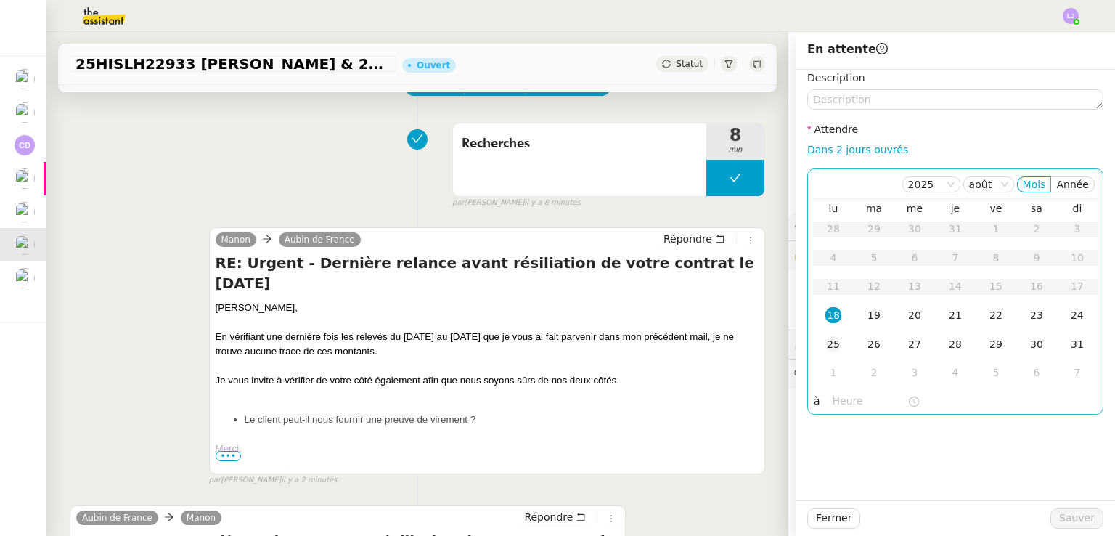
click at [825, 338] on div "25" at bounding box center [833, 344] width 16 height 16
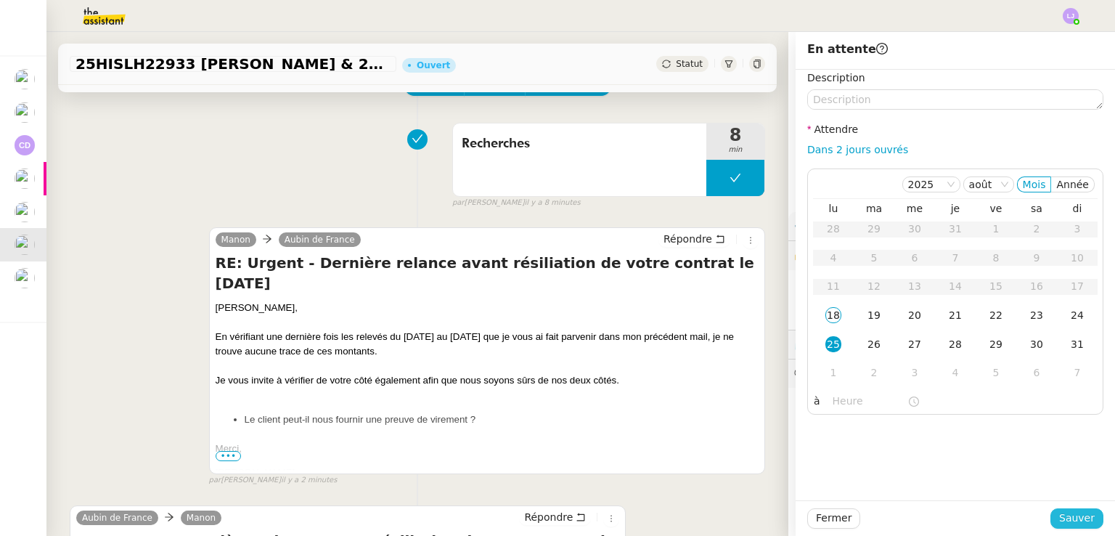
click at [1072, 514] on span "Sauver" at bounding box center [1077, 517] width 36 height 17
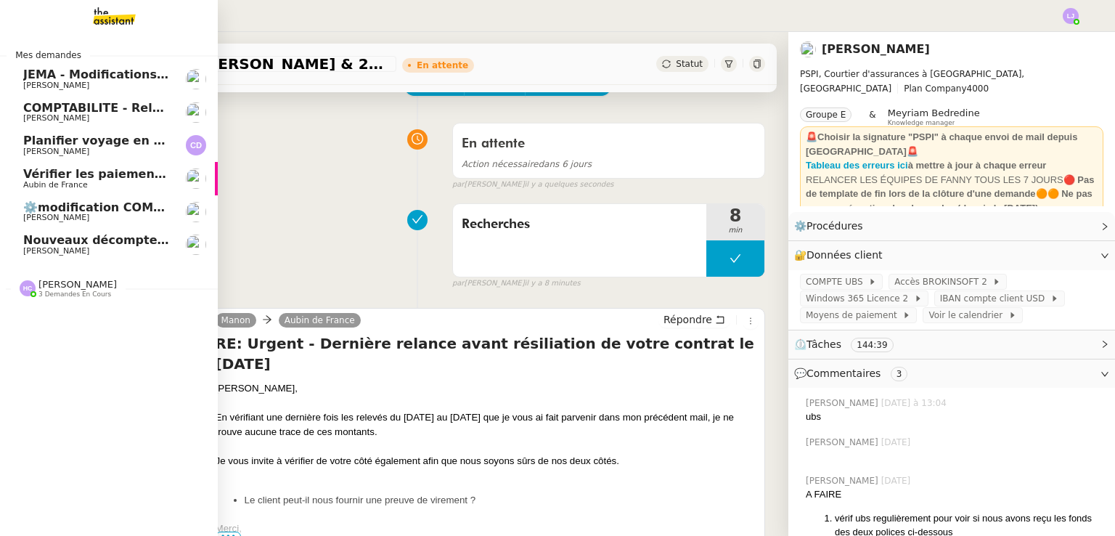
click at [173, 144] on link "Planifier voyage en Laponie [PERSON_NAME]" at bounding box center [109, 144] width 218 height 33
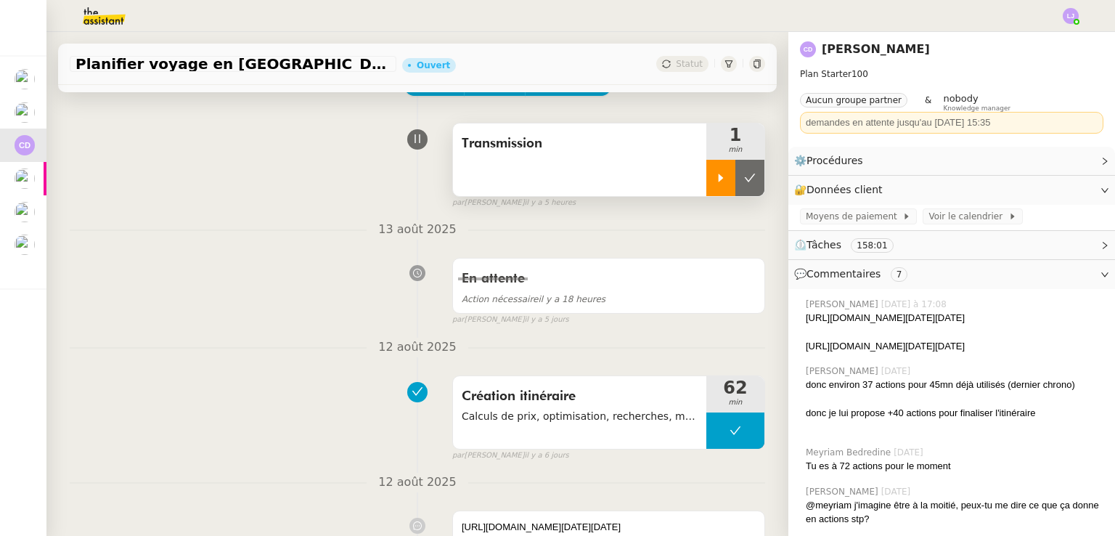
click at [715, 184] on icon at bounding box center [721, 178] width 12 height 12
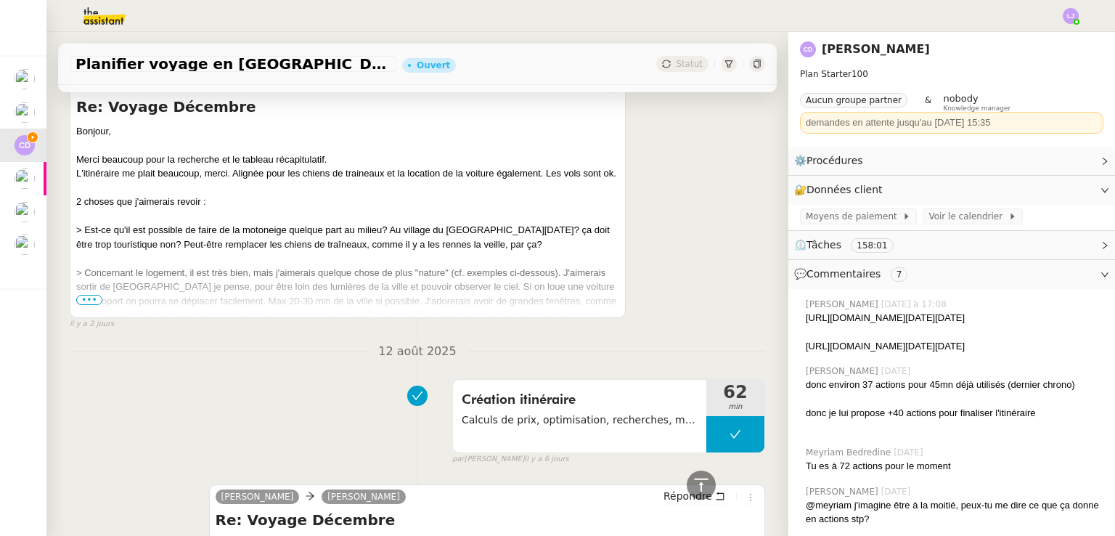
scroll to position [365, 0]
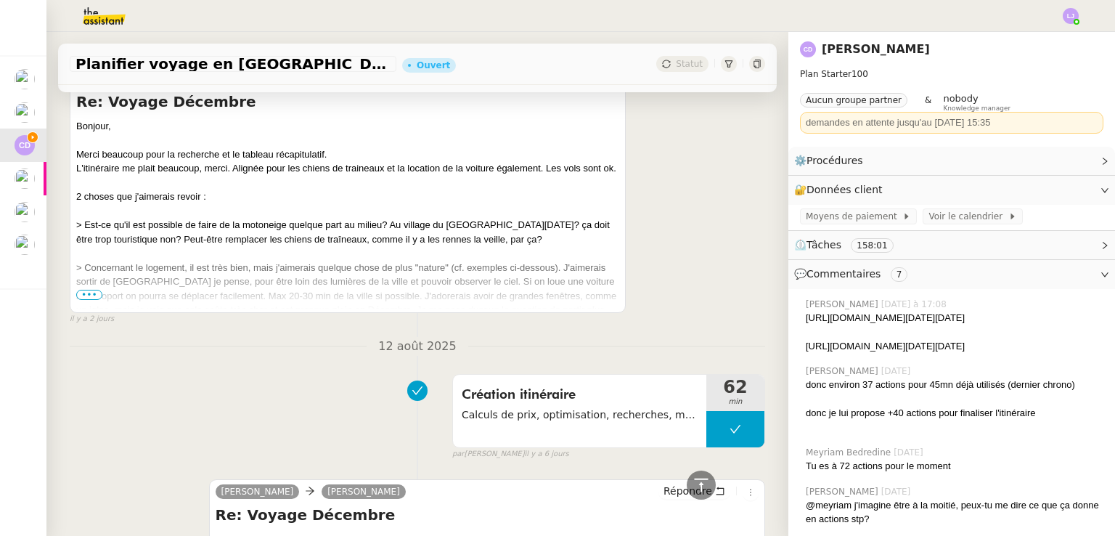
click at [90, 298] on span "•••" at bounding box center [89, 295] width 26 height 10
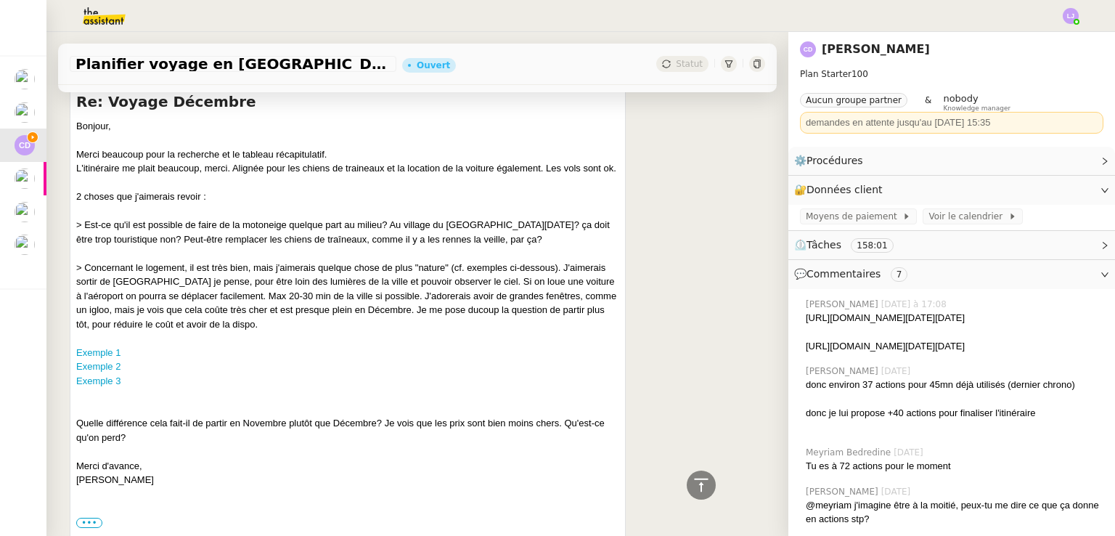
scroll to position [342, 0]
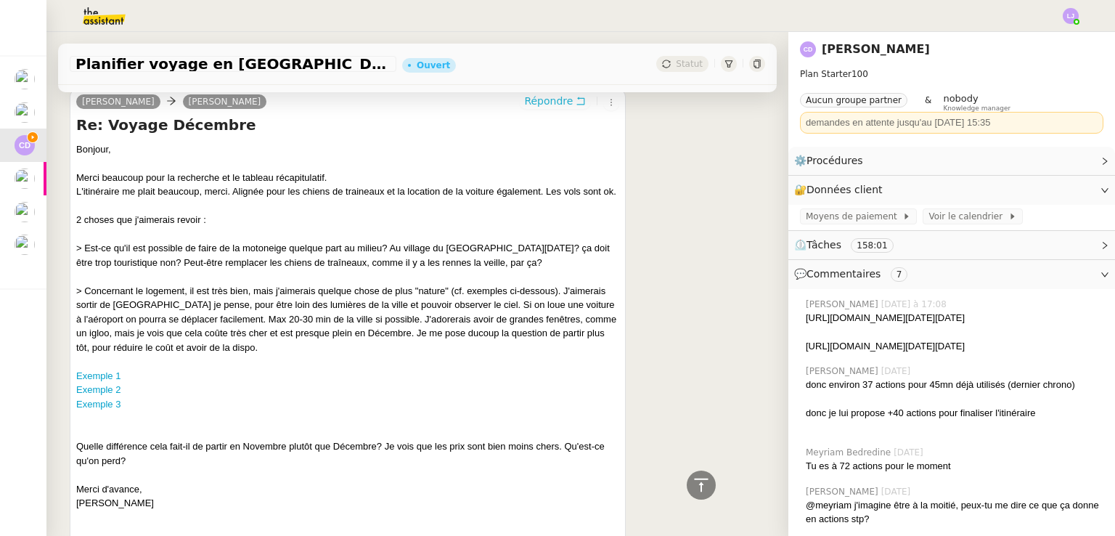
click at [539, 104] on span "Répondre" at bounding box center [548, 101] width 49 height 15
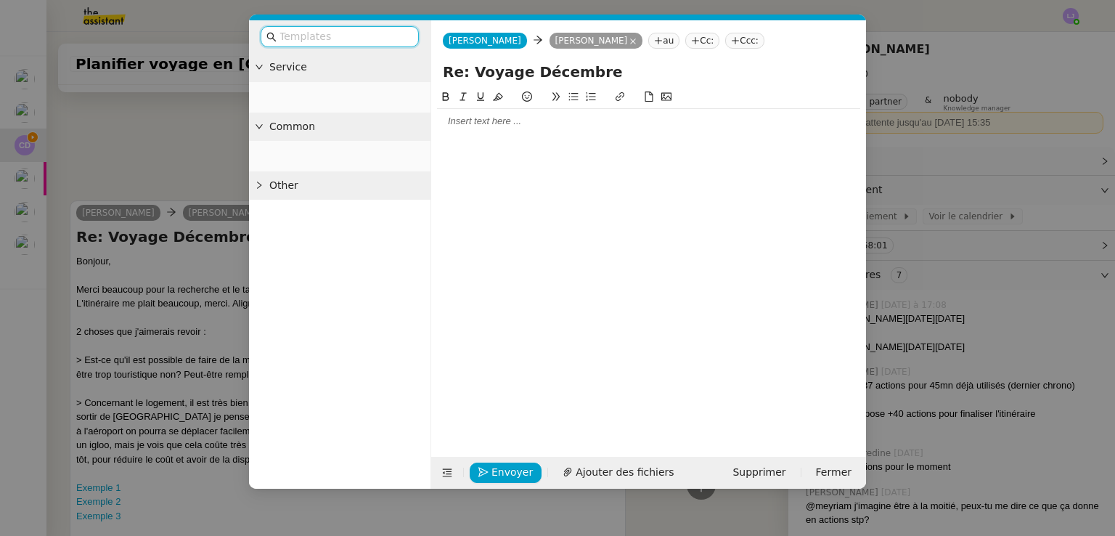
scroll to position [453, 0]
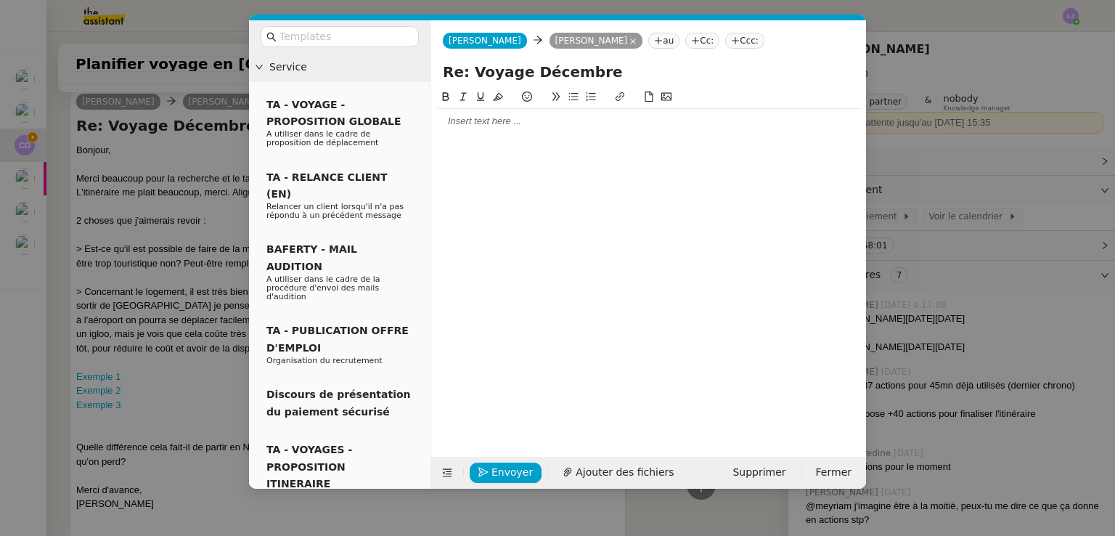
click at [587, 123] on div at bounding box center [648, 121] width 423 height 13
click at [674, 181] on div "Je vais effectuer des recherches supplémentaires" at bounding box center [648, 174] width 423 height 13
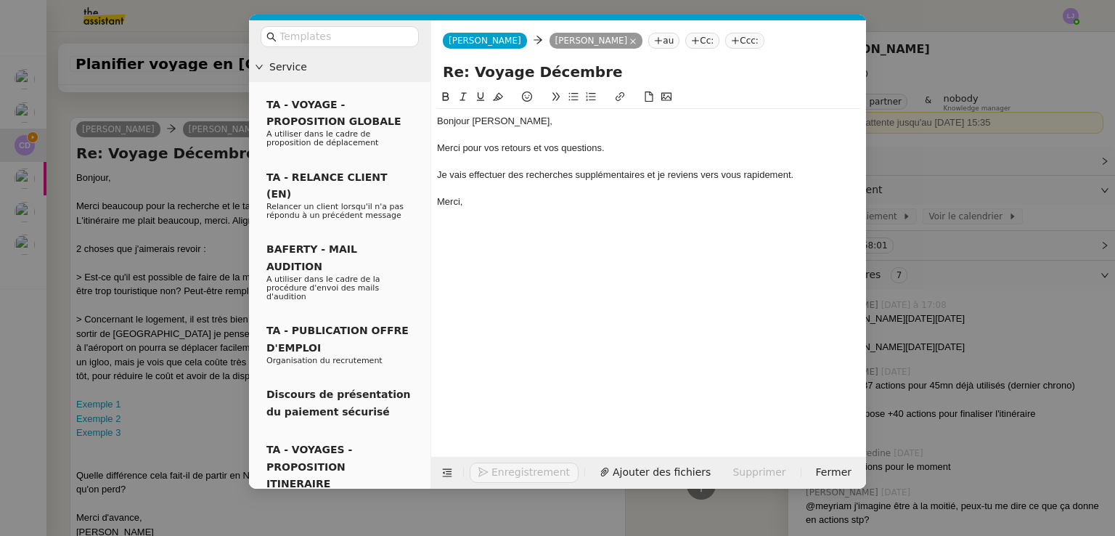
scroll to position [552, 0]
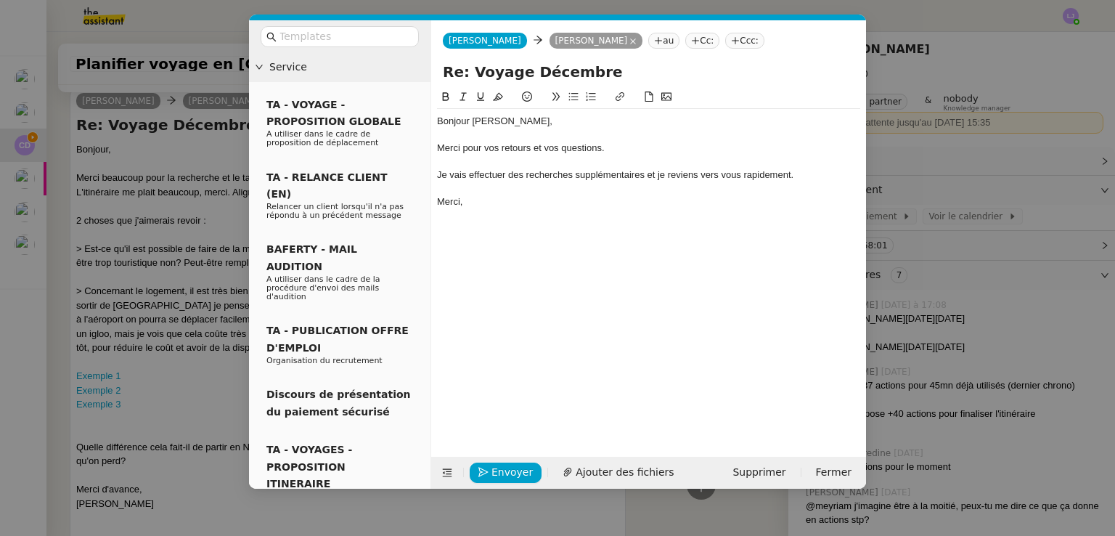
click at [445, 150] on div "Merci pour vos retours et vos questions." at bounding box center [648, 148] width 423 height 13
click at [184, 387] on nz-modal-container "Service TA - VOYAGE - PROPOSITION GLOBALE A utiliser dans le cadre de propositi…" at bounding box center [557, 268] width 1115 height 536
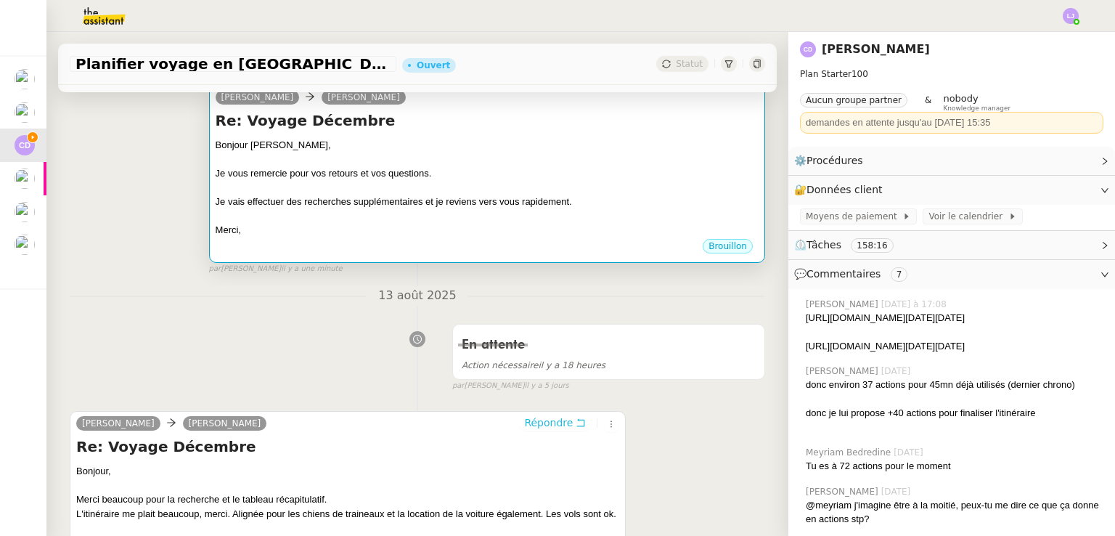
scroll to position [228, 0]
click at [540, 223] on div at bounding box center [487, 217] width 543 height 15
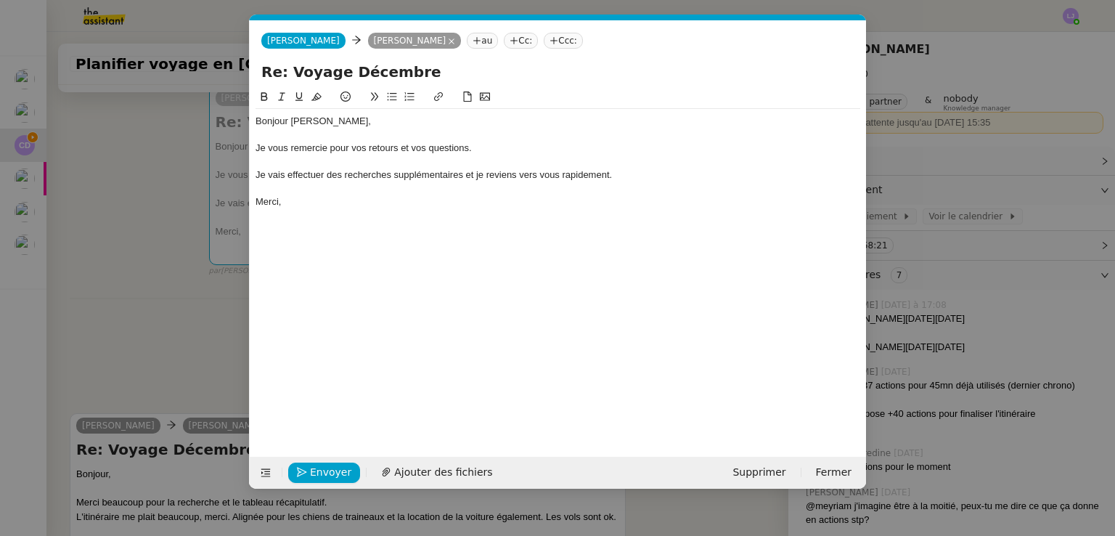
scroll to position [0, 30]
click at [131, 345] on nz-modal-container "Service TA - VOYAGE - PROPOSITION GLOBALE A utiliser dans le cadre de propositi…" at bounding box center [557, 268] width 1115 height 536
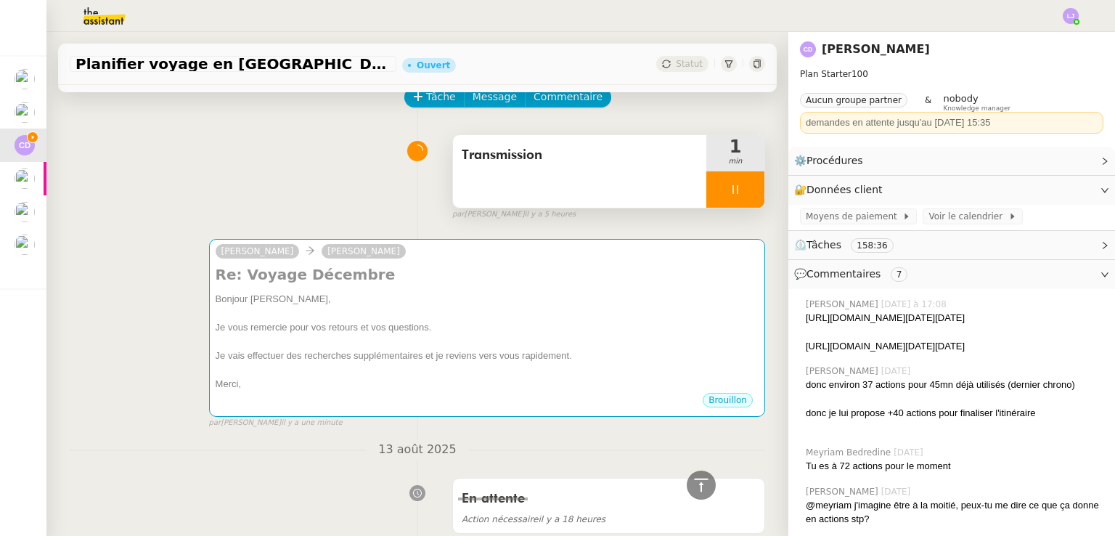
scroll to position [0, 0]
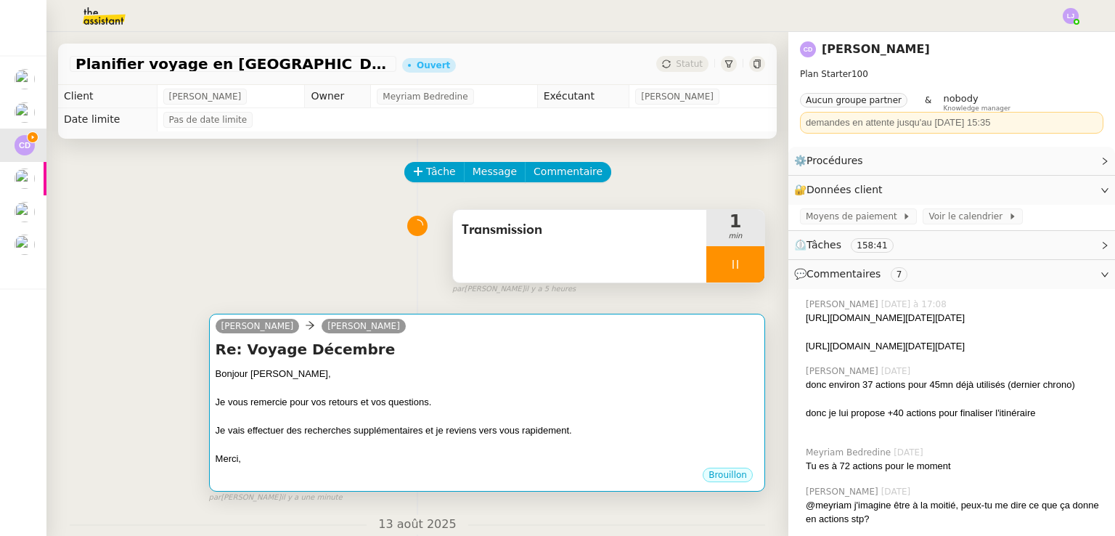
click at [443, 440] on div at bounding box center [487, 445] width 543 height 15
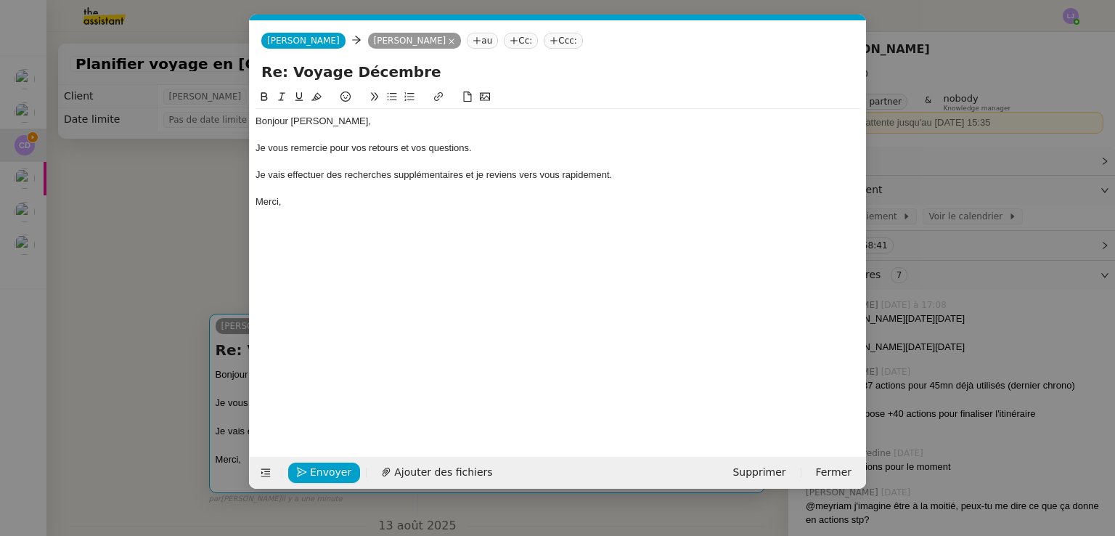
scroll to position [0, 30]
click at [337, 464] on span "Envoyer" at bounding box center [330, 472] width 41 height 17
click at [916, 297] on nz-modal-container "Service TA - VOYAGE - PROPOSITION GLOBALE A utiliser dans le cadre de propositi…" at bounding box center [557, 268] width 1115 height 536
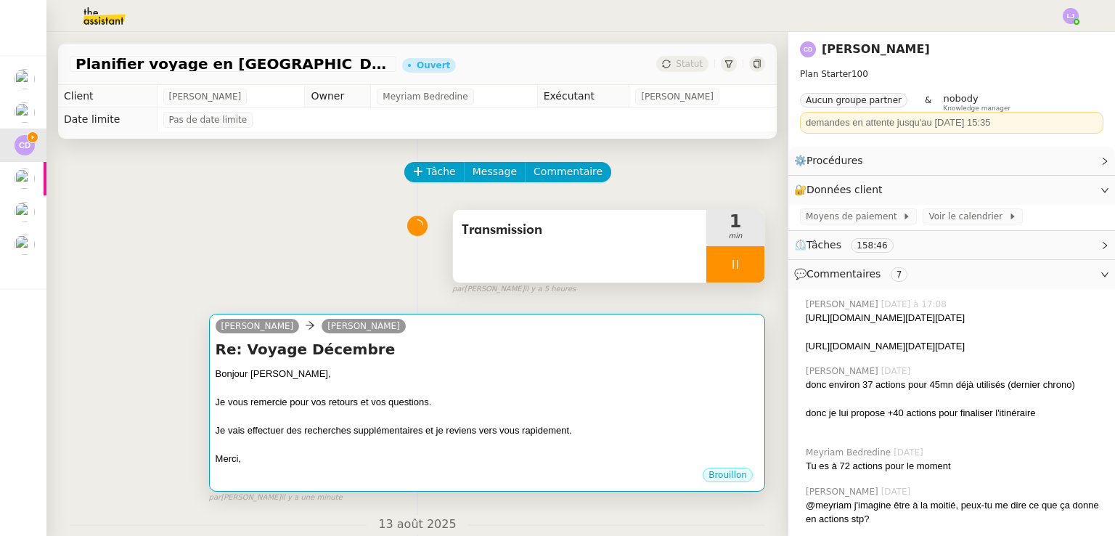
click at [431, 456] on div "Merci," at bounding box center [487, 458] width 543 height 15
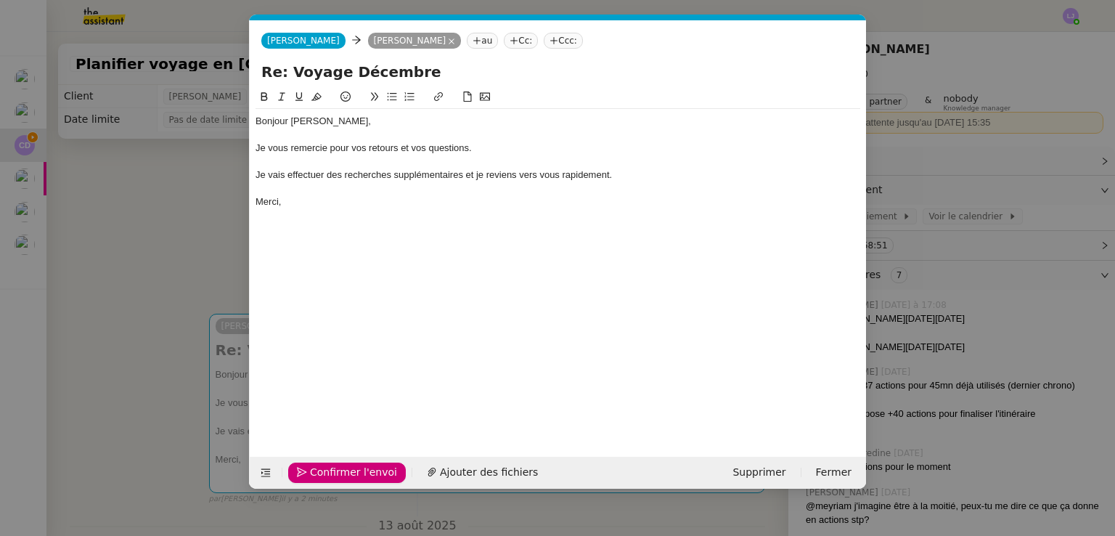
click at [261, 459] on div "Confirmer l'envoi Ajouter des fichiers Supprimer Fermer" at bounding box center [558, 473] width 616 height 32
click at [266, 467] on icon at bounding box center [266, 472] width 10 height 10
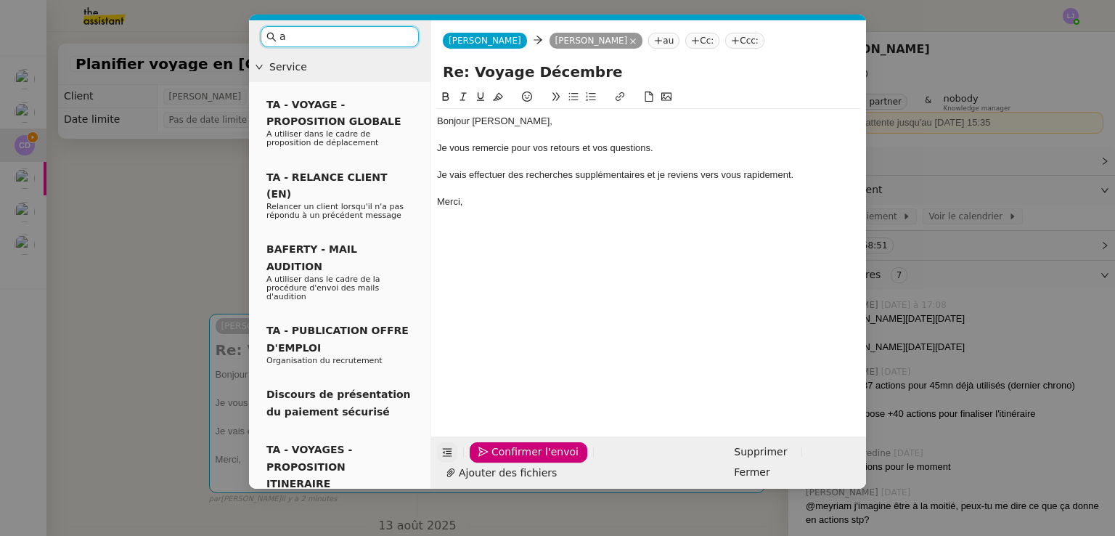
click at [346, 36] on input "a" at bounding box center [344, 36] width 131 height 17
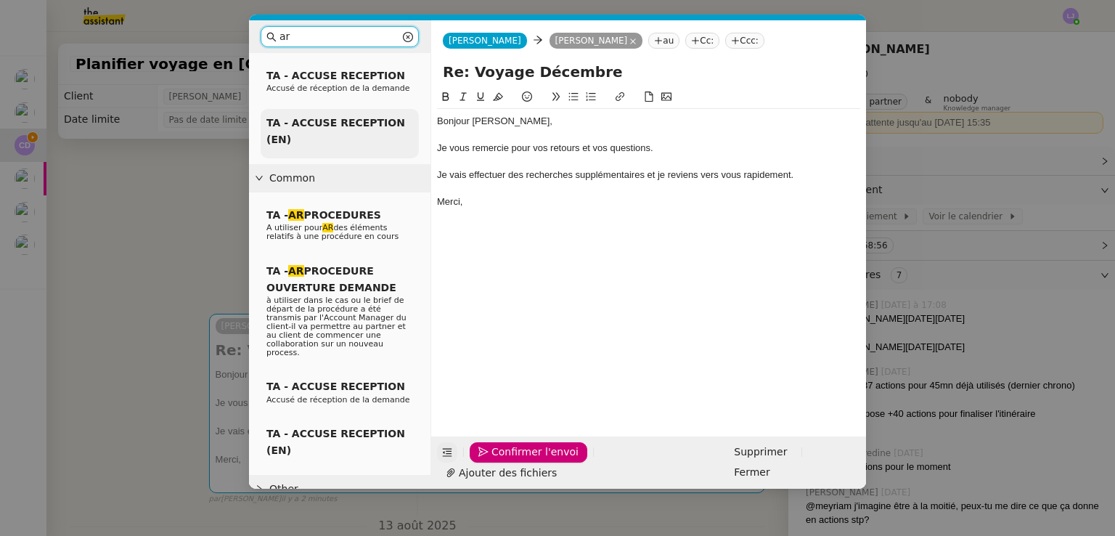
scroll to position [202, 0]
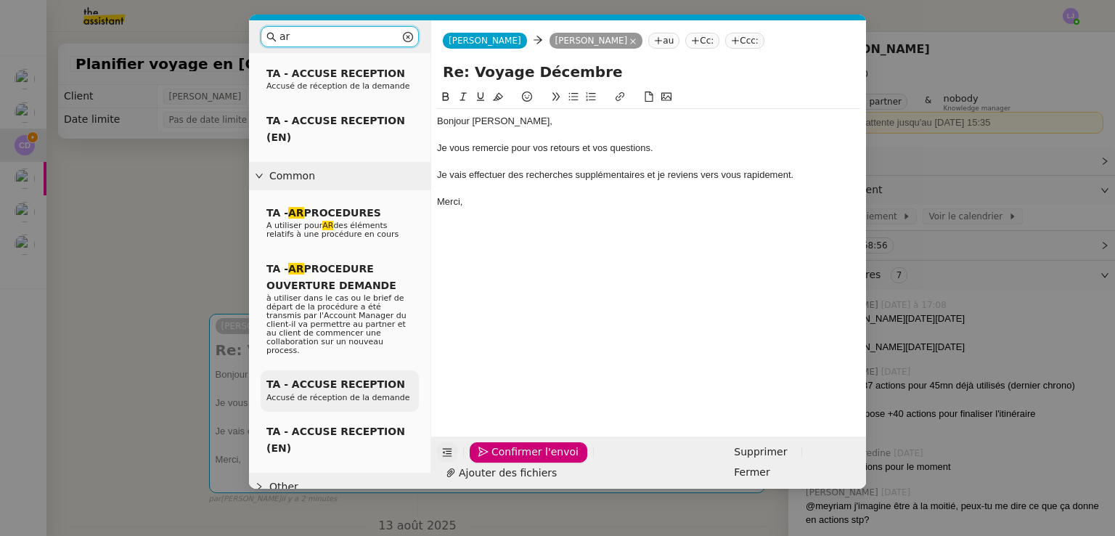
type input "ar"
click at [368, 370] on div "TA - ACCUSE RECEPTION Accusé de réception de la demande" at bounding box center [340, 390] width 158 height 41
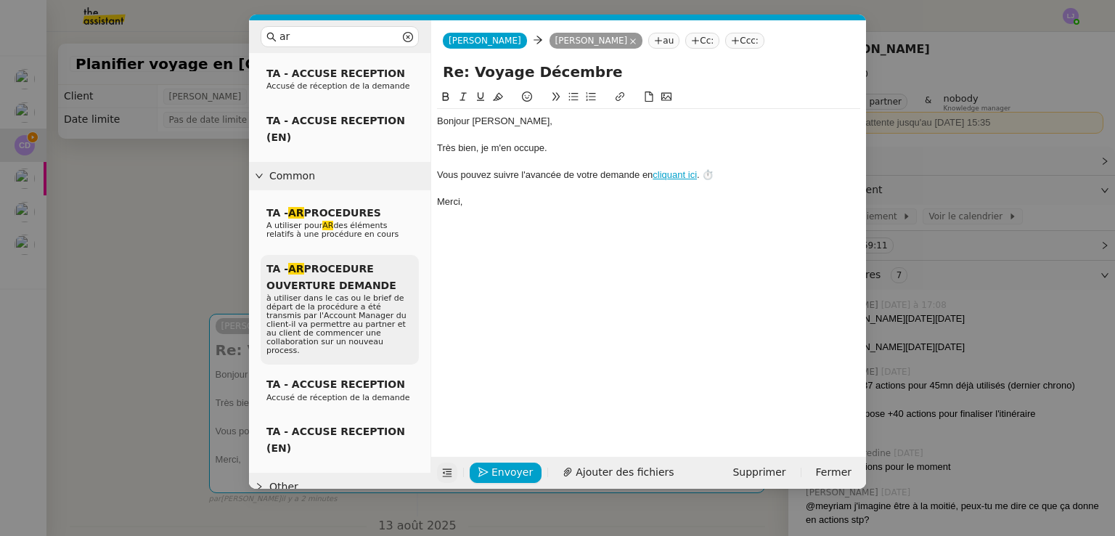
scroll to position [210, 0]
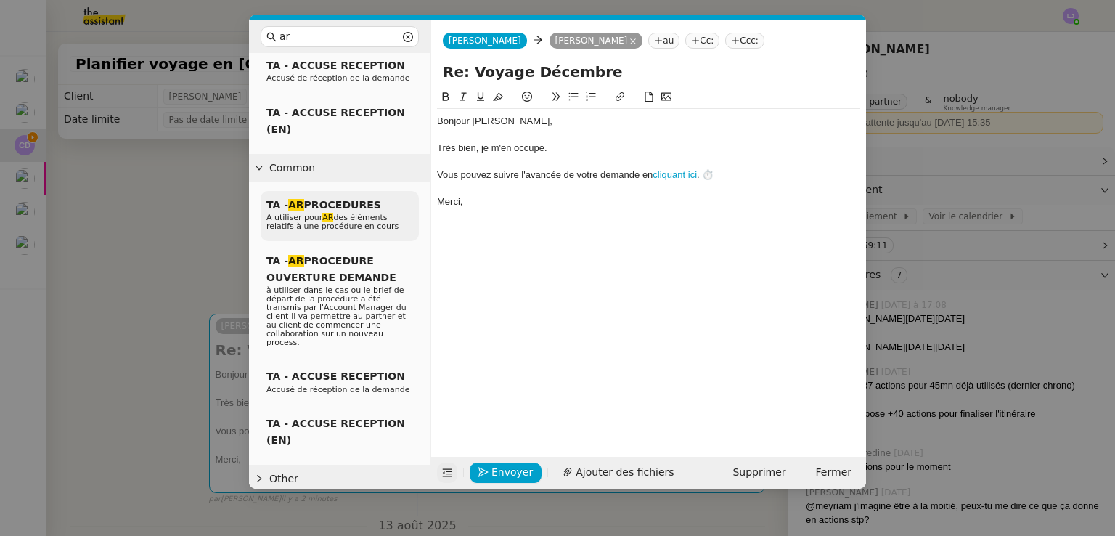
click at [398, 224] on div "TA - AR PROCEDURES A utiliser pour AR des éléments relatifs à une procédure en …" at bounding box center [340, 216] width 158 height 50
click at [560, 171] on div "Vous pouvez suivre l'avancement de votre demande en cliquant ici : ⏱️" at bounding box center [648, 174] width 423 height 13
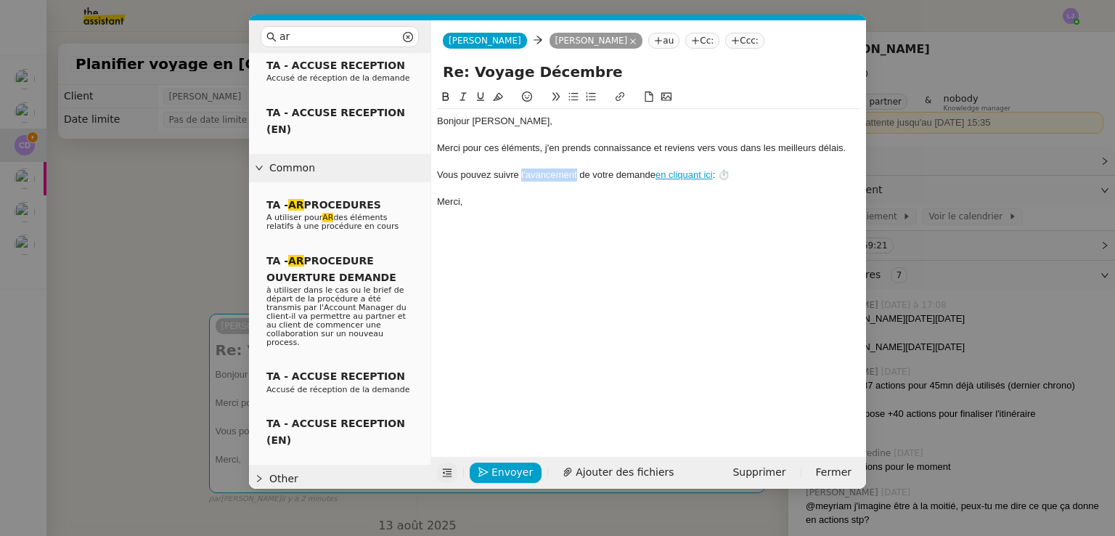
click at [560, 171] on div "Vous pouvez suivre l'avancement de votre demande en cliquant ici : ⏱️" at bounding box center [648, 174] width 423 height 13
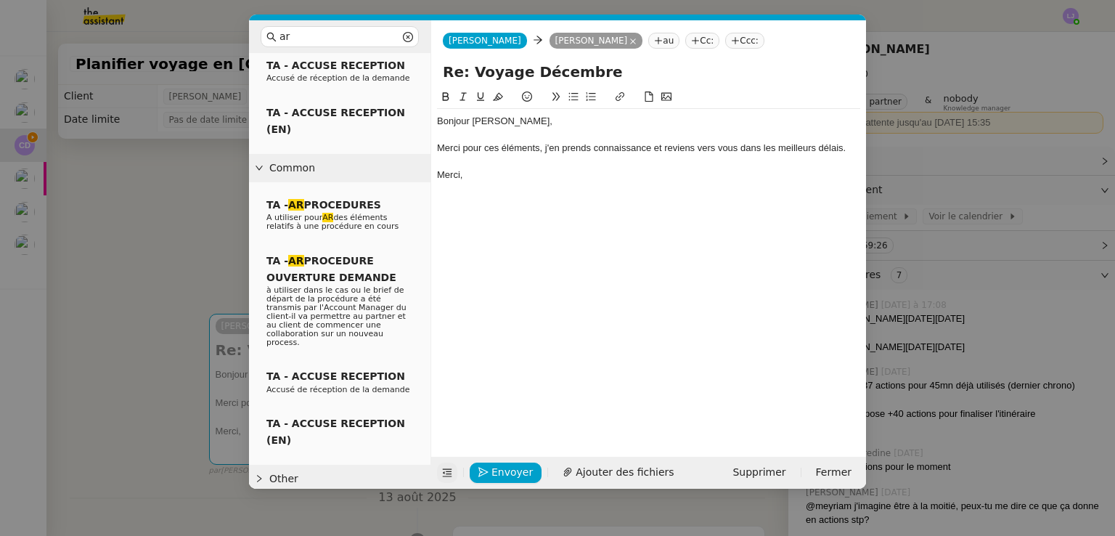
click at [973, 212] on nz-modal-container "ar Service TA - AR PROCEDURES A utiliser pour AR des éléments relatifs à une pr…" at bounding box center [557, 268] width 1115 height 536
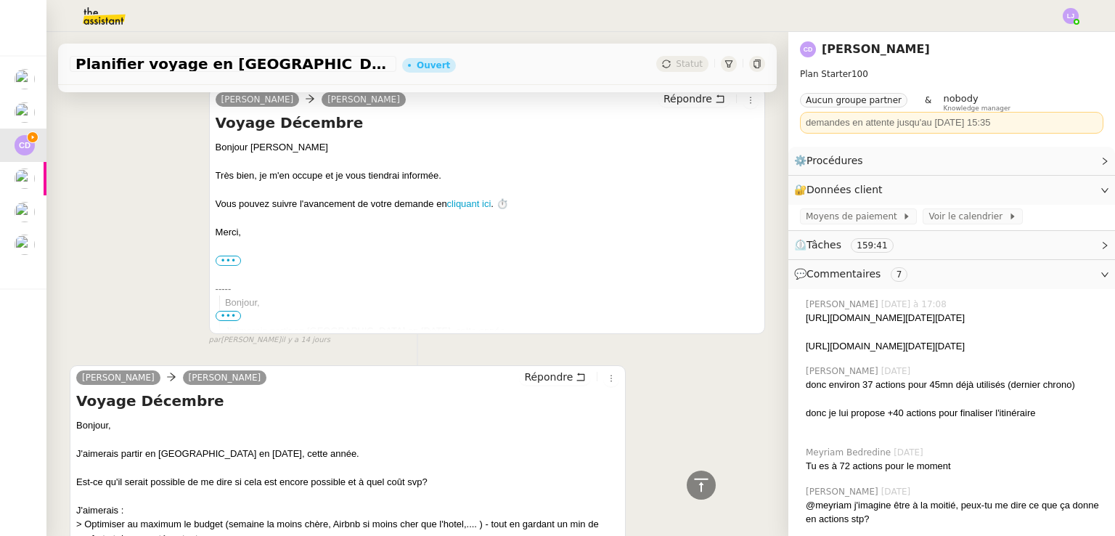
scroll to position [6458, 0]
click at [692, 477] on icon at bounding box center [700, 484] width 17 height 17
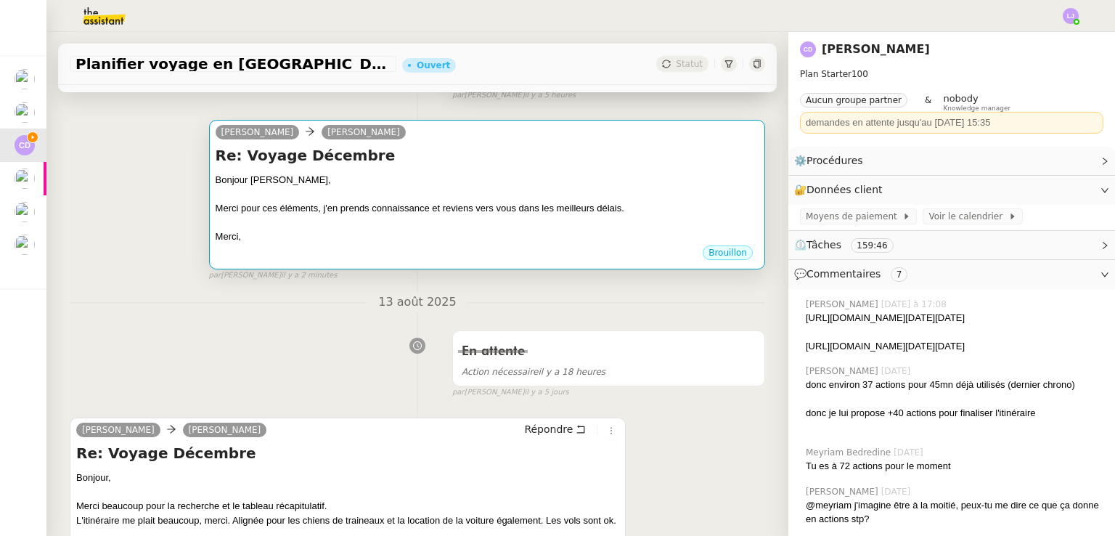
scroll to position [197, 0]
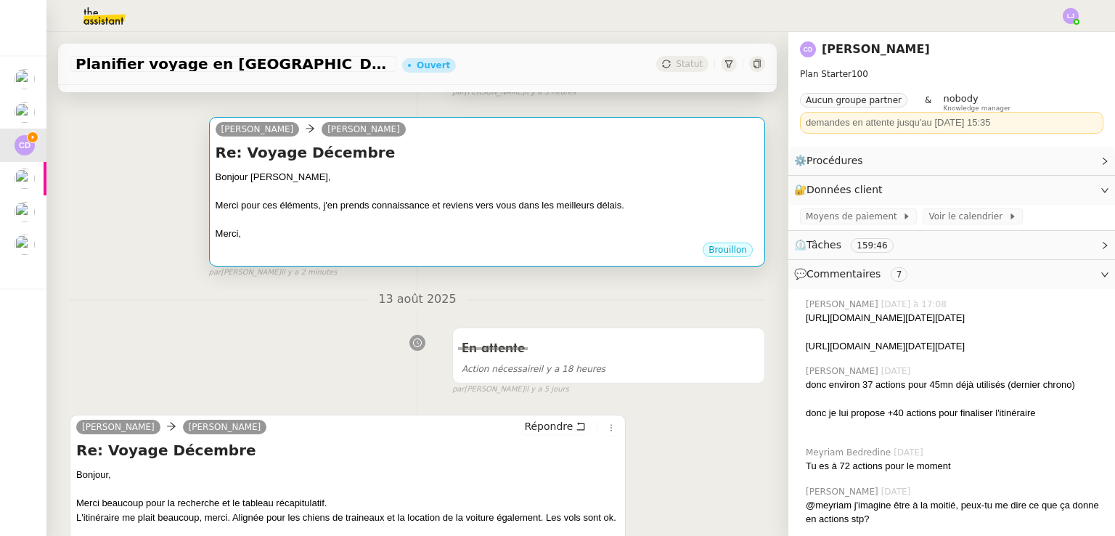
click at [464, 232] on div "Merci," at bounding box center [487, 233] width 543 height 15
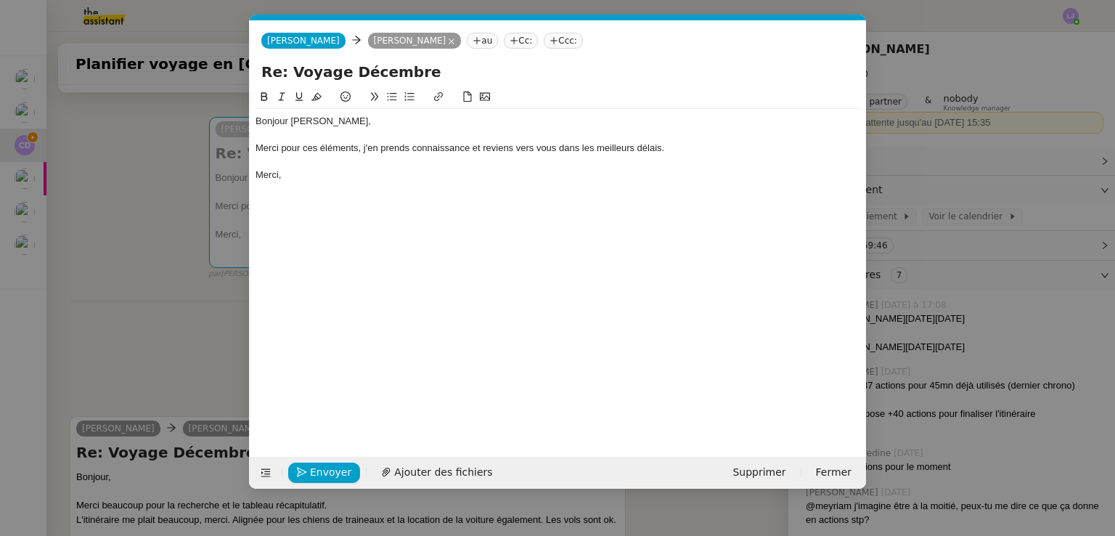
scroll to position [0, 38]
click at [365, 145] on div "Merci pour ces éléments, j'en prends connaissance et reviens vers vous dans les…" at bounding box center [557, 148] width 605 height 13
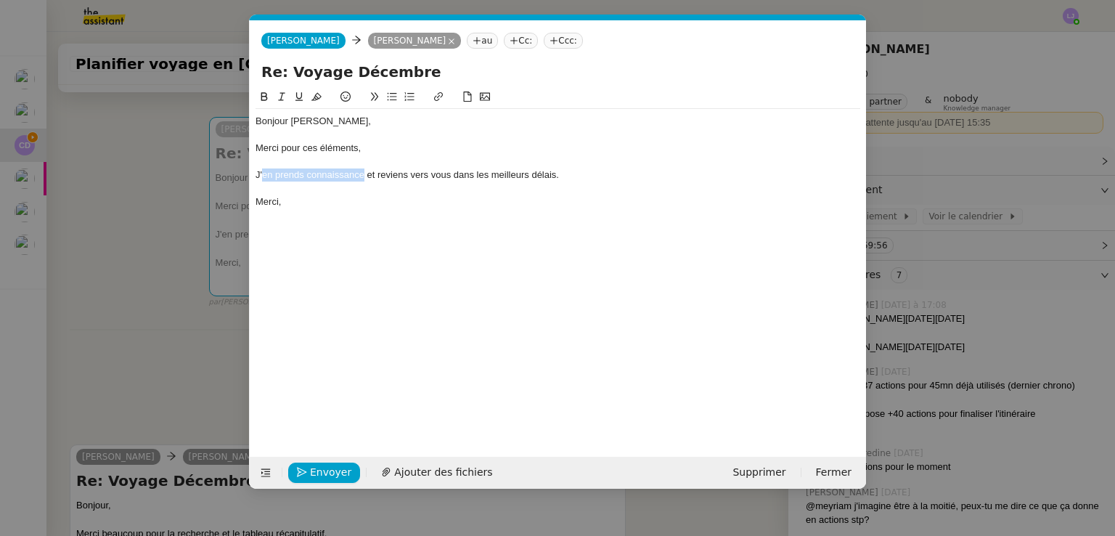
drag, startPoint x: 363, startPoint y: 176, endPoint x: 260, endPoint y: 178, distance: 103.1
click at [260, 178] on div "J'en prends connaissance et reviens vers vous dans les meilleurs délais." at bounding box center [557, 174] width 605 height 13
click at [370, 146] on div "Merci pour ces éléments," at bounding box center [557, 148] width 605 height 13
click at [274, 143] on div "Merci pour vos retours." at bounding box center [557, 148] width 605 height 13
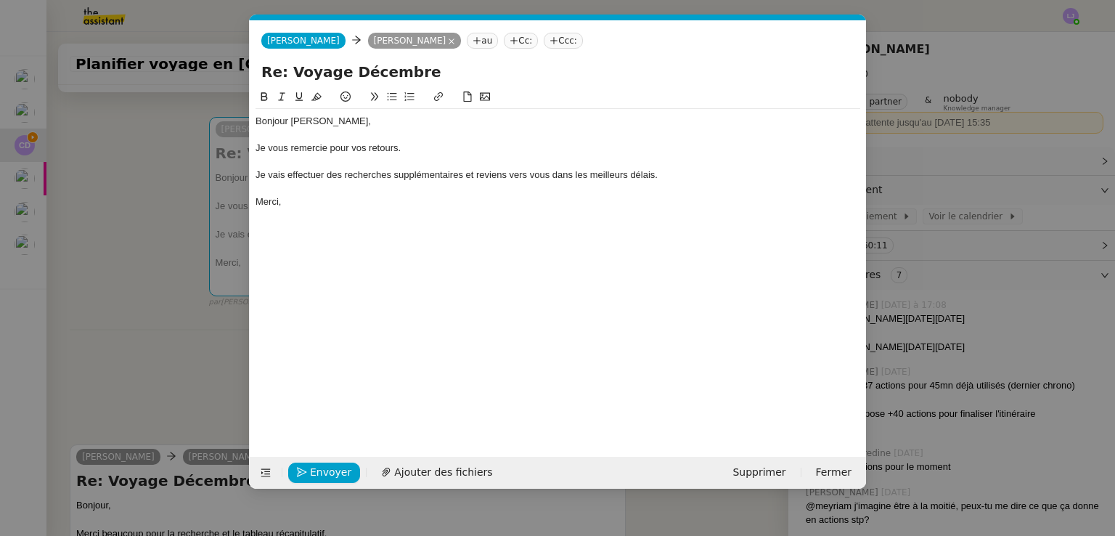
click at [356, 150] on div "Je vous remercie pour vos retours." at bounding box center [557, 148] width 605 height 13
click at [399, 143] on div "Je vous remercie pour votre retours." at bounding box center [557, 148] width 605 height 13
click at [427, 208] on div "Merci," at bounding box center [557, 201] width 605 height 13
click at [475, 173] on div "Je vais effectuer des recherches supplémentaires et reviens vers vous dans les …" at bounding box center [557, 174] width 605 height 13
click at [331, 467] on span "Envoyer" at bounding box center [330, 472] width 41 height 17
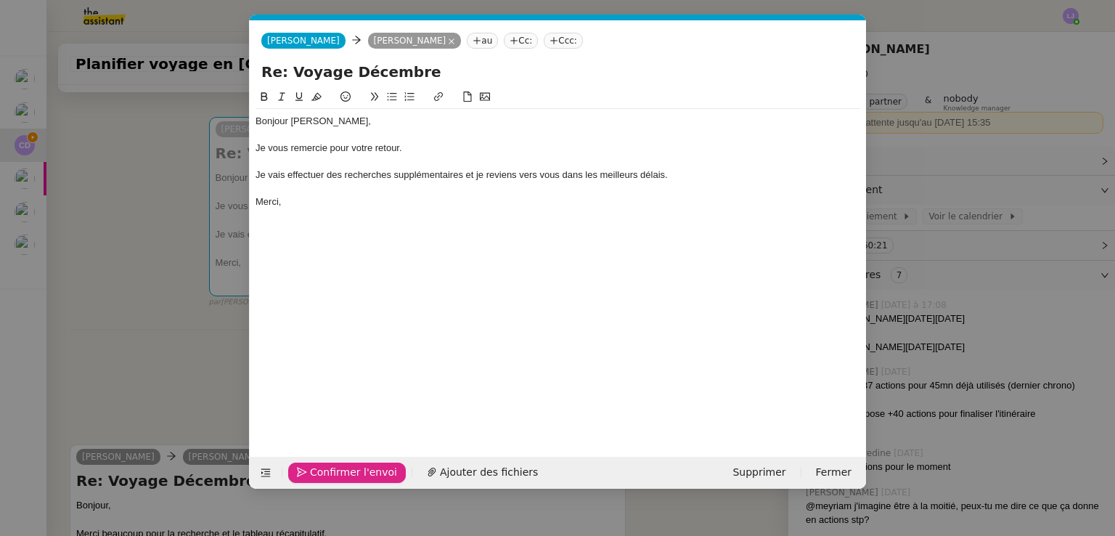
click at [331, 467] on span "Confirmer l'envoi" at bounding box center [353, 472] width 87 height 17
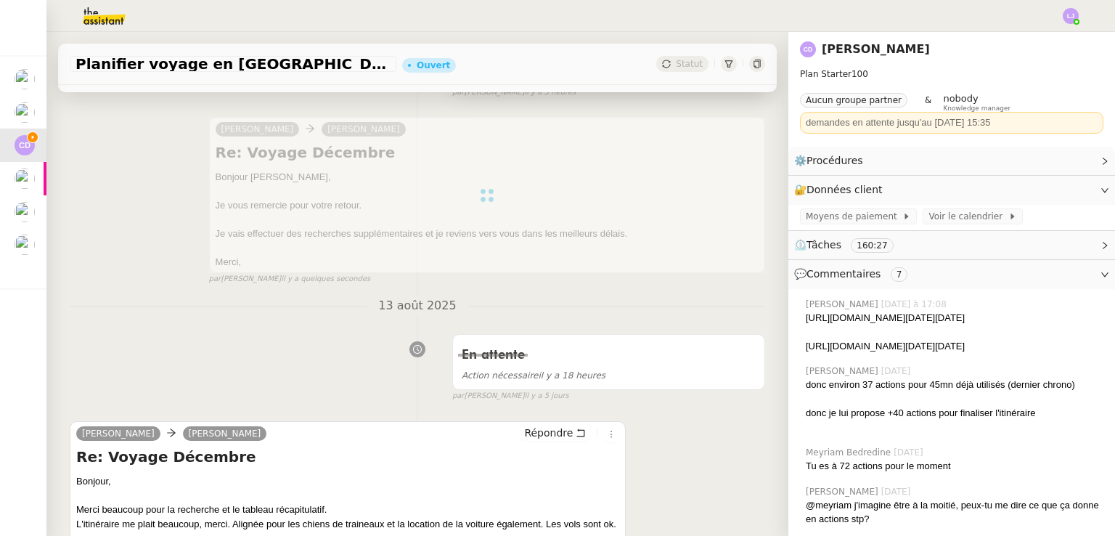
scroll to position [0, 0]
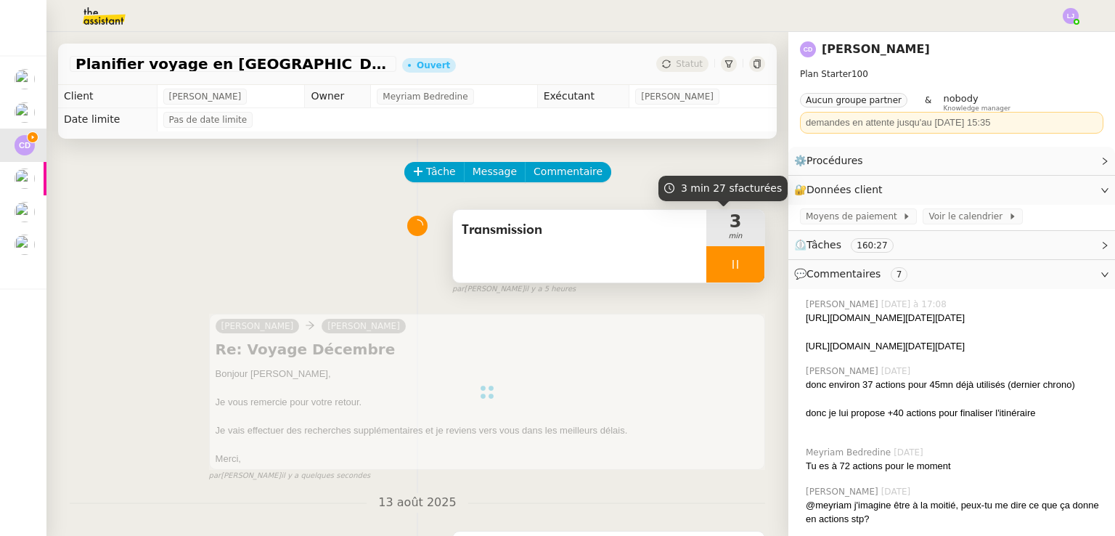
click at [737, 250] on div at bounding box center [735, 264] width 58 height 36
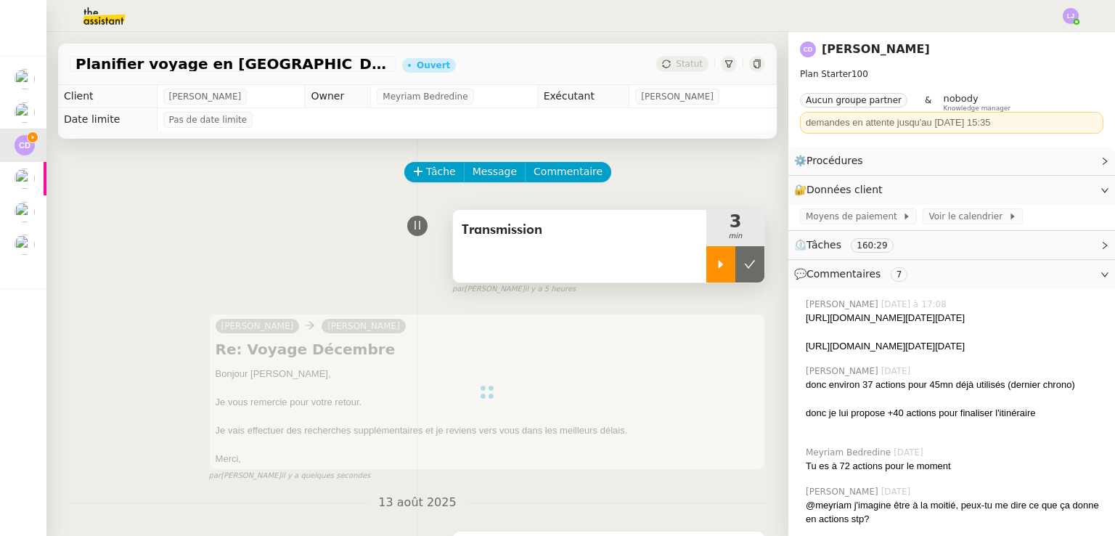
click at [737, 250] on button at bounding box center [749, 264] width 29 height 36
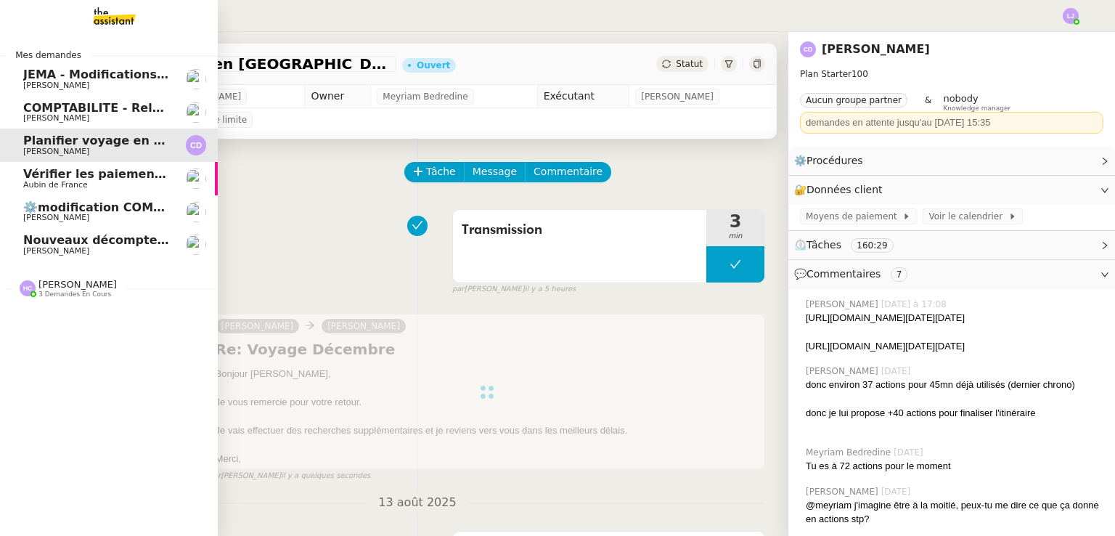
click at [120, 173] on span "Vérifier les paiements reçus" at bounding box center [115, 174] width 184 height 14
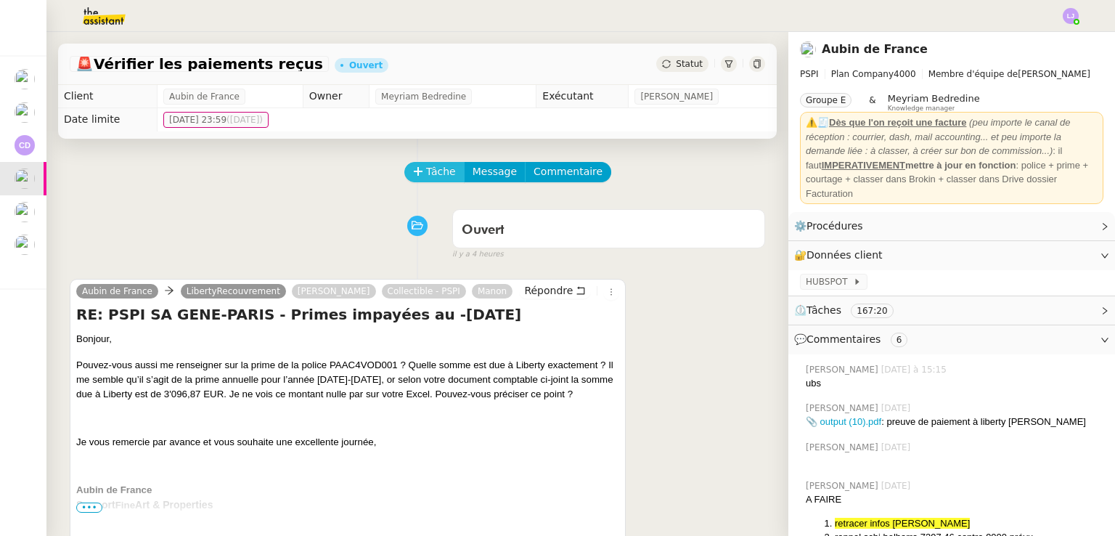
click at [409, 182] on button "Tâche" at bounding box center [434, 172] width 60 height 20
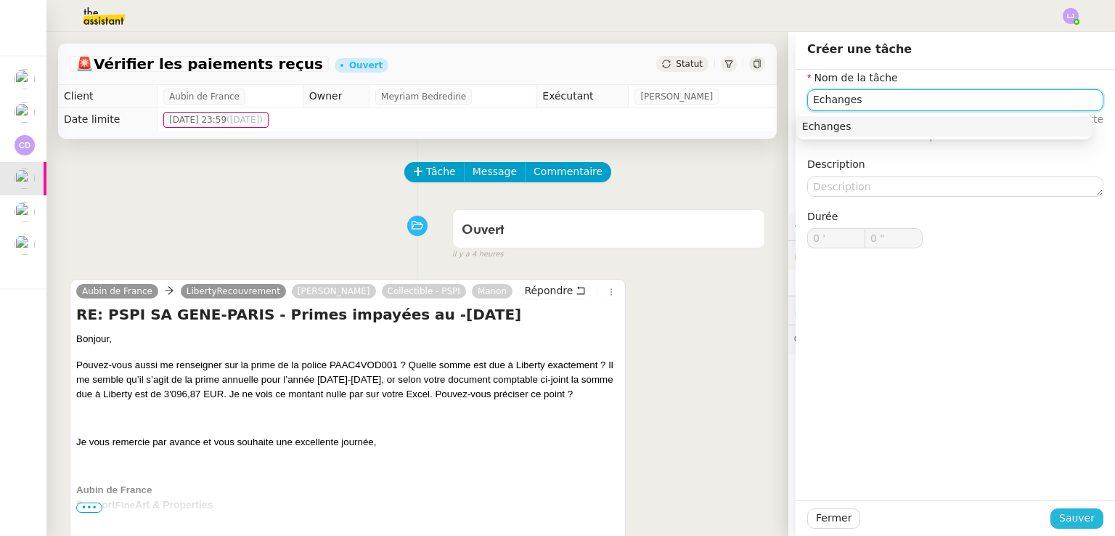
type input "Echanges"
click at [1063, 523] on span "Sauver" at bounding box center [1077, 517] width 36 height 17
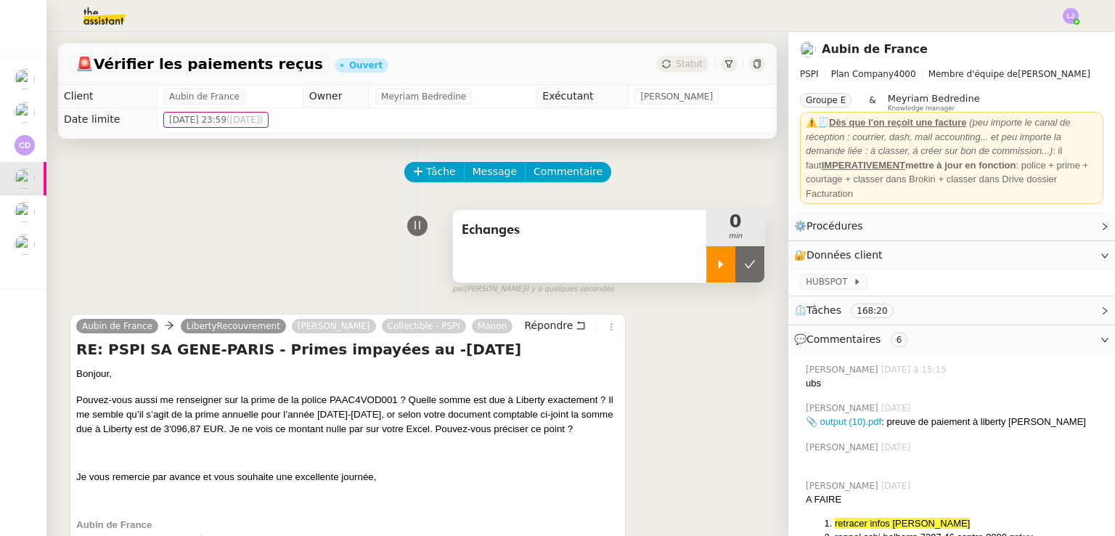
click at [708, 262] on div at bounding box center [720, 264] width 29 height 36
click at [737, 277] on div at bounding box center [735, 264] width 58 height 36
click at [737, 277] on button at bounding box center [749, 264] width 29 height 36
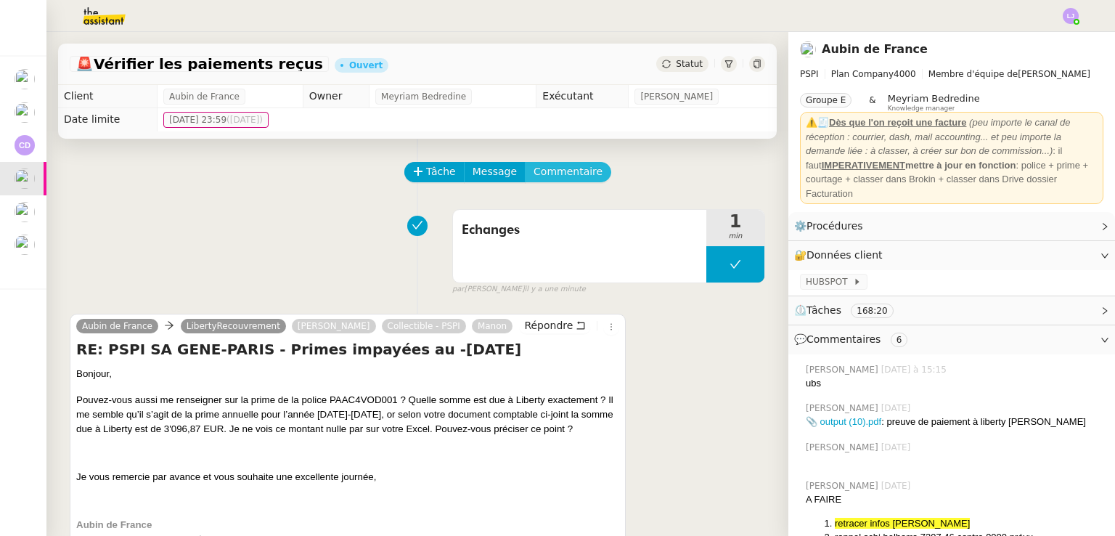
click at [557, 178] on span "Commentaire" at bounding box center [567, 171] width 69 height 17
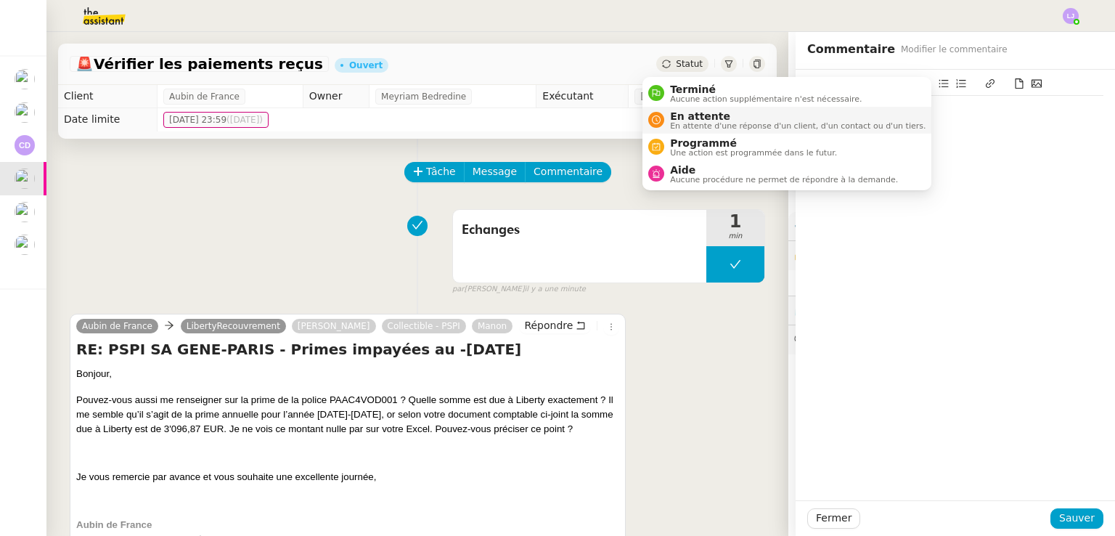
click at [697, 119] on span "En attente" at bounding box center [797, 116] width 255 height 12
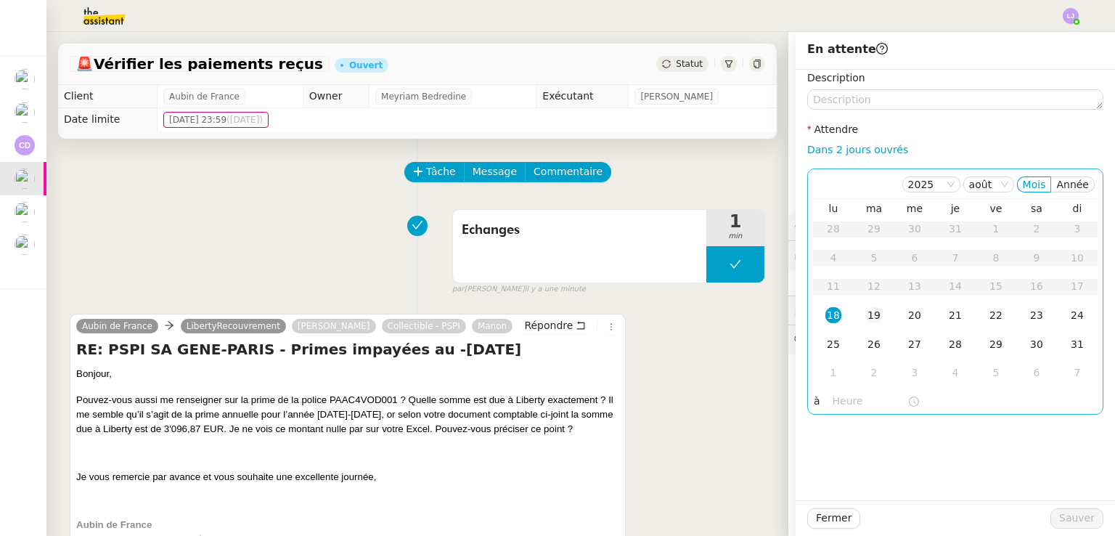
click at [870, 312] on div "19" at bounding box center [874, 315] width 16 height 16
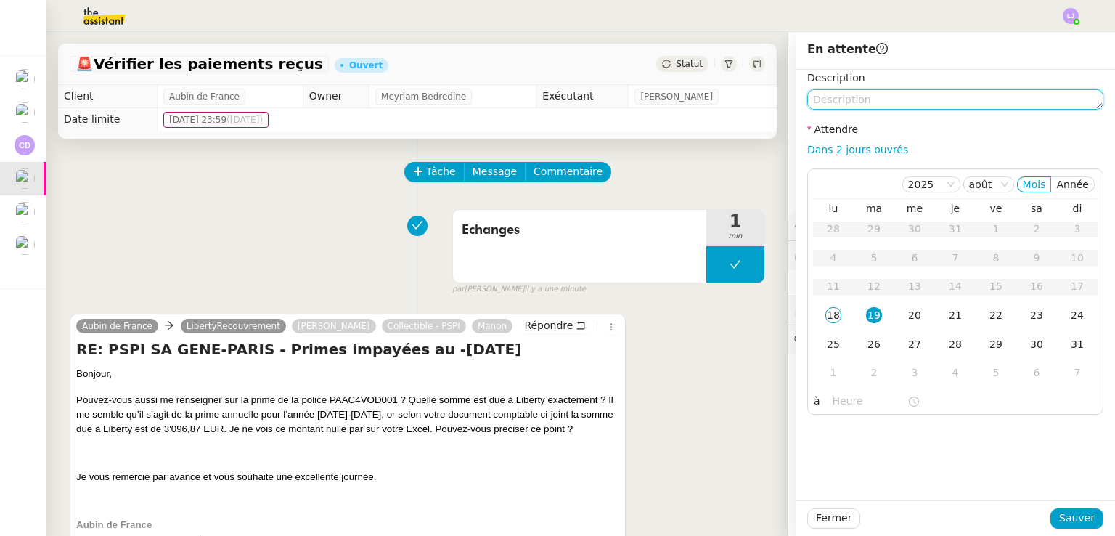
click at [877, 96] on textarea at bounding box center [955, 99] width 296 height 20
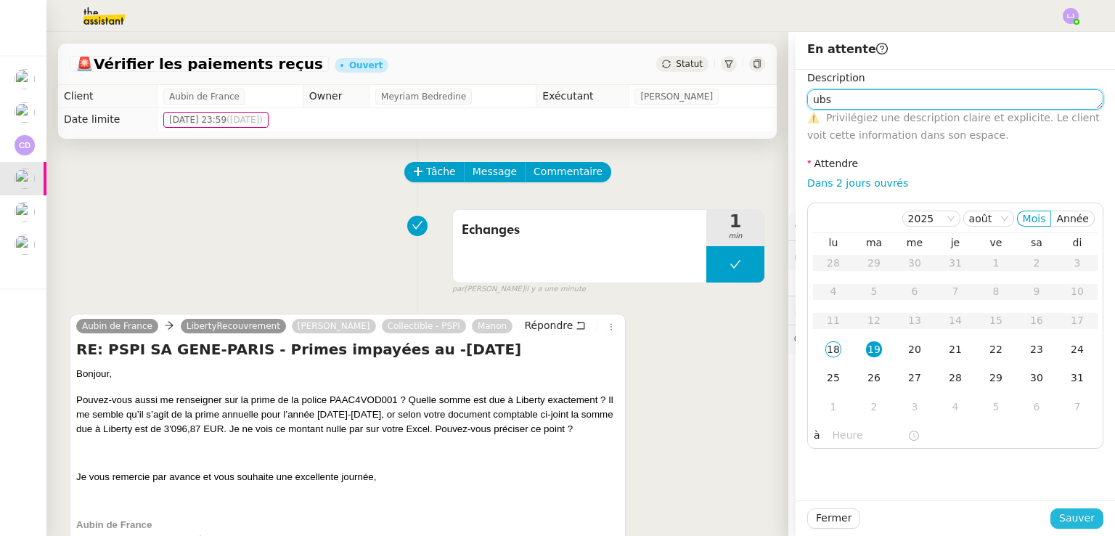
type textarea "ubs"
click at [1082, 517] on span "Sauver" at bounding box center [1077, 517] width 36 height 17
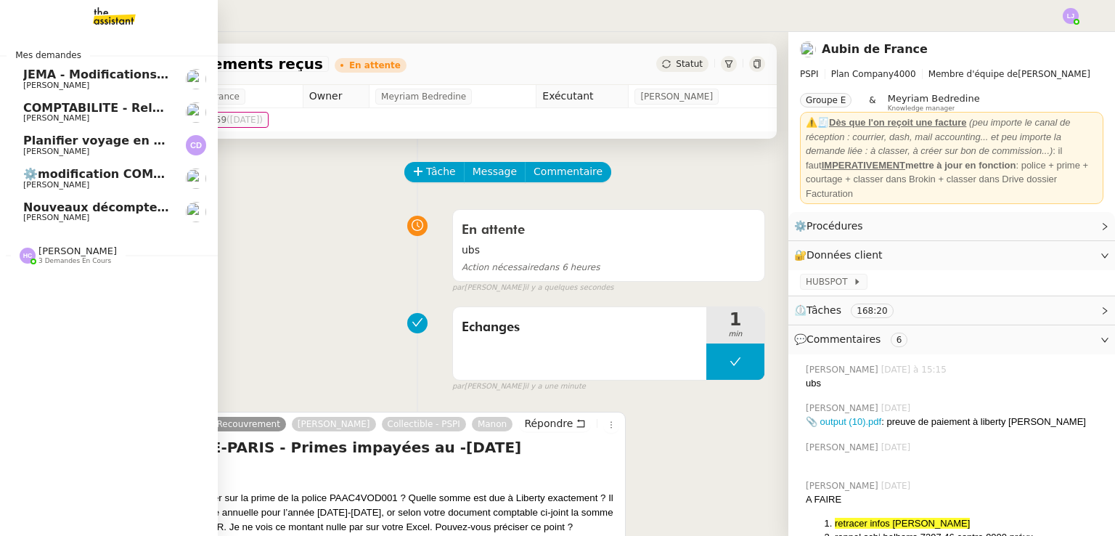
click at [116, 170] on span "⚙️modification COMPTABILITE - Relances factures impayées (factures ouvertes)" at bounding box center [284, 174] width 522 height 14
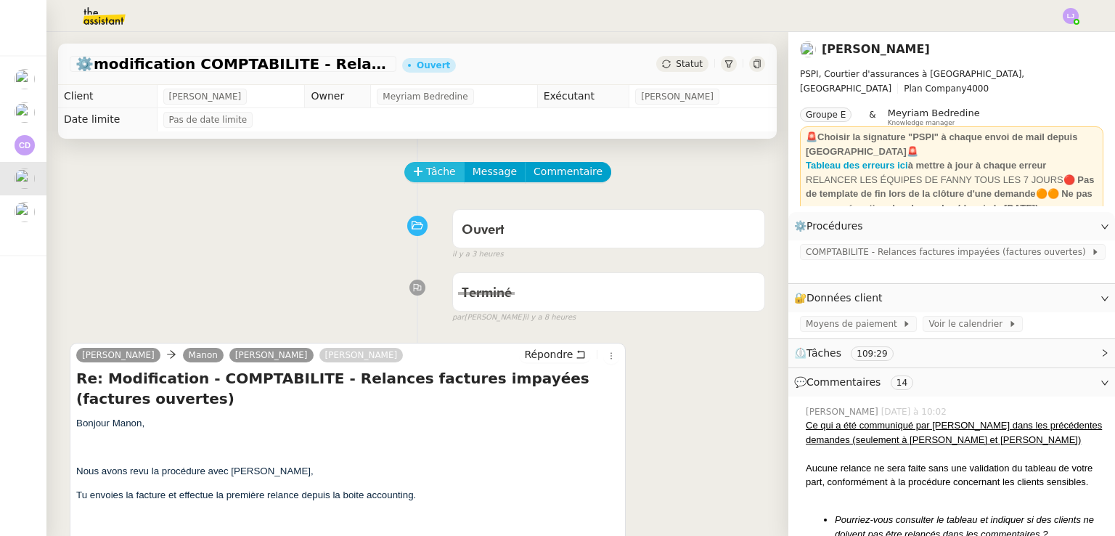
click at [426, 168] on span "Tâche" at bounding box center [441, 171] width 30 height 17
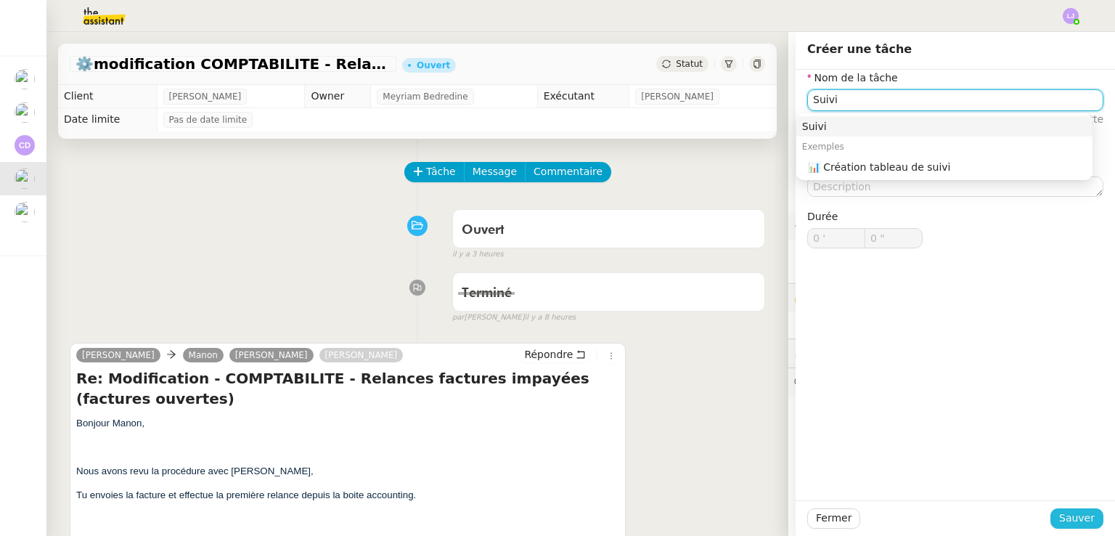
type input "Suivi"
click at [1075, 523] on span "Sauver" at bounding box center [1077, 517] width 36 height 17
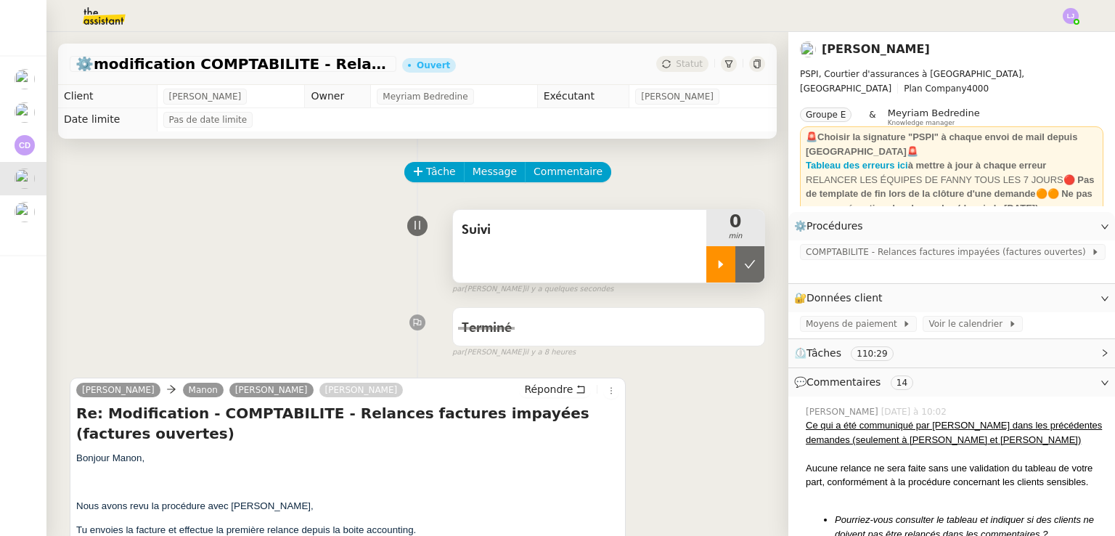
click at [706, 256] on div at bounding box center [720, 264] width 29 height 36
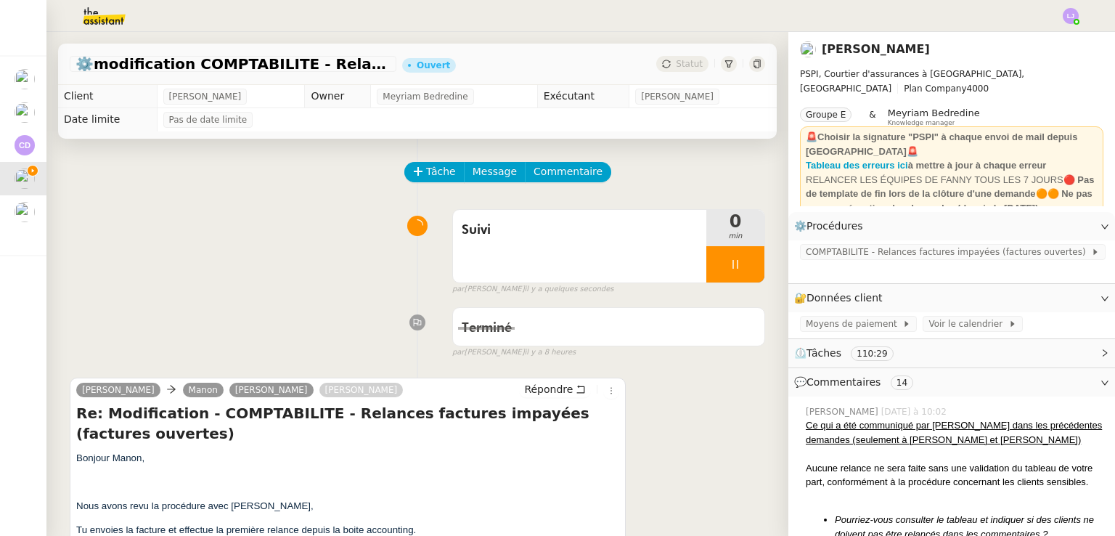
scroll to position [318, 0]
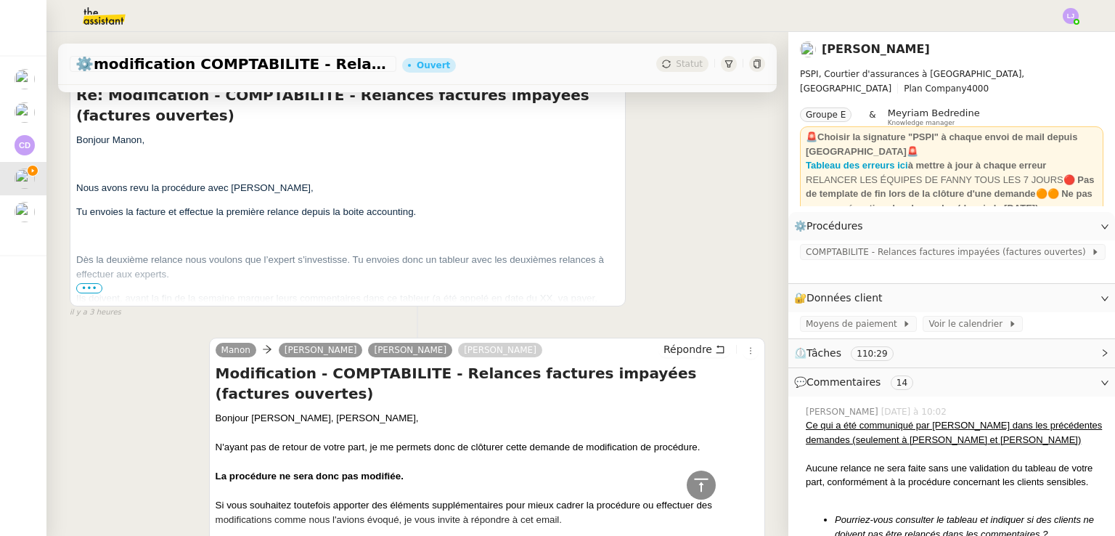
click at [95, 289] on span "•••" at bounding box center [89, 288] width 26 height 10
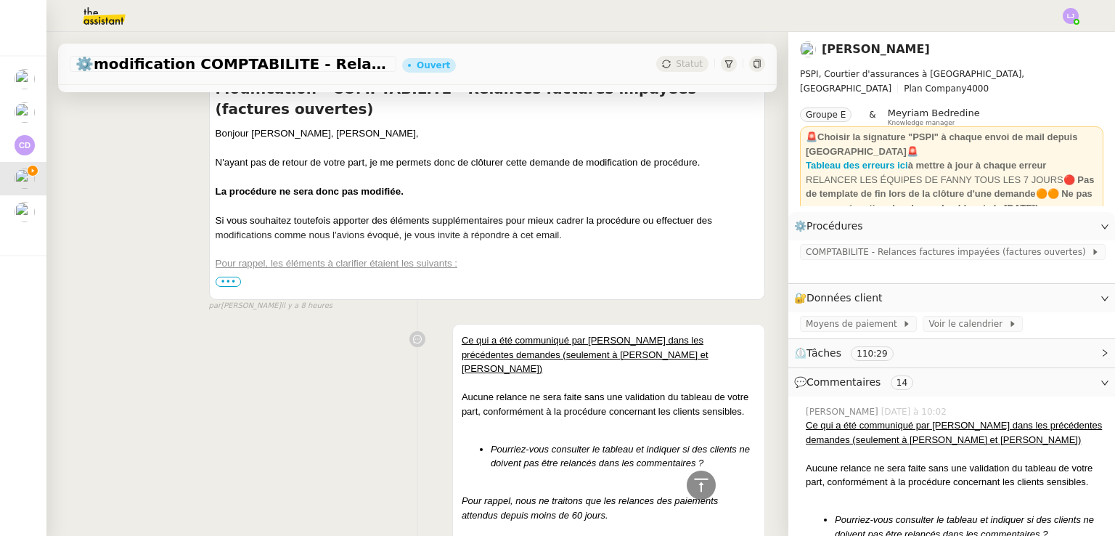
scroll to position [2492, 0]
click at [226, 277] on span "•••" at bounding box center [229, 282] width 26 height 10
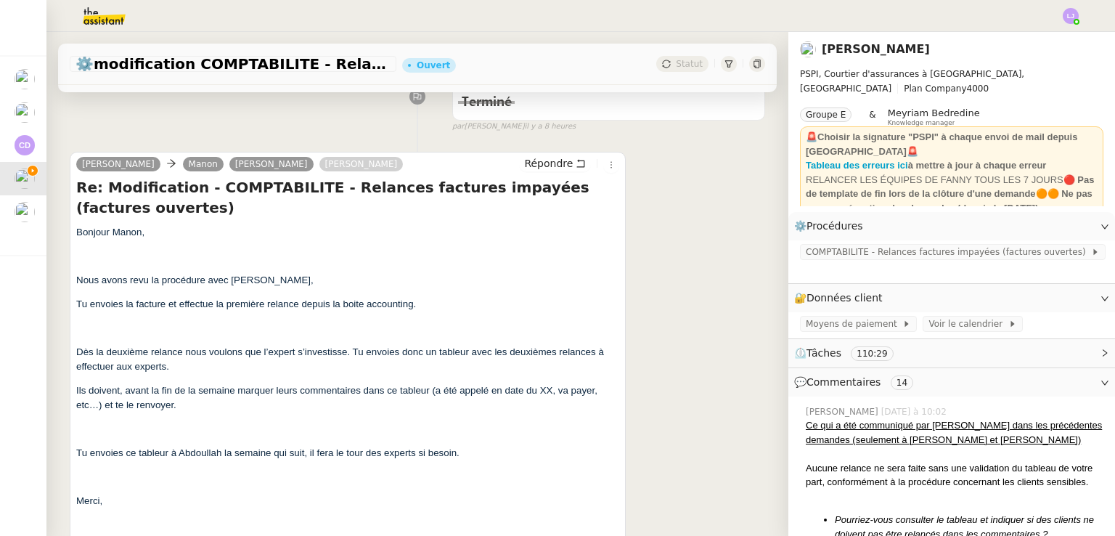
scroll to position [226, 0]
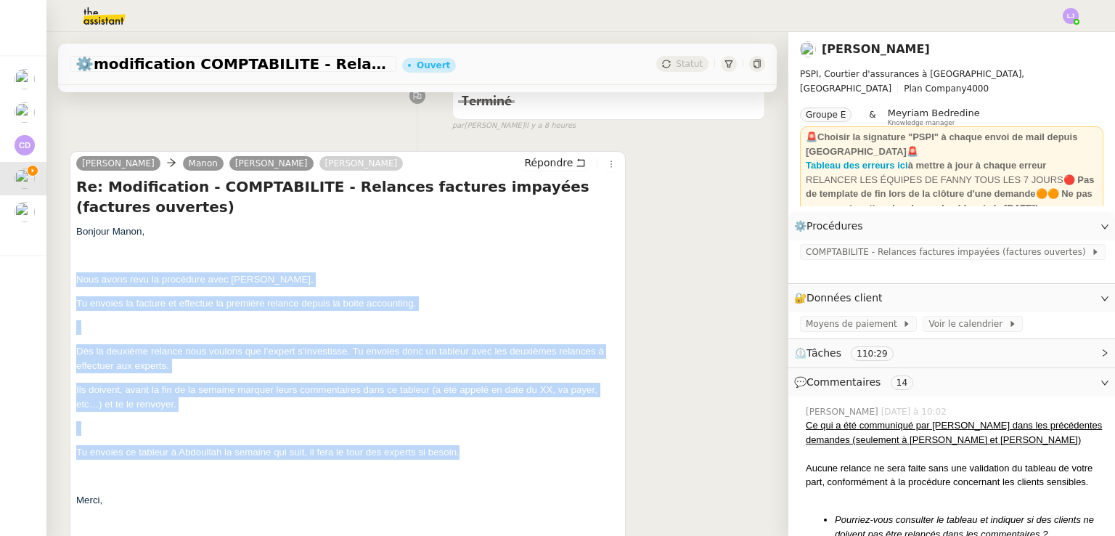
drag, startPoint x: 261, startPoint y: 243, endPoint x: 566, endPoint y: 442, distance: 364.6
copy div "Nous avons revu la procédure avec Abdoullah, Tu envoies la facture et effectue …"
click at [557, 168] on span "Répondre" at bounding box center [548, 162] width 49 height 15
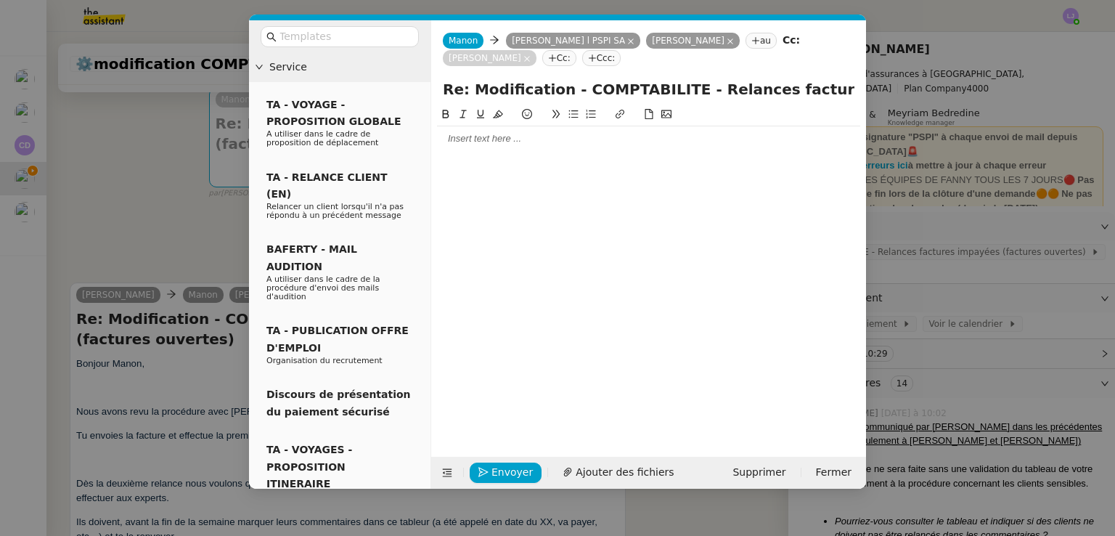
click at [512, 142] on div at bounding box center [648, 138] width 423 height 13
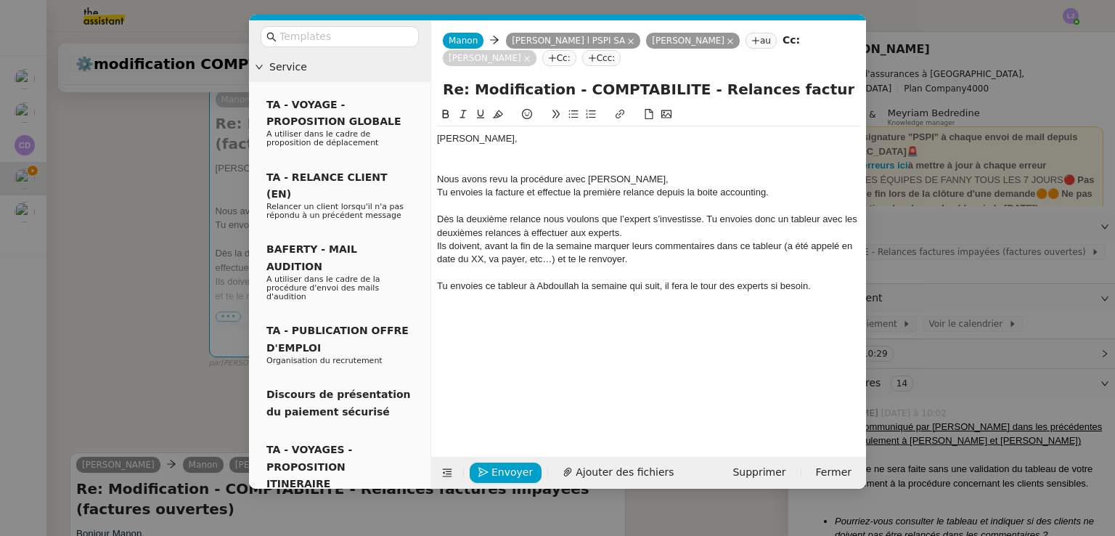
click at [505, 168] on div at bounding box center [648, 165] width 423 height 13
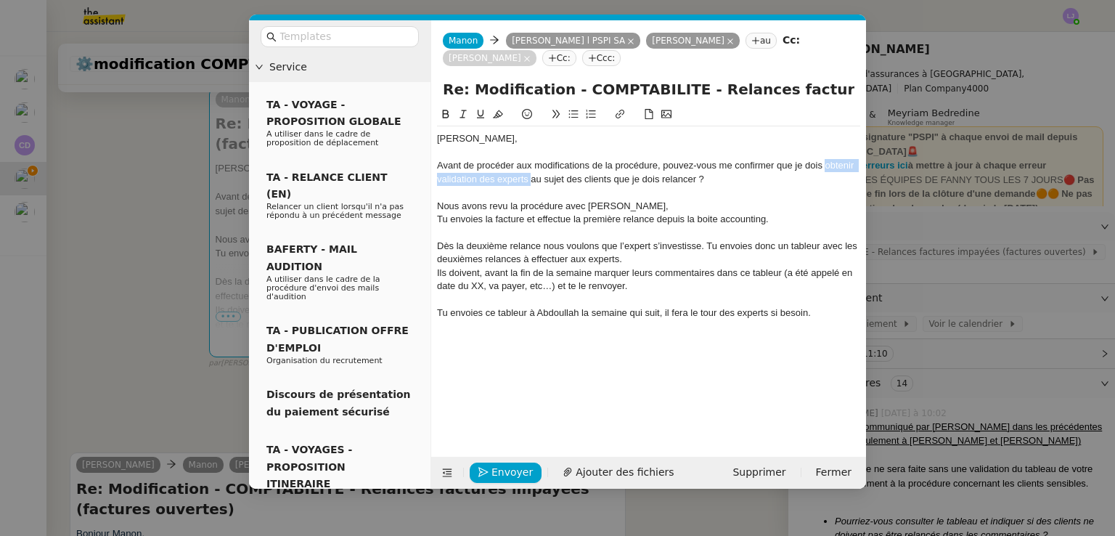
drag, startPoint x: 825, startPoint y: 166, endPoint x: 530, endPoint y: 177, distance: 295.6
click at [530, 177] on div "Avant de procéder aux modifications de la procédure, pouvez-vous me confirmer q…" at bounding box center [648, 172] width 423 height 27
click at [544, 180] on div "Avant de procéder aux modifications de la procédure, pouvez-vous me confirmer q…" at bounding box center [648, 172] width 423 height 27
click at [535, 178] on strong "obtenir validation des experts" at bounding box center [647, 172] width 420 height 24
click at [703, 176] on div "Avant de procéder aux modifications de la procédure, pouvez-vous me confirmer q…" at bounding box center [648, 172] width 423 height 27
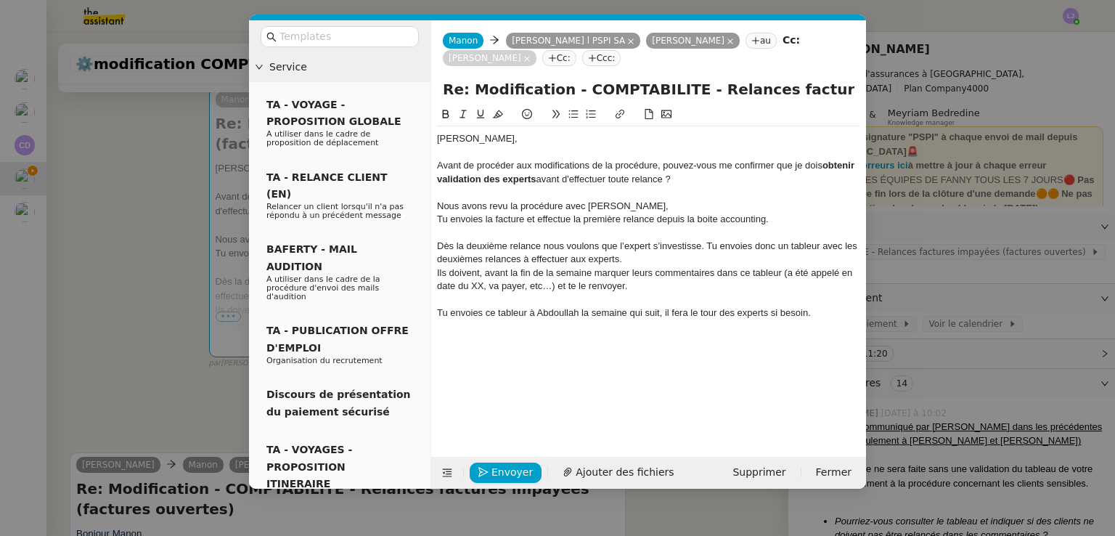
click at [703, 176] on div "Avant de procéder aux modifications de la procédure, pouvez-vous me confirmer q…" at bounding box center [648, 172] width 423 height 27
click at [665, 178] on div "Avant de procéder aux modifications de la procédure, pouvez-vous me confirmer q…" at bounding box center [648, 172] width 423 height 27
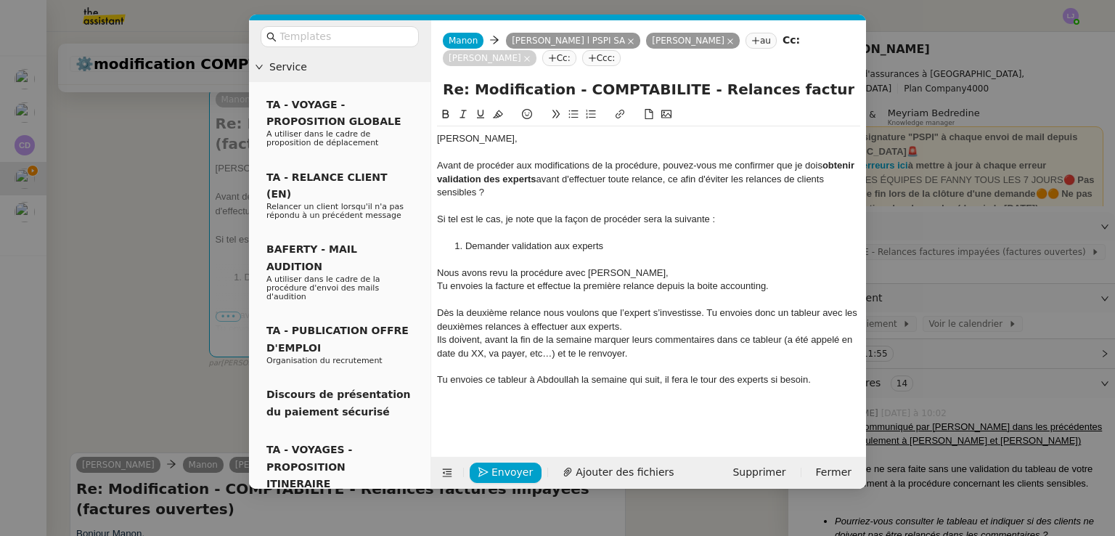
click at [465, 243] on li "Demander validation aux experts" at bounding box center [655, 245] width 409 height 13
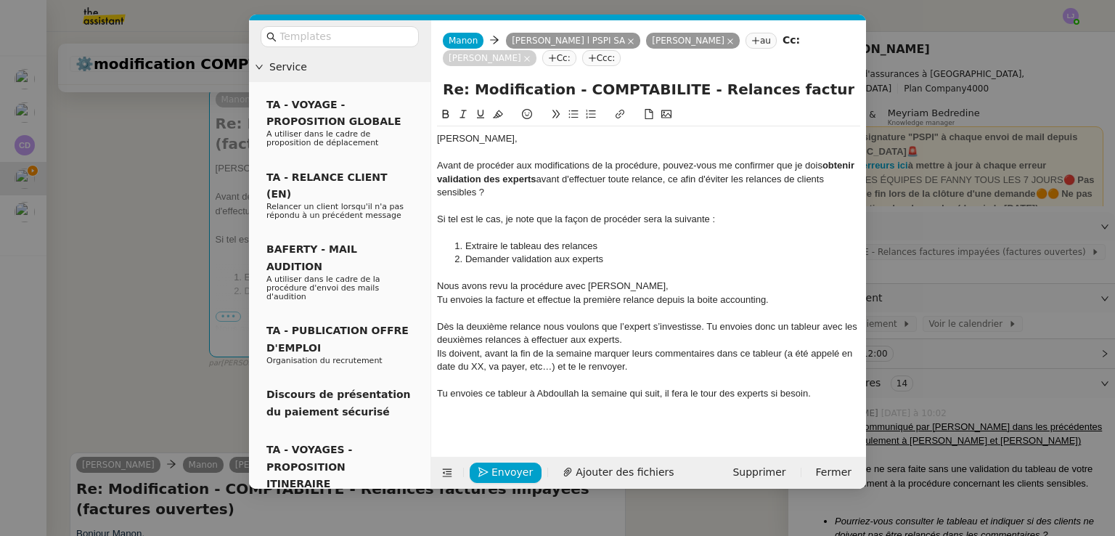
click at [625, 257] on li "Demander validation aux experts" at bounding box center [655, 259] width 409 height 13
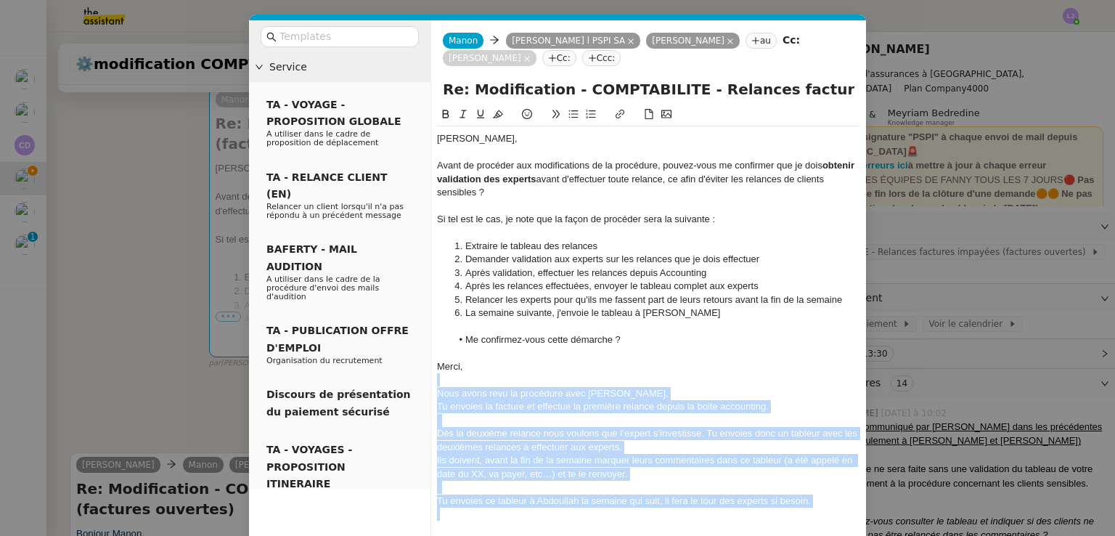
drag, startPoint x: 595, startPoint y: 382, endPoint x: 802, endPoint y: 515, distance: 245.4
click at [802, 515] on div "Fanny, Avant de procéder aux modifications de la procédure, pouvez-vous me conf…" at bounding box center [648, 326] width 423 height 400
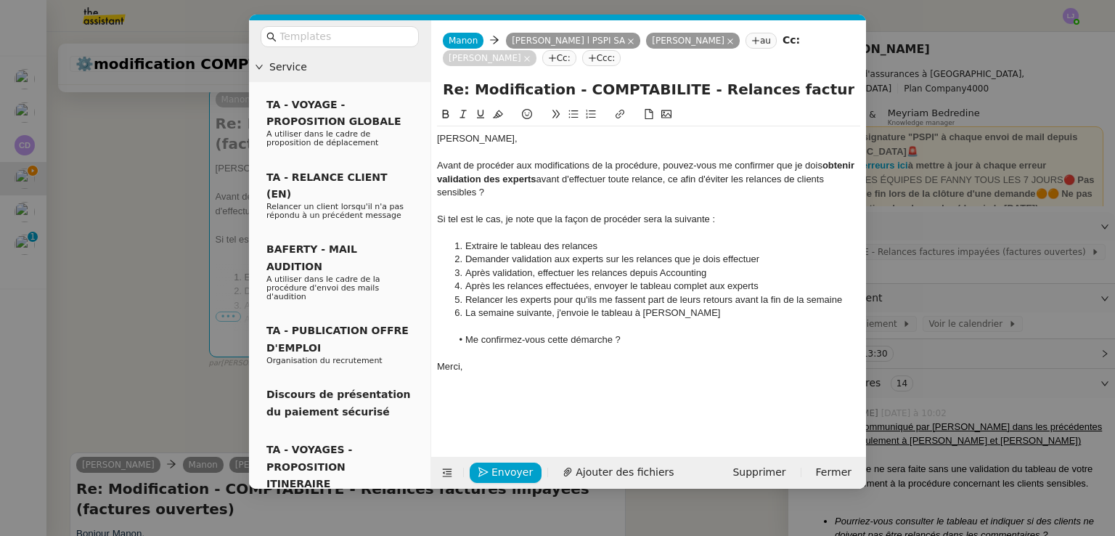
click at [634, 221] on div "Si tel est le cas, je note que la façon de procéder sera la suivante :" at bounding box center [648, 219] width 423 height 13
click at [631, 308] on li "La semaine suivante, j'envoie le tableau à Abdoullah" at bounding box center [655, 312] width 409 height 13
drag, startPoint x: 534, startPoint y: 178, endPoint x: 662, endPoint y: 178, distance: 127.7
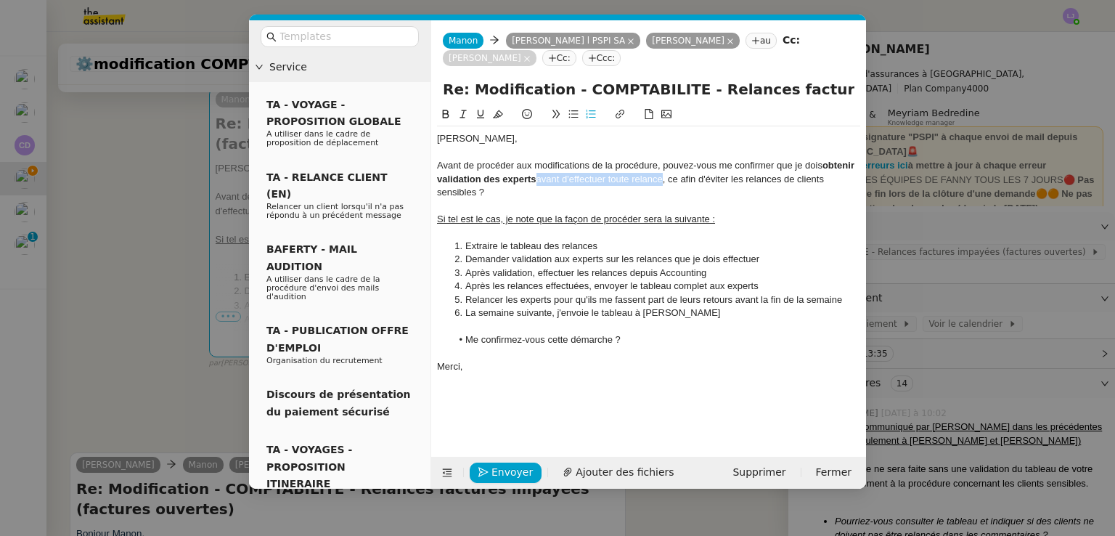
click at [662, 178] on div "Avant de procéder aux modifications de la procédure, pouvez-vous me confirmer q…" at bounding box center [648, 179] width 423 height 40
click at [674, 244] on li "Extraire le tableau des relances" at bounding box center [655, 245] width 409 height 13
click at [554, 299] on li "Relancer les experts pour qu'ils me fassent part de leurs retours avant la fin …" at bounding box center [655, 299] width 409 height 13
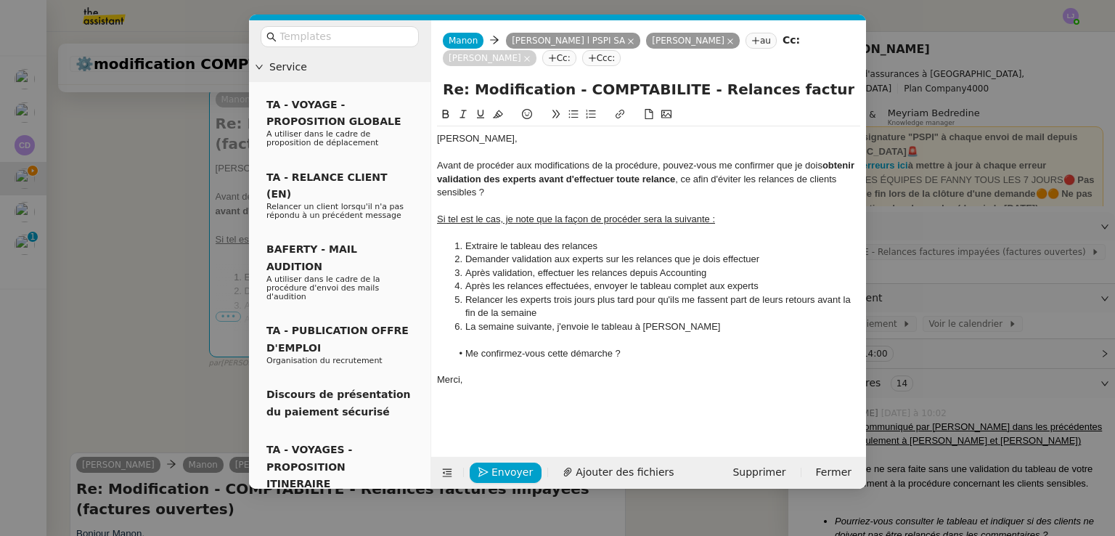
click at [511, 485] on div "Envoyer Ajouter des fichiers Supprimer Fermer" at bounding box center [648, 473] width 435 height 32
click at [504, 477] on span "Envoyer" at bounding box center [511, 472] width 41 height 17
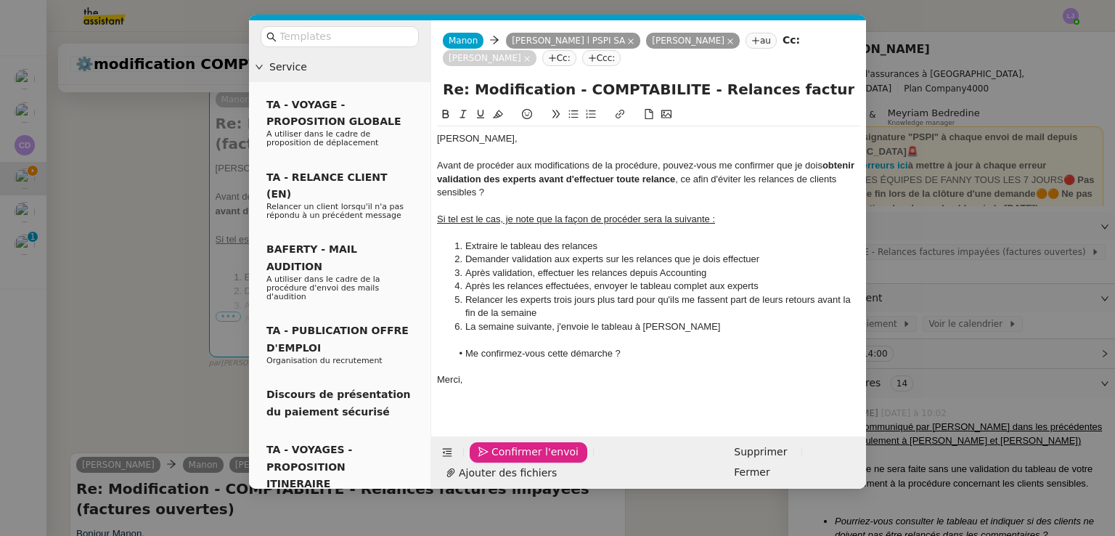
click at [504, 460] on span "Confirmer l'envoi" at bounding box center [534, 451] width 87 height 17
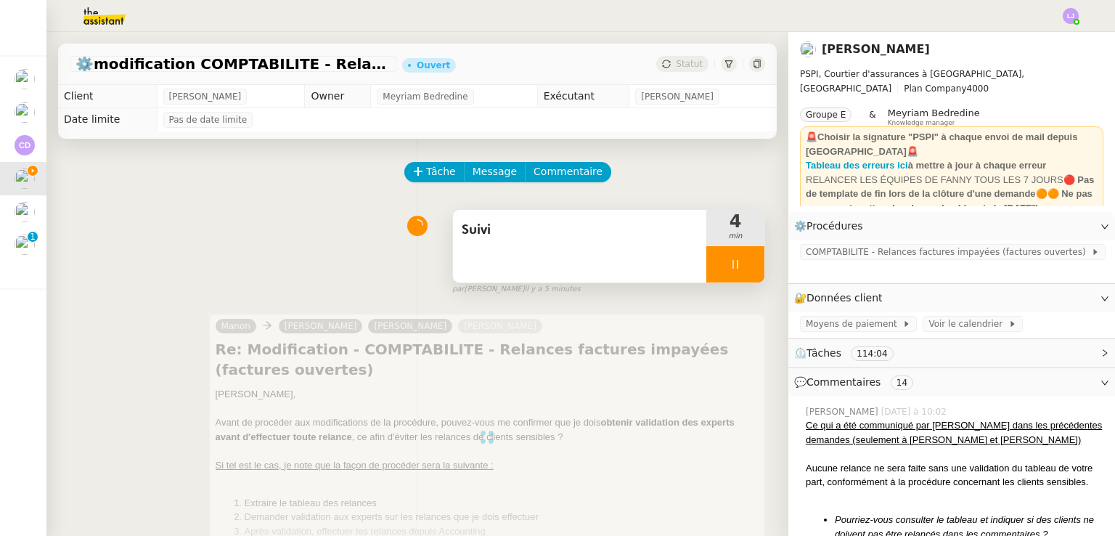
click at [654, 260] on div "Suivi" at bounding box center [579, 246] width 253 height 73
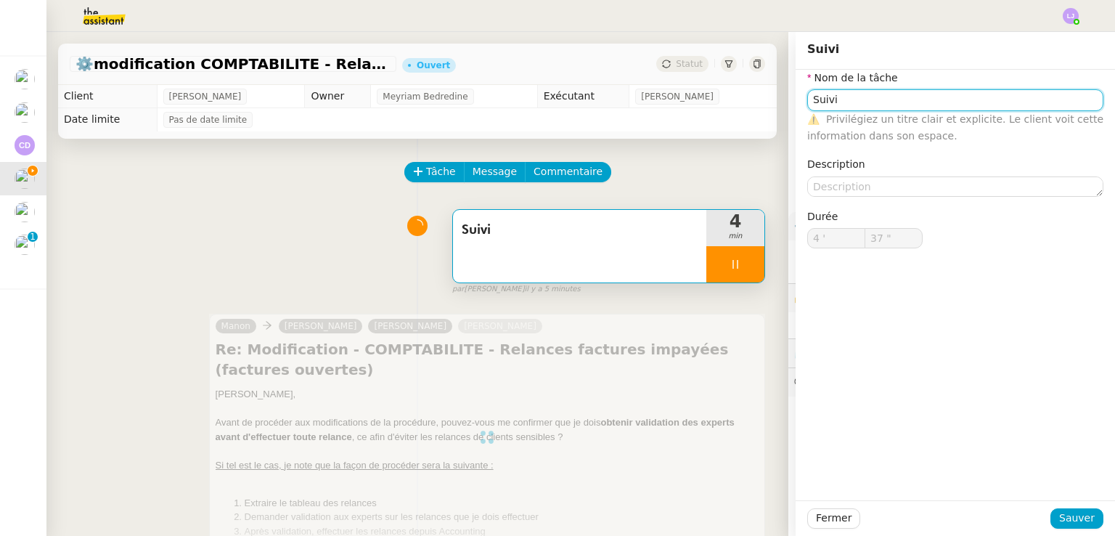
click at [843, 104] on input "Suivi" at bounding box center [955, 99] width 296 height 21
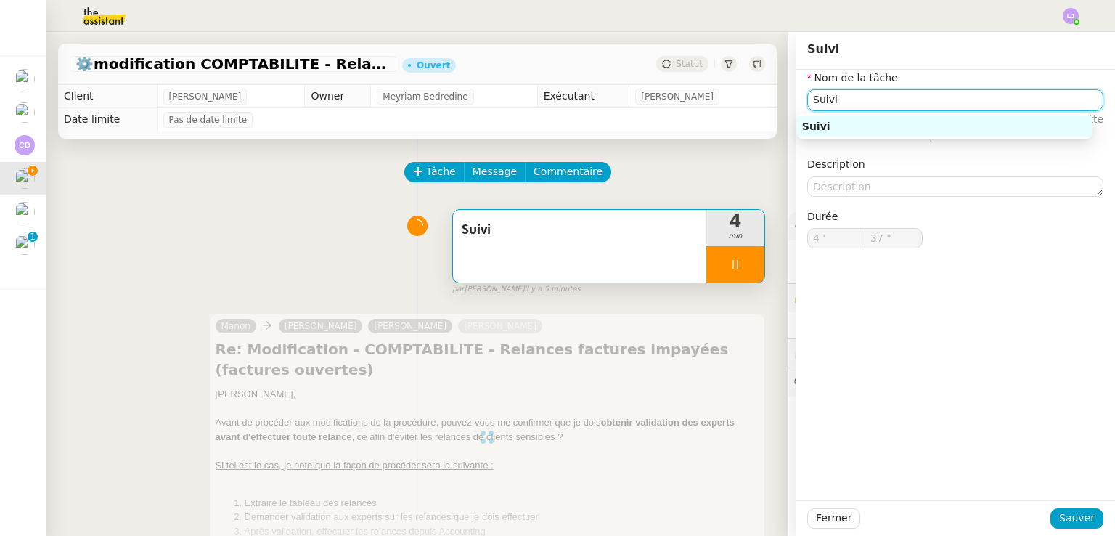
type input "38 ""
click at [843, 104] on input "Suivi" at bounding box center [955, 99] width 296 height 21
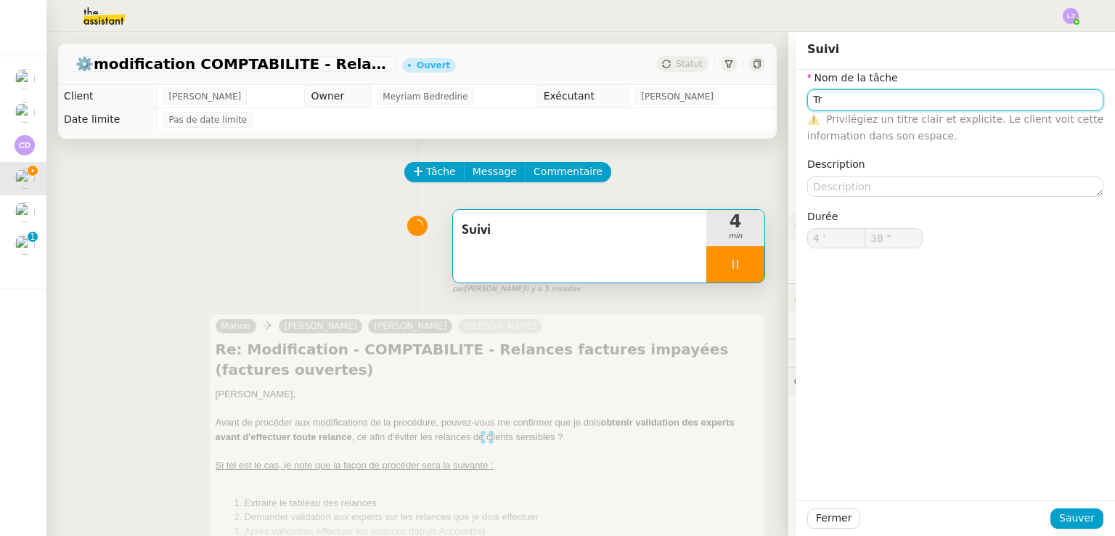
type input "T"
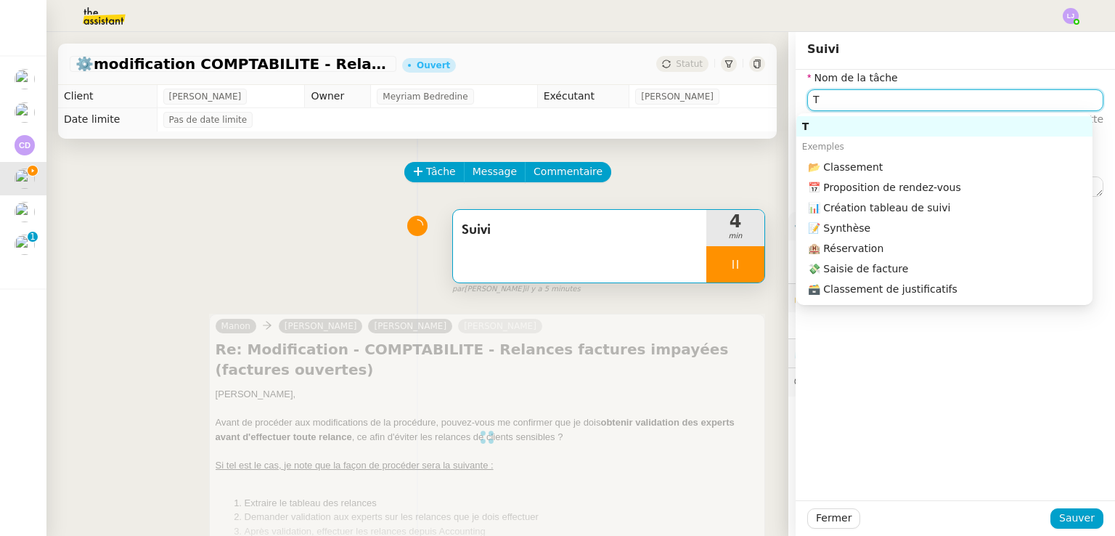
type input "39 ""
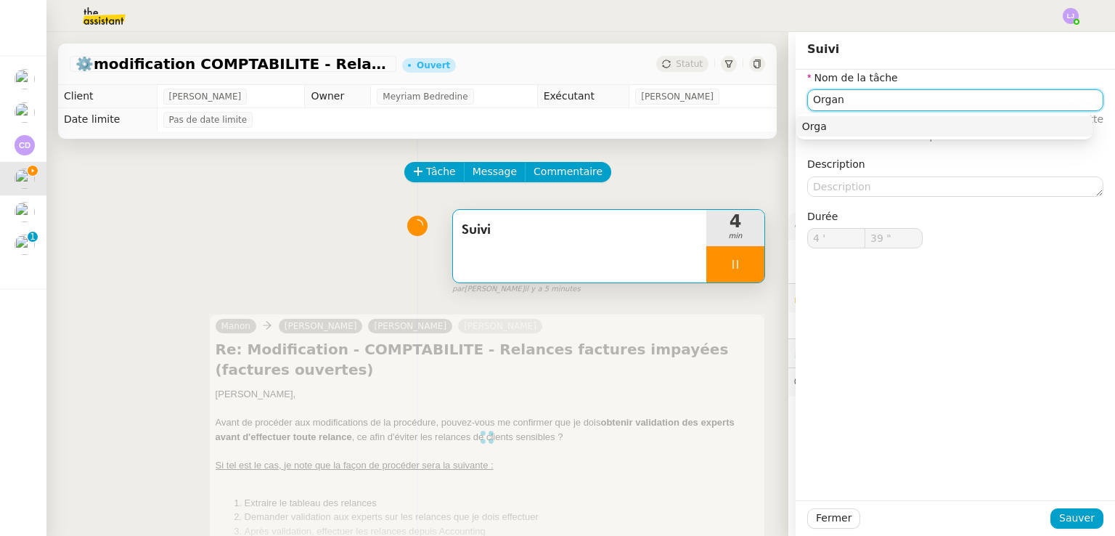
type input "Organi"
type input "40 ""
type input "Organisation"
type input "41 ""
type input "Suivi"
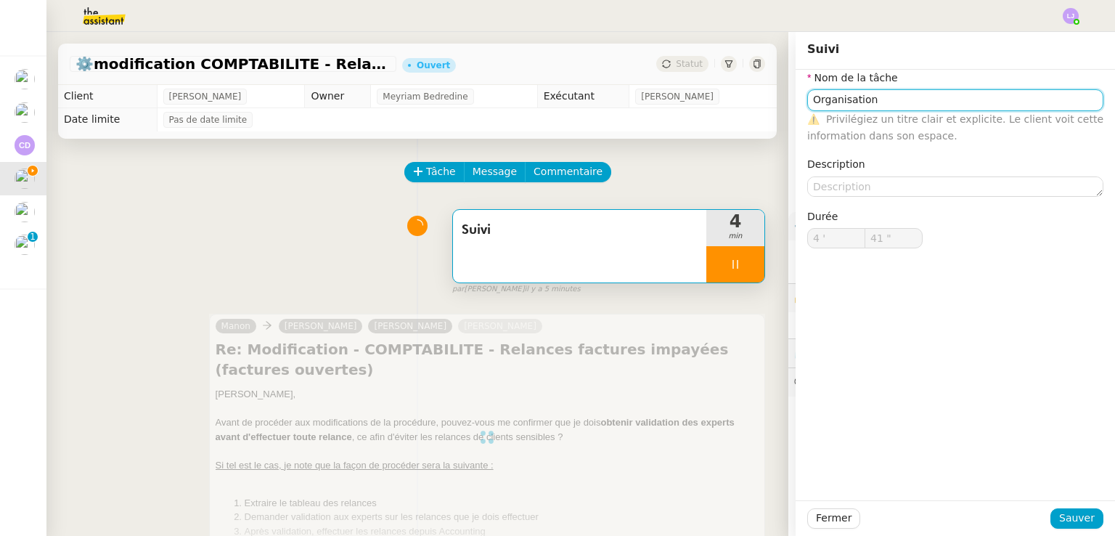
type input "4 '"
type input "42 ""
type input "O"
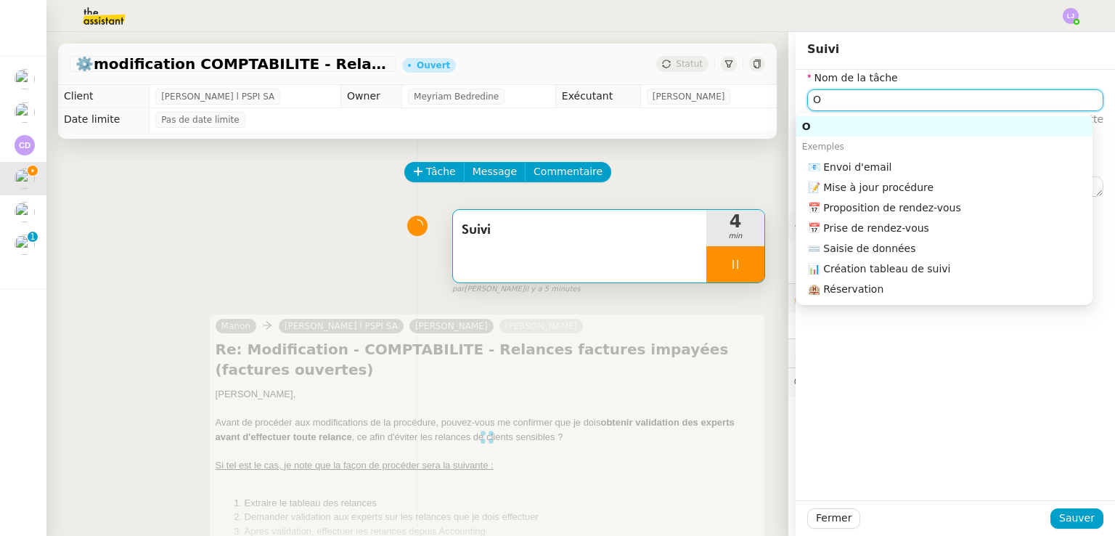
type input "43 ""
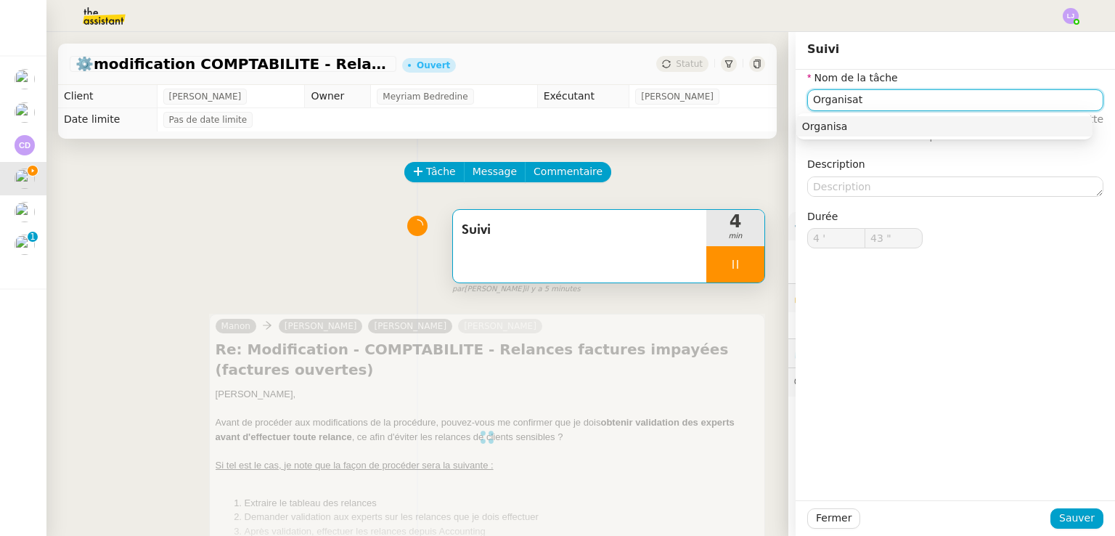
type input "Organisati"
type input "44 ""
type input "Organisation"
type input "45 ""
type input "Organisation"
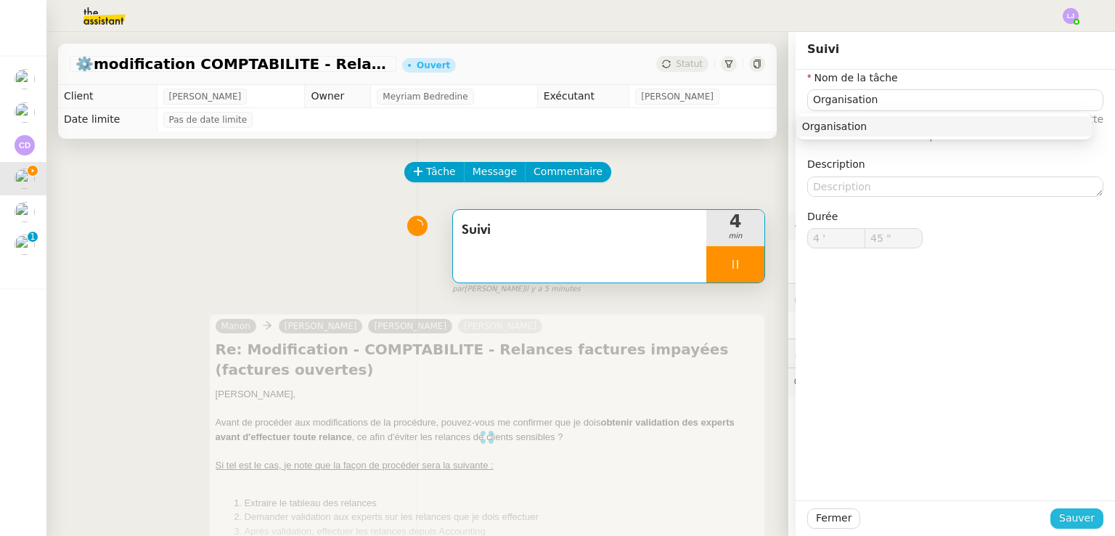
click at [1068, 516] on span "Sauver" at bounding box center [1077, 517] width 36 height 17
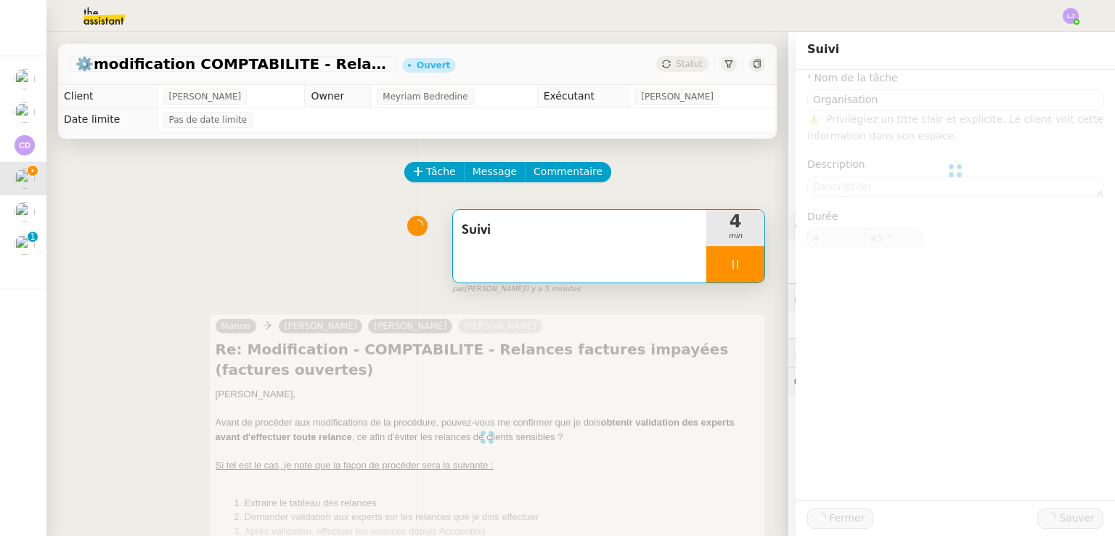
type input "46 ""
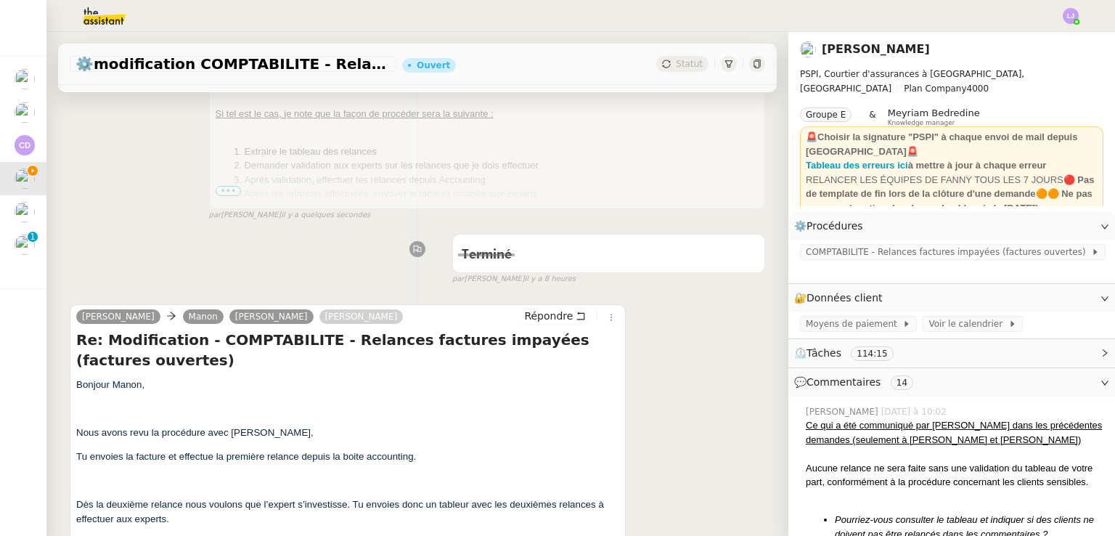
scroll to position [353, 0]
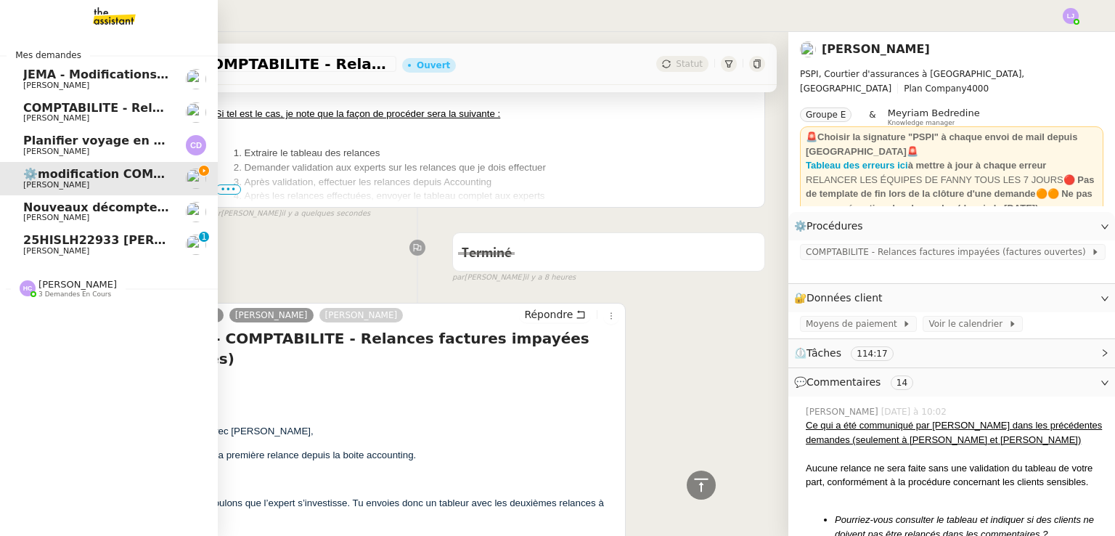
click at [106, 247] on span "[PERSON_NAME]" at bounding box center [96, 251] width 147 height 9
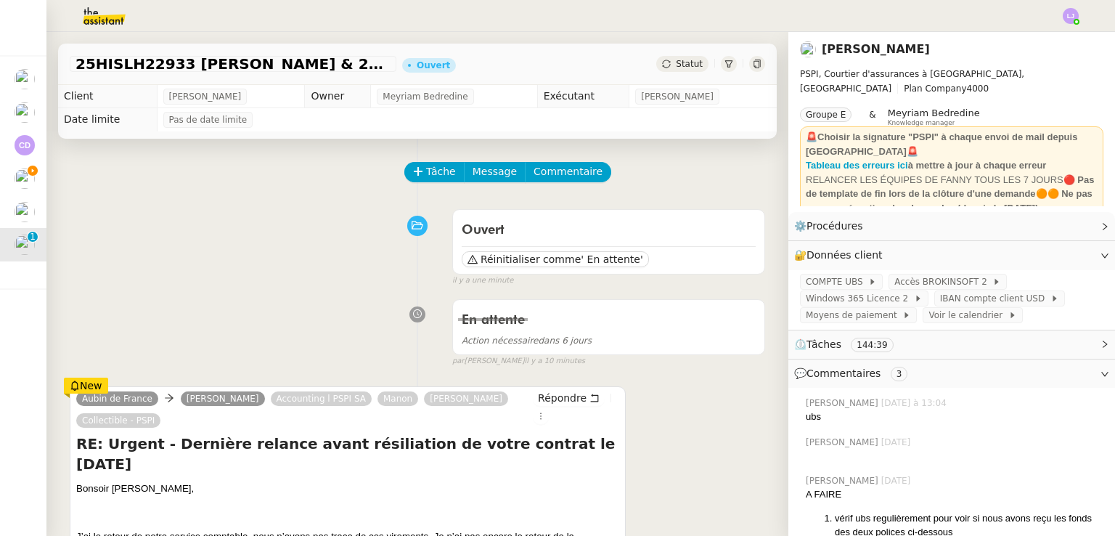
scroll to position [139, 0]
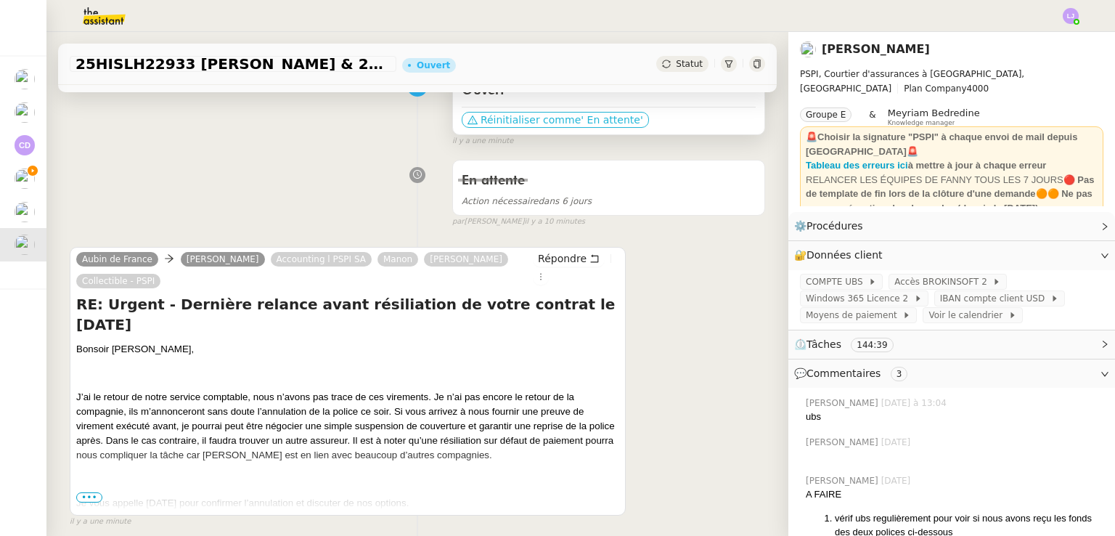
click at [581, 123] on span "' En attente'" at bounding box center [612, 119] width 62 height 15
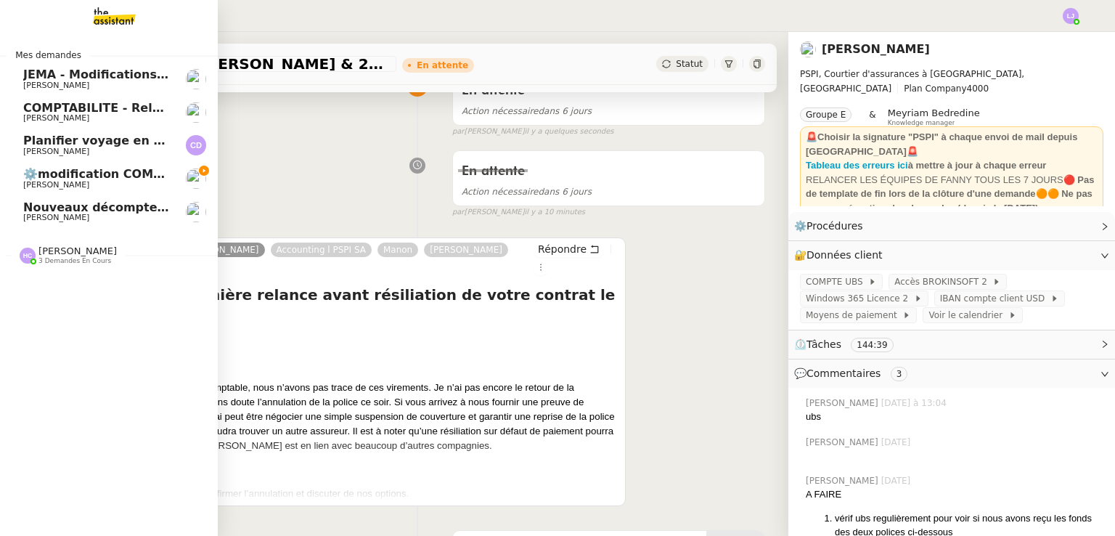
click at [128, 189] on span "[PERSON_NAME]" at bounding box center [96, 185] width 147 height 9
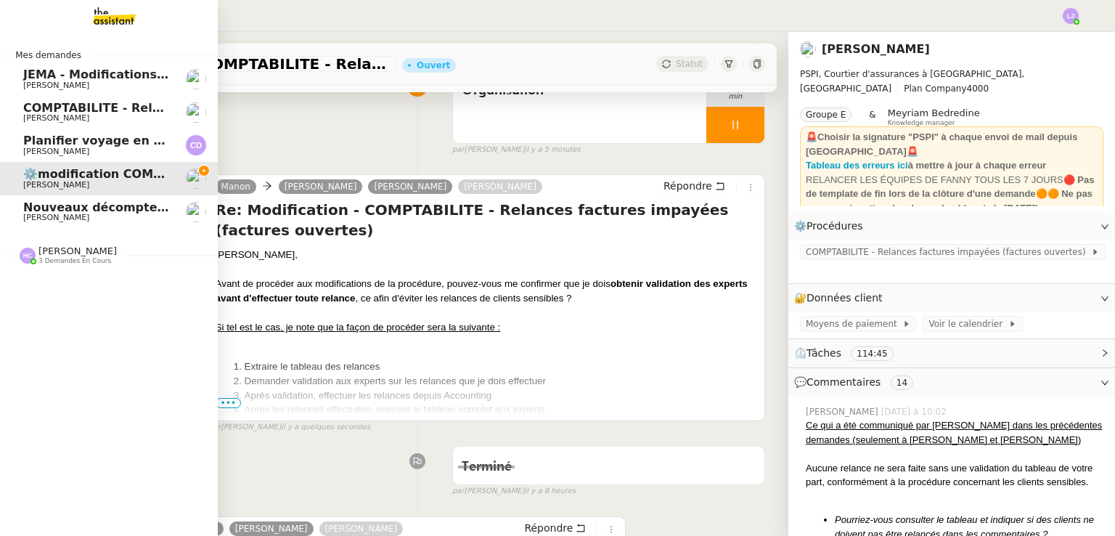
click at [116, 202] on span "Nouveaux décomptes de commissions" at bounding box center [147, 207] width 249 height 14
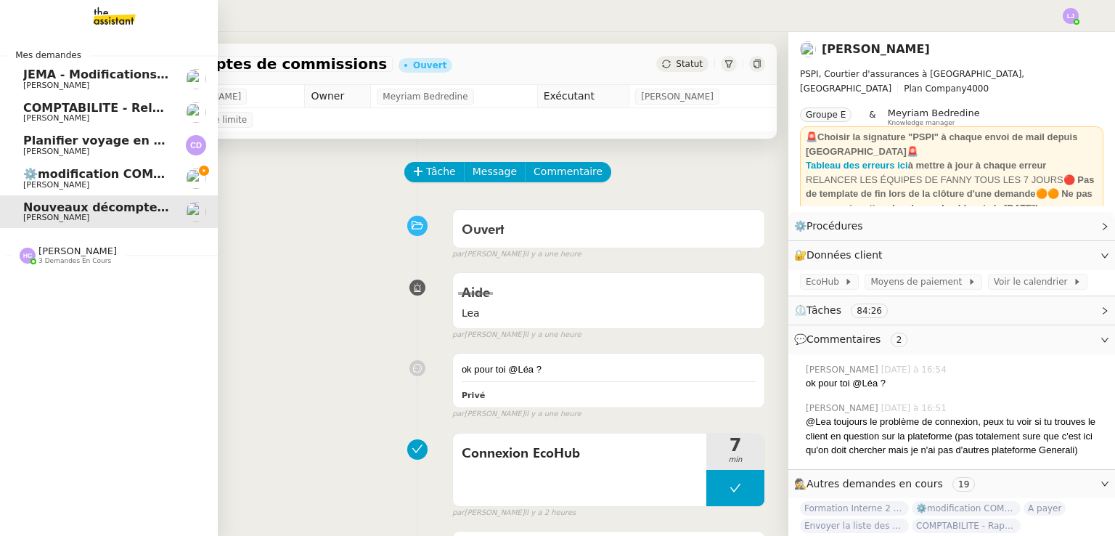
click at [33, 171] on span "⚙️modification COMPTABILITE - Relances factures impayées (factures ouvertes)" at bounding box center [284, 174] width 522 height 14
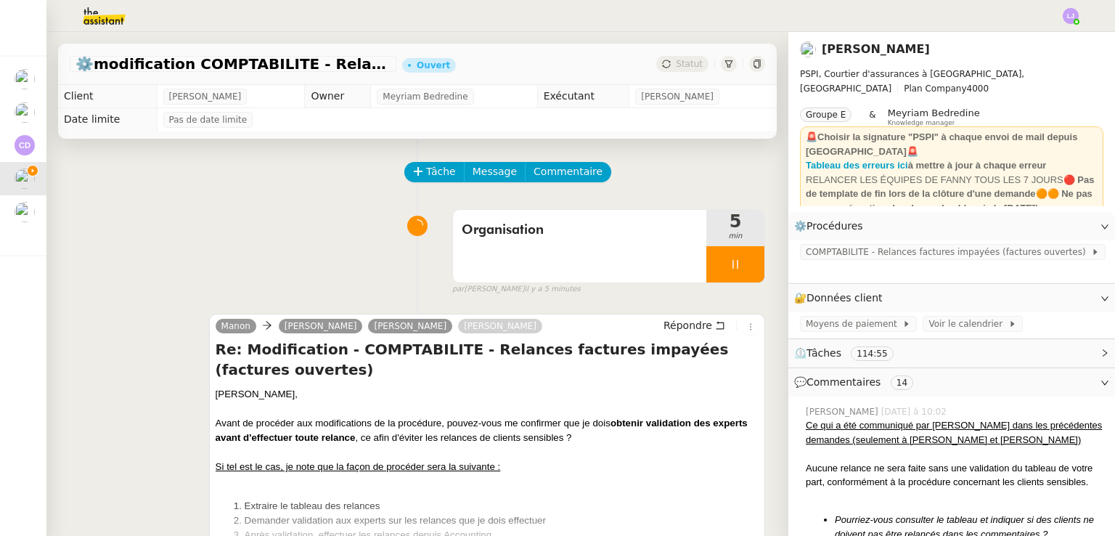
scroll to position [258, 0]
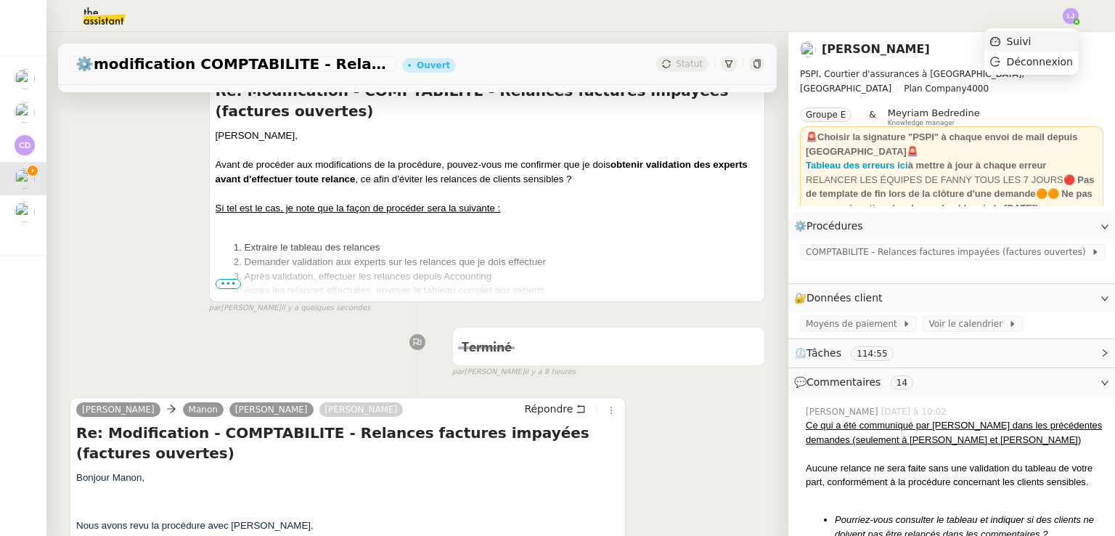
click at [1051, 38] on li "Suivi" at bounding box center [1031, 41] width 94 height 20
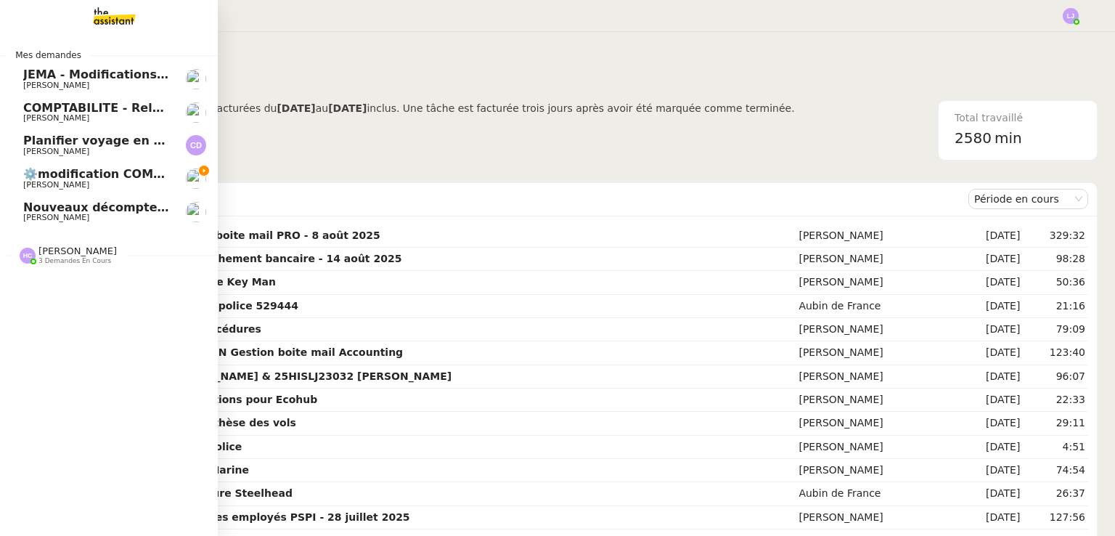
click at [97, 175] on span "⚙️modification COMPTABILITE - Relances factures impayées (factures ouvertes)" at bounding box center [284, 174] width 522 height 14
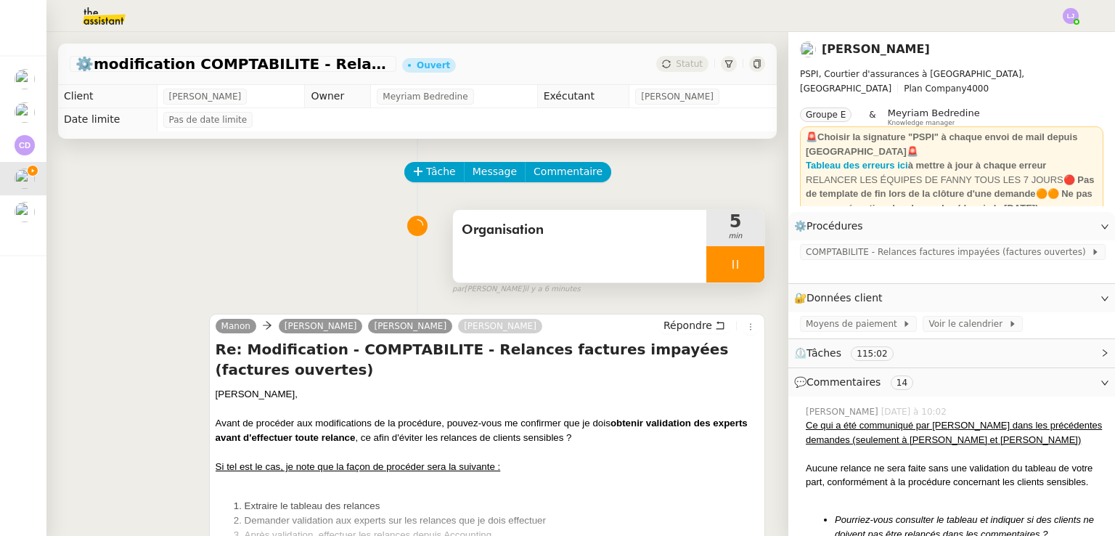
click at [731, 266] on div at bounding box center [735, 264] width 58 height 36
click at [735, 266] on button at bounding box center [749, 264] width 29 height 36
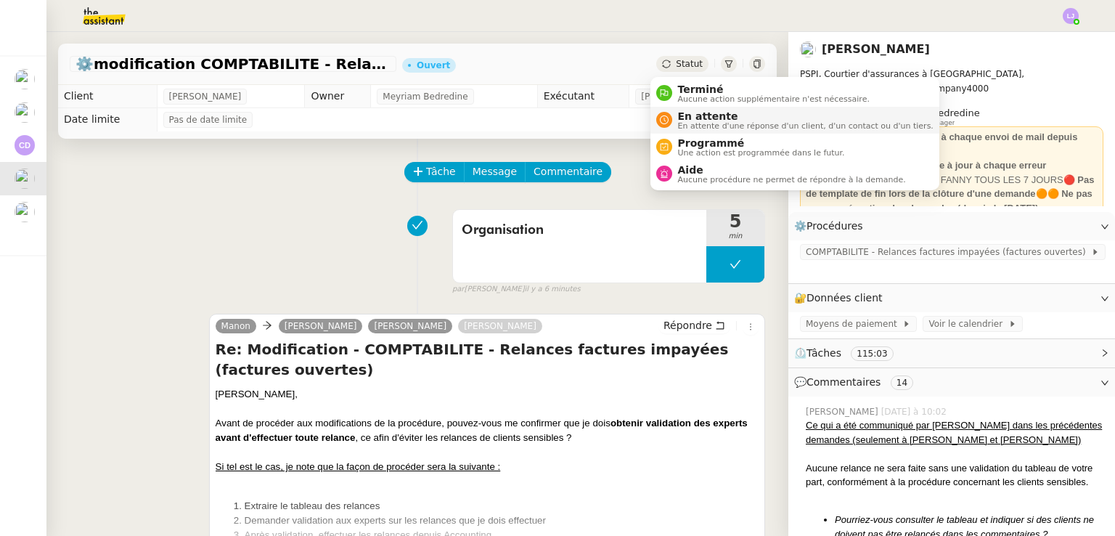
click at [697, 108] on li "En attente En attente d'une réponse d'un client, d'un contact ou d'un tiers." at bounding box center [794, 120] width 289 height 27
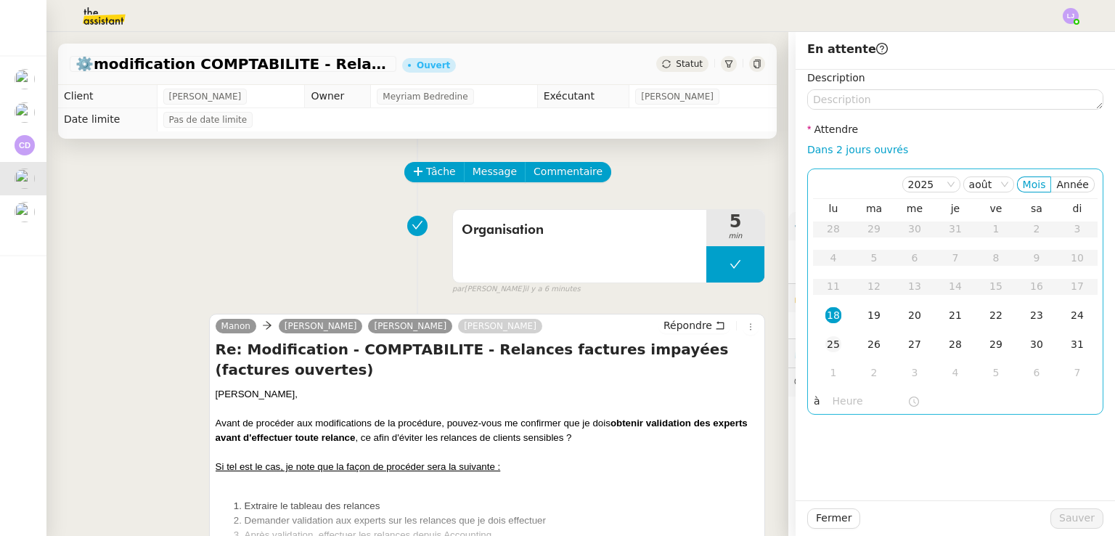
click at [830, 333] on td "25" at bounding box center [833, 344] width 41 height 29
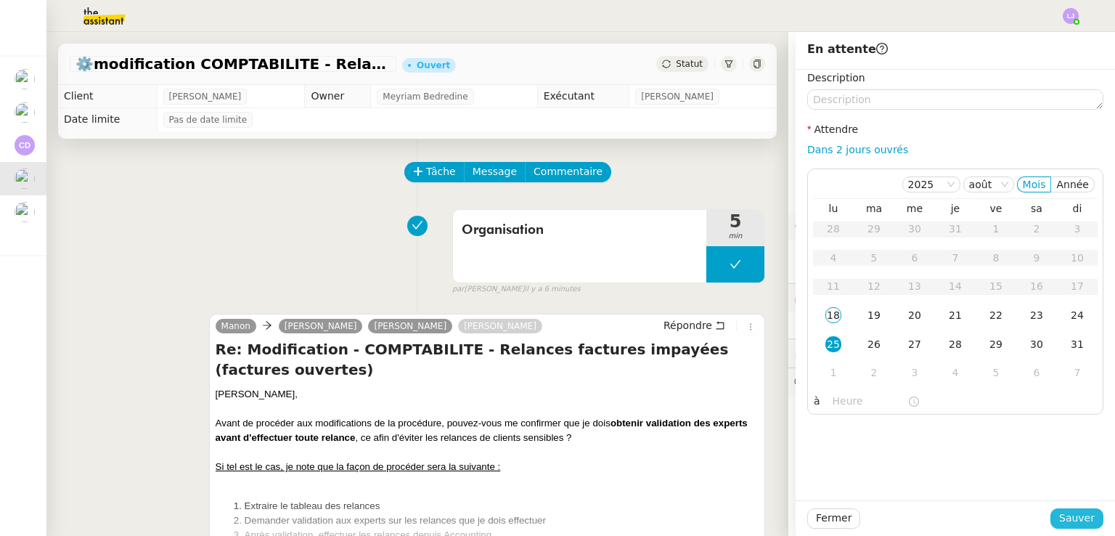
click at [1057, 509] on button "Sauver" at bounding box center [1076, 518] width 53 height 20
